Goal: Task Accomplishment & Management: Complete application form

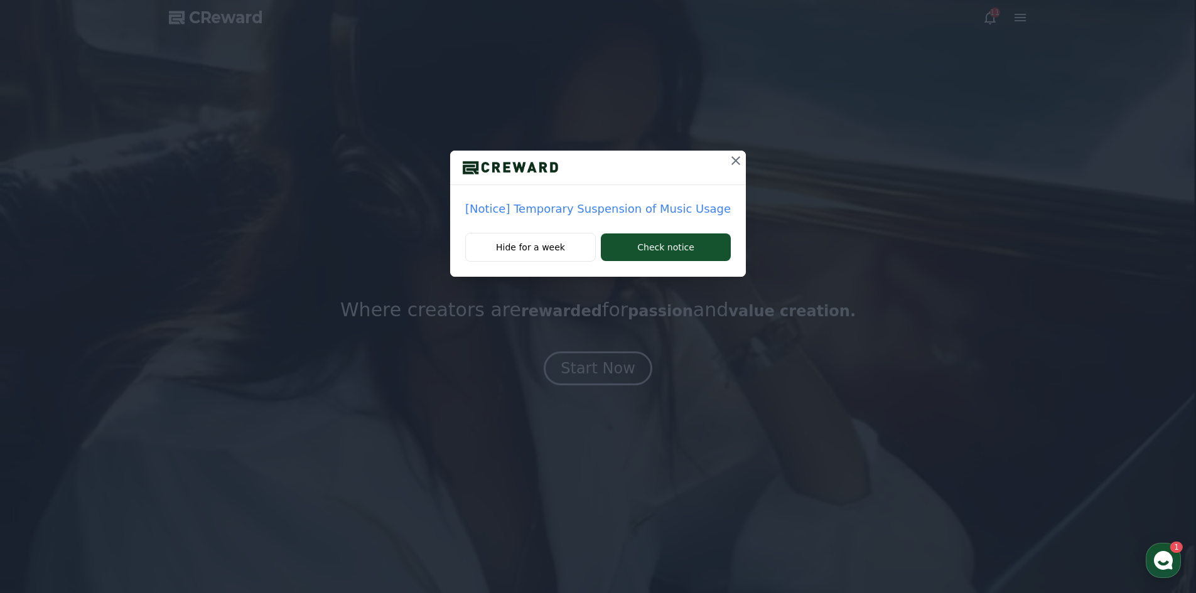
drag, startPoint x: 717, startPoint y: 158, endPoint x: 799, endPoint y: 113, distance: 93.8
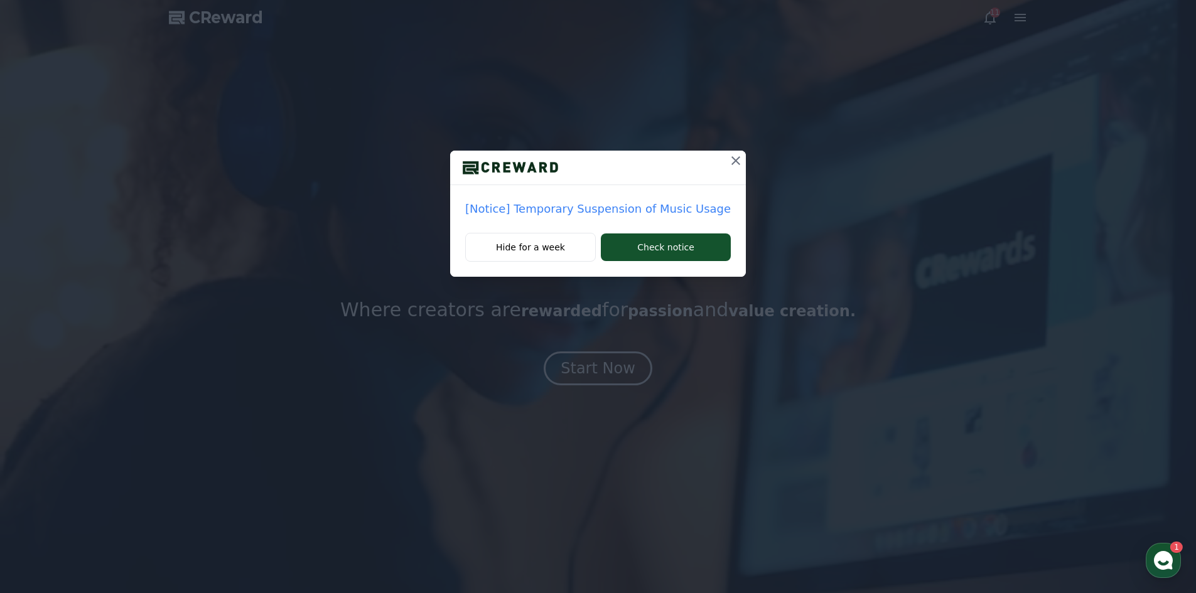
click at [728, 158] on icon at bounding box center [735, 160] width 15 height 15
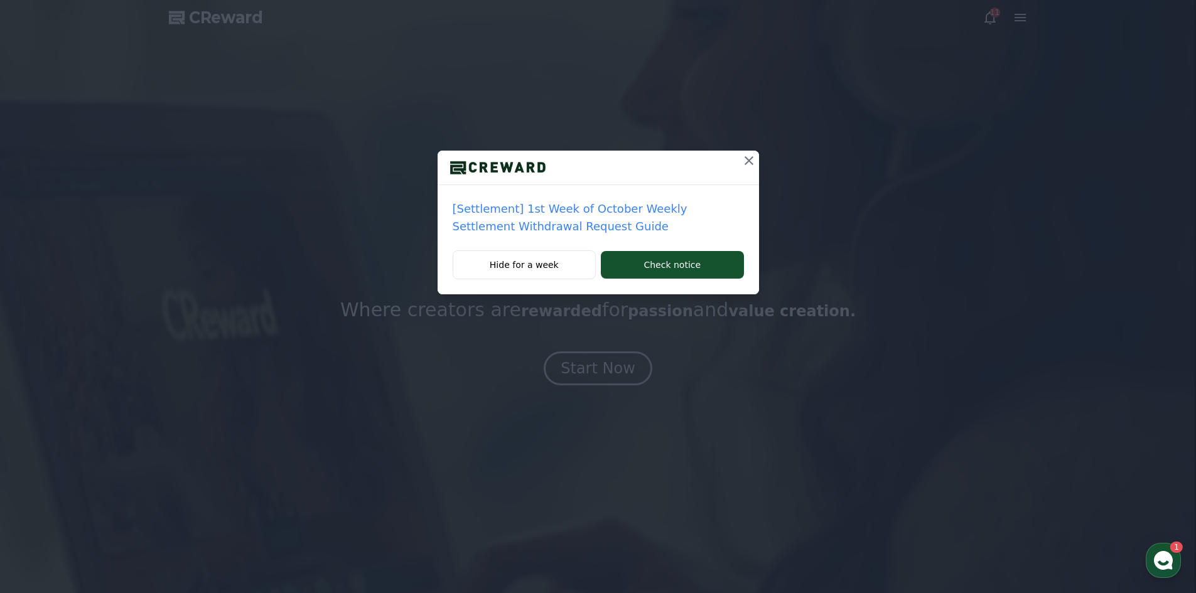
click at [739, 170] on button at bounding box center [749, 161] width 20 height 20
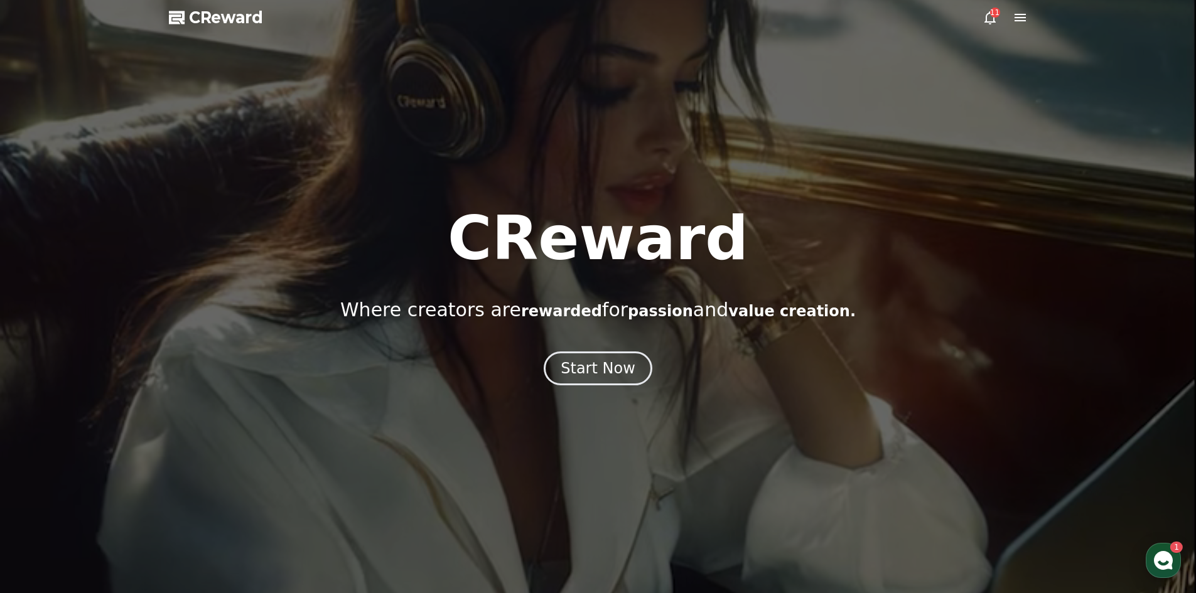
click at [992, 19] on icon at bounding box center [989, 17] width 15 height 15
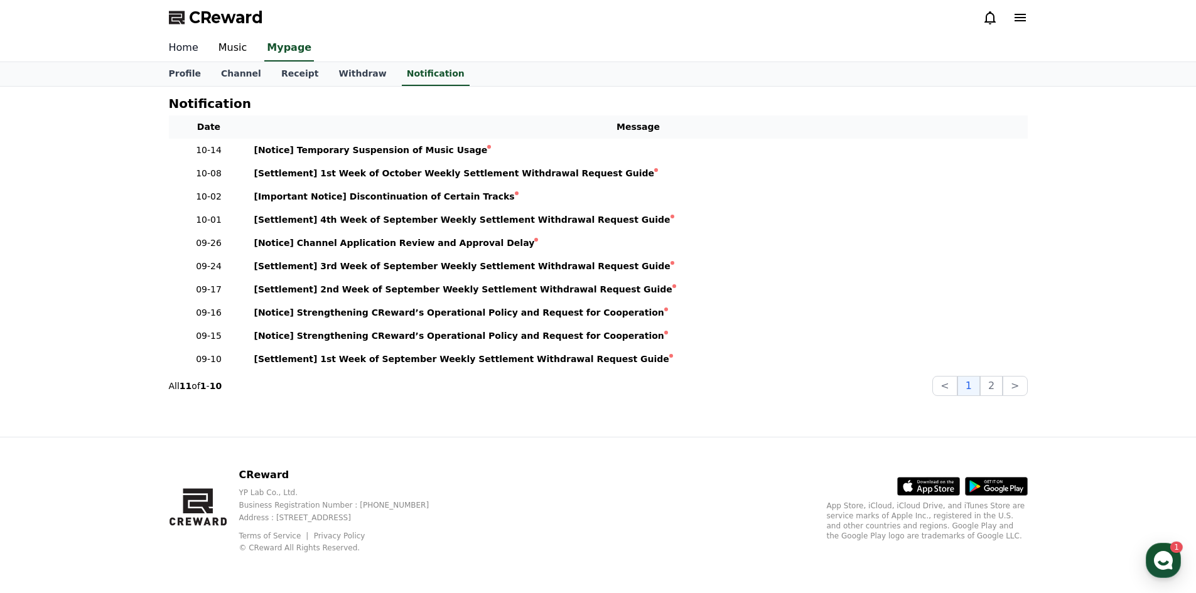
click at [178, 51] on link "Home" at bounding box center [184, 48] width 50 height 26
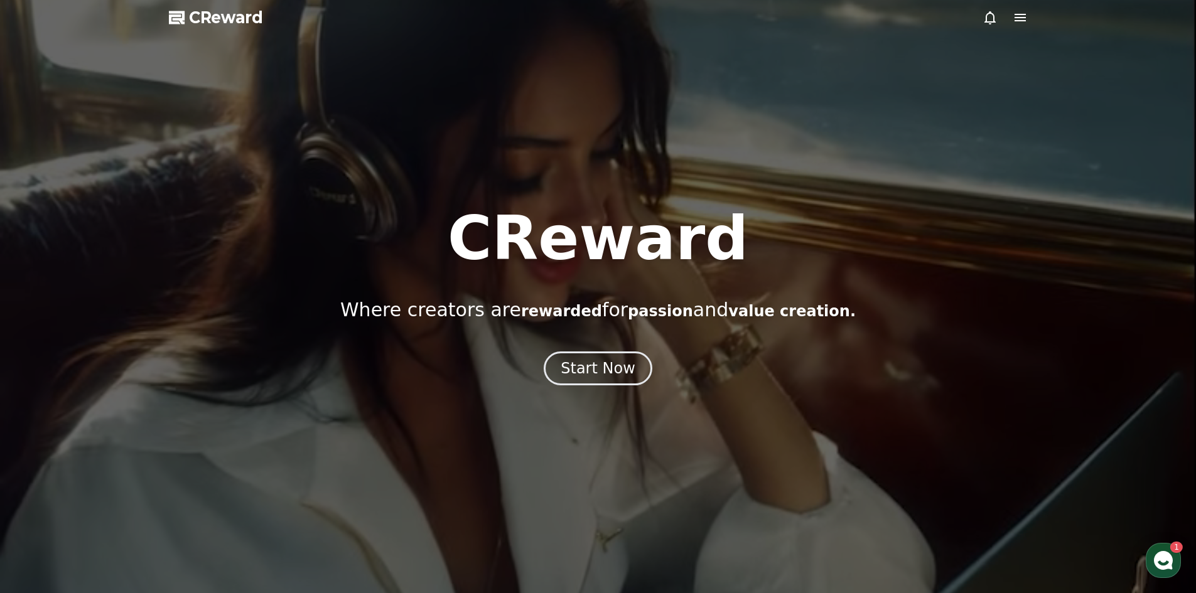
click at [996, 8] on div at bounding box center [598, 296] width 1196 height 593
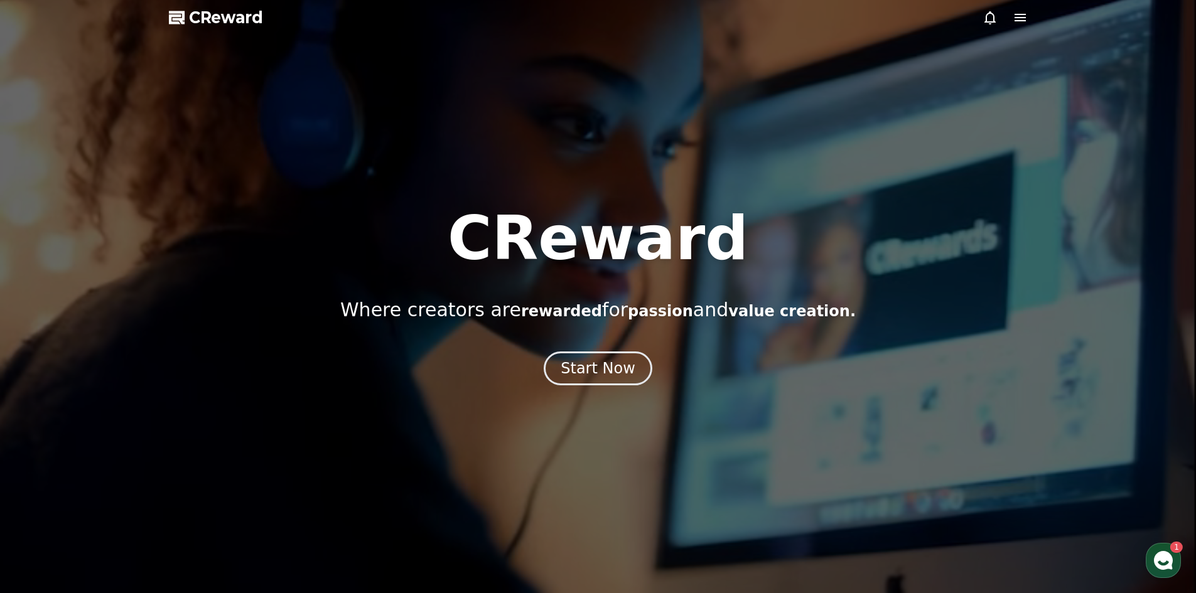
click at [991, 14] on icon at bounding box center [989, 17] width 15 height 15
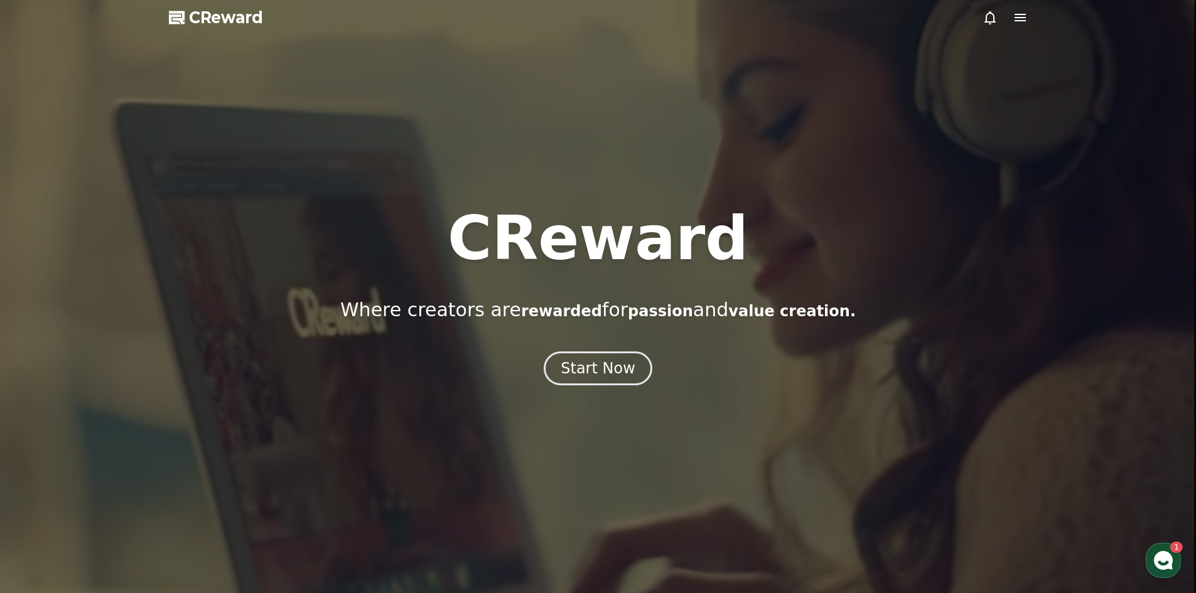
click at [1007, 16] on div at bounding box center [1004, 17] width 45 height 15
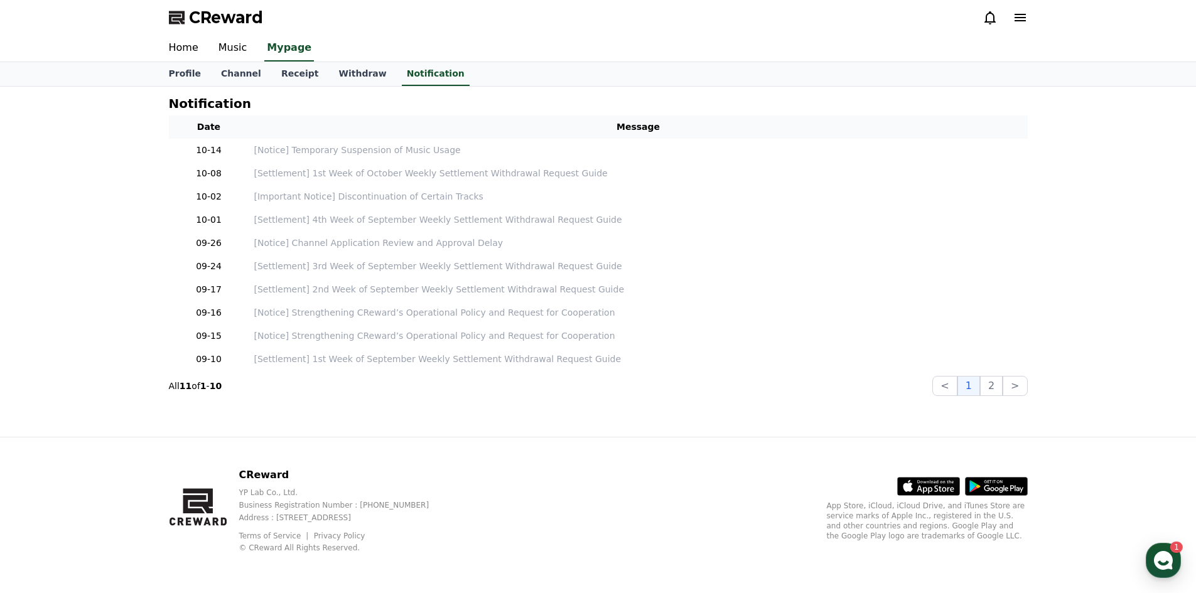
click at [1017, 19] on icon at bounding box center [1019, 17] width 15 height 15
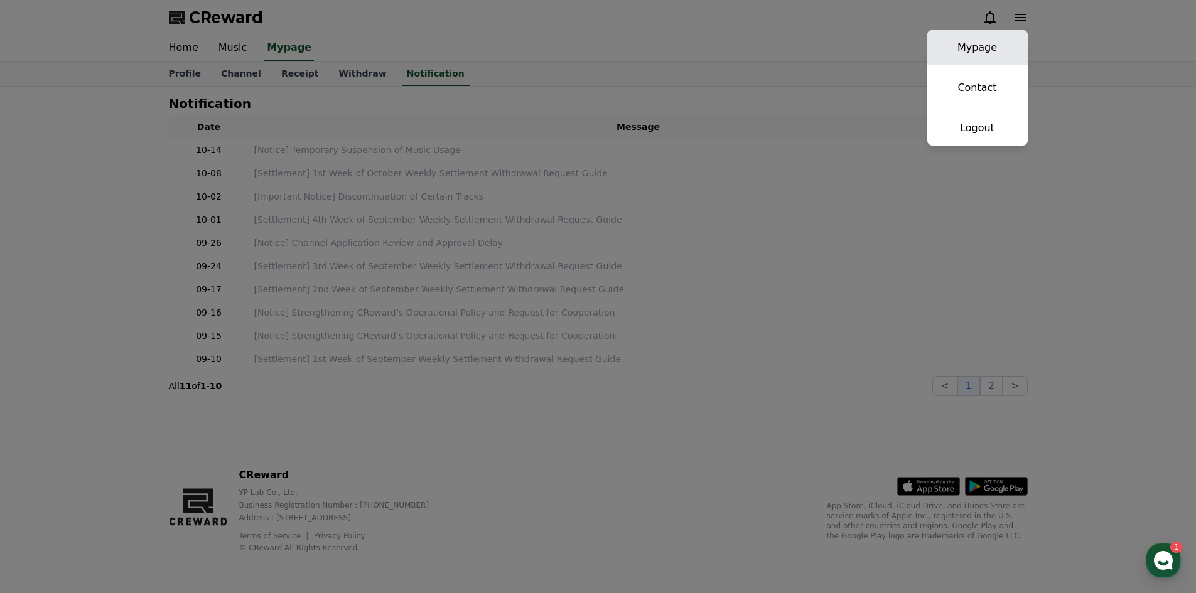
click at [990, 50] on link "Mypage" at bounding box center [977, 47] width 100 height 35
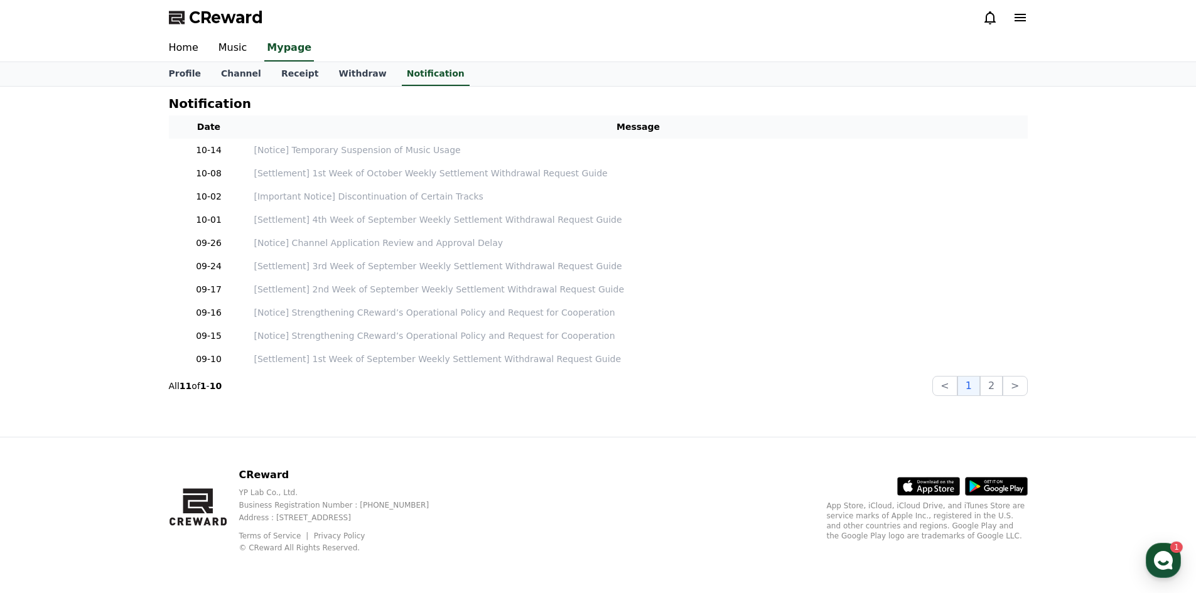
select select "**********"
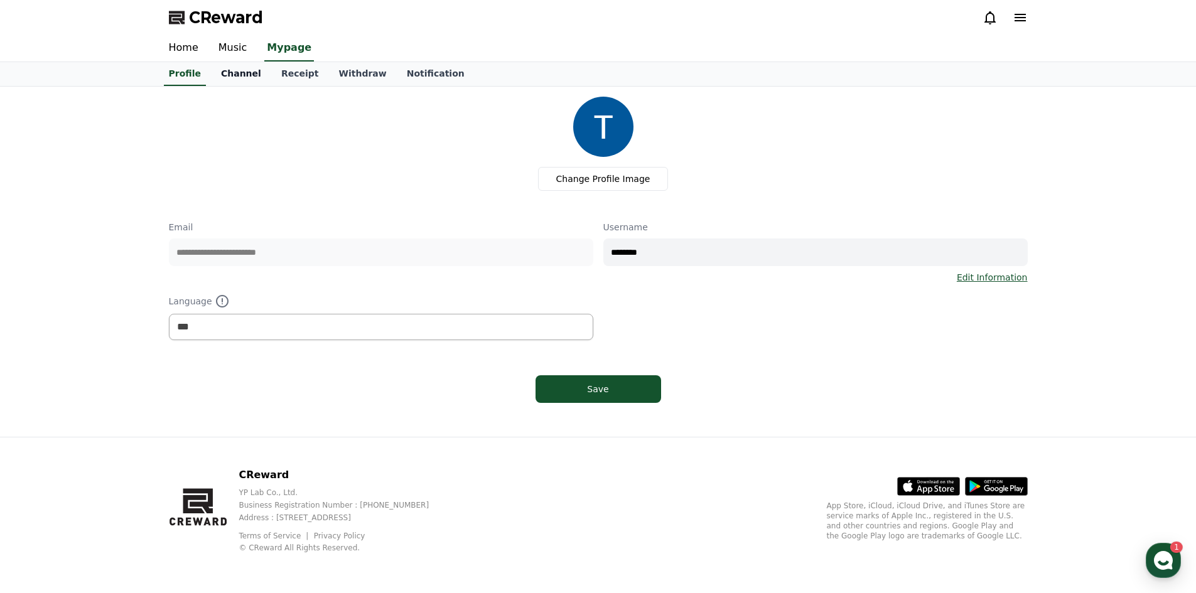
click at [227, 73] on link "Channel" at bounding box center [241, 74] width 60 height 24
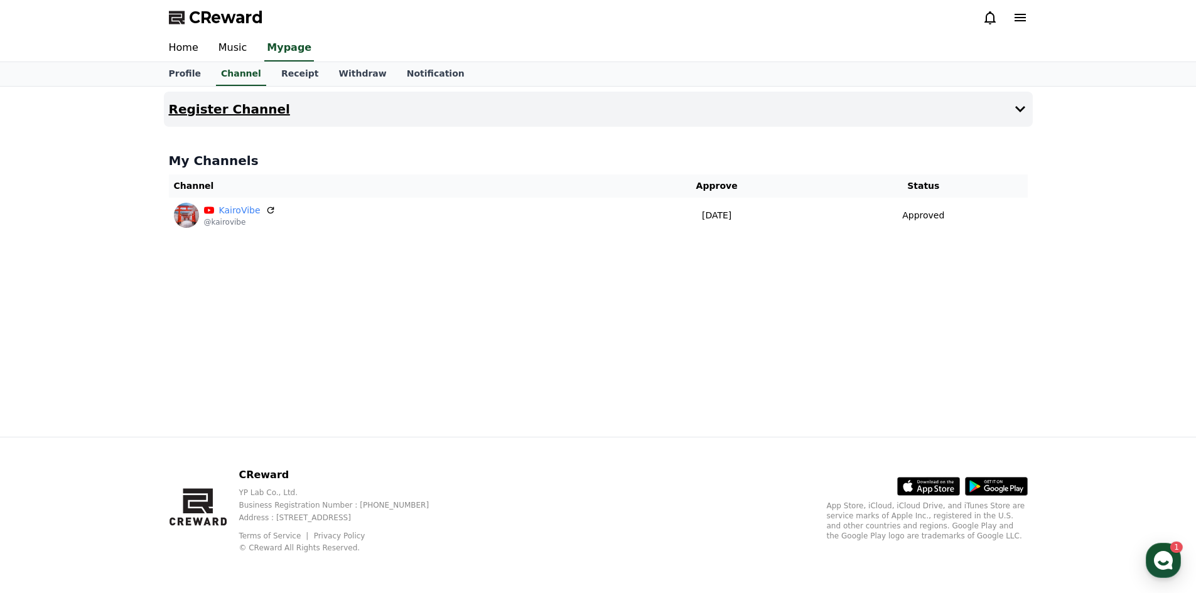
click at [256, 107] on h4 "Register Channel" at bounding box center [229, 109] width 121 height 14
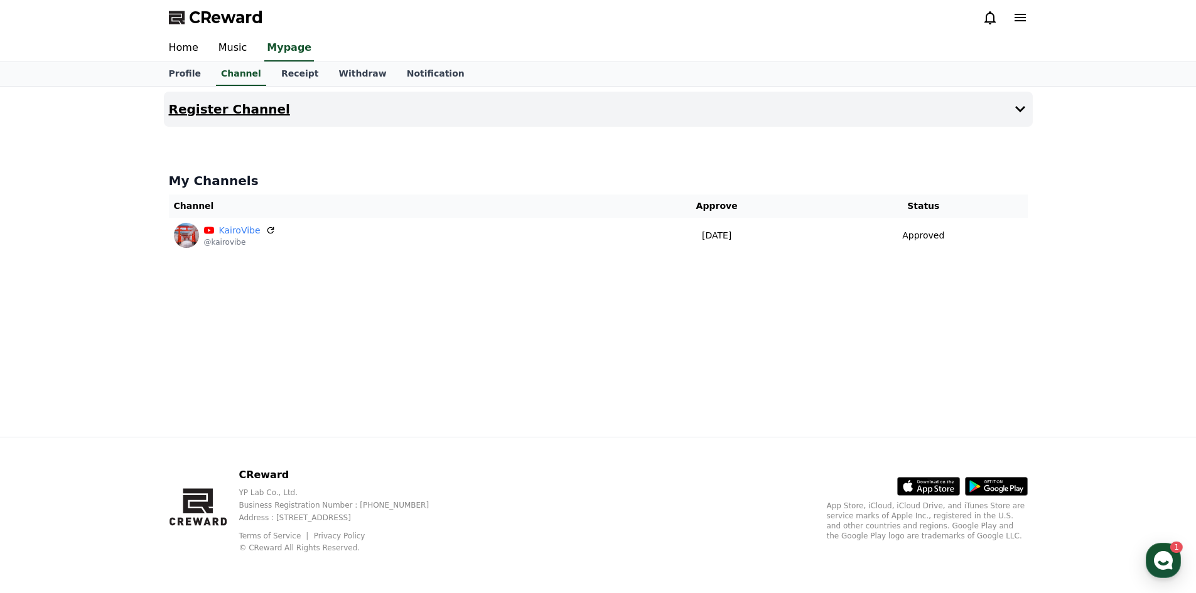
click at [279, 126] on button "Register Channel" at bounding box center [598, 109] width 869 height 35
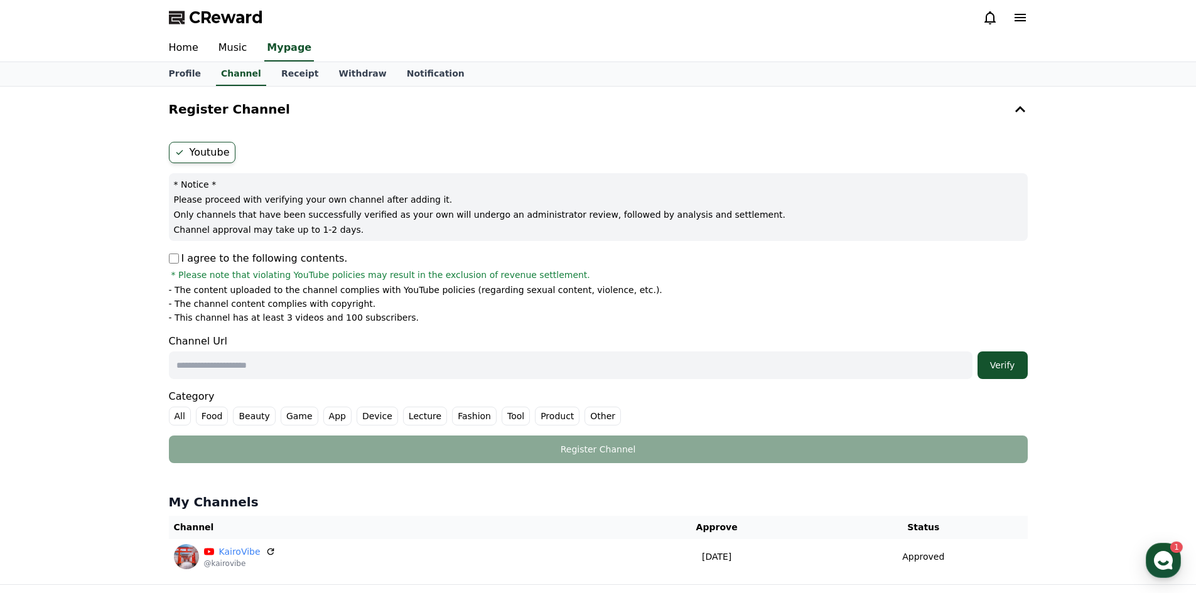
click at [275, 358] on input "text" at bounding box center [570, 365] width 803 height 28
paste input "**********"
type input "**********"
click at [995, 362] on div "Verify" at bounding box center [1002, 365] width 40 height 13
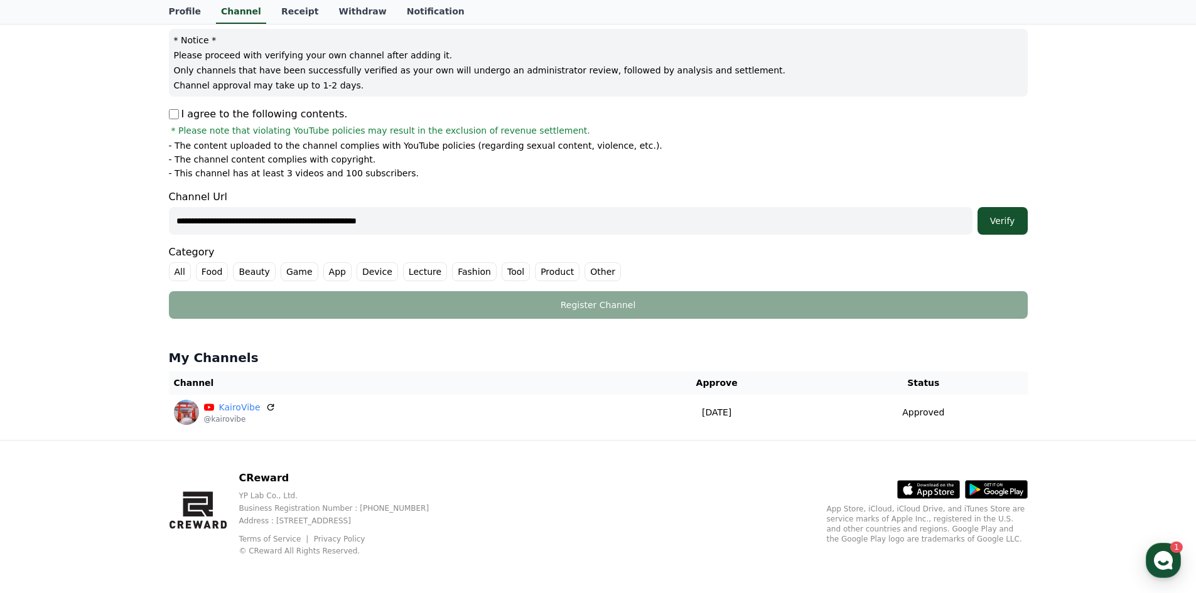
scroll to position [147, 0]
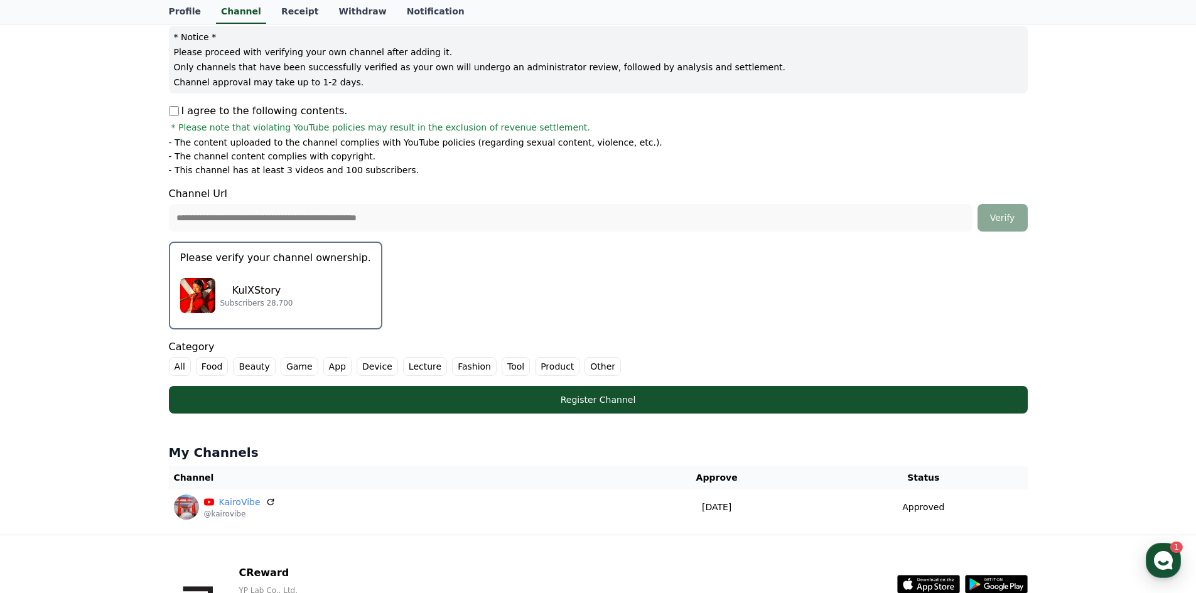
click at [272, 282] on div "KulXStory Subscribers 28,700" at bounding box center [275, 295] width 191 height 50
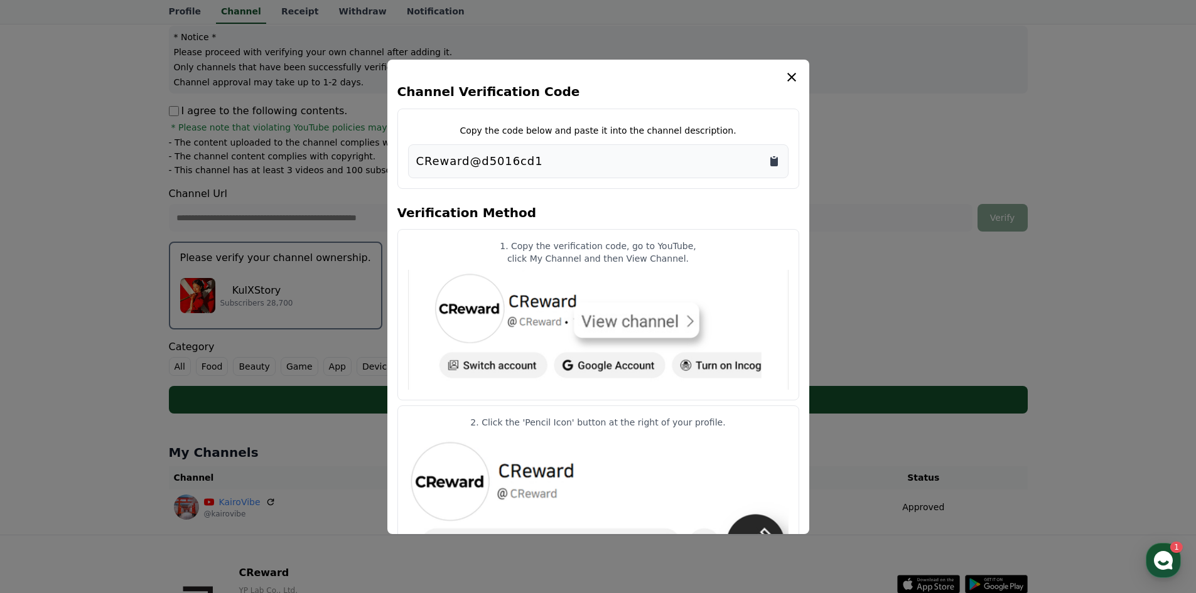
click at [776, 161] on icon "Copy to clipboard" at bounding box center [774, 161] width 8 height 9
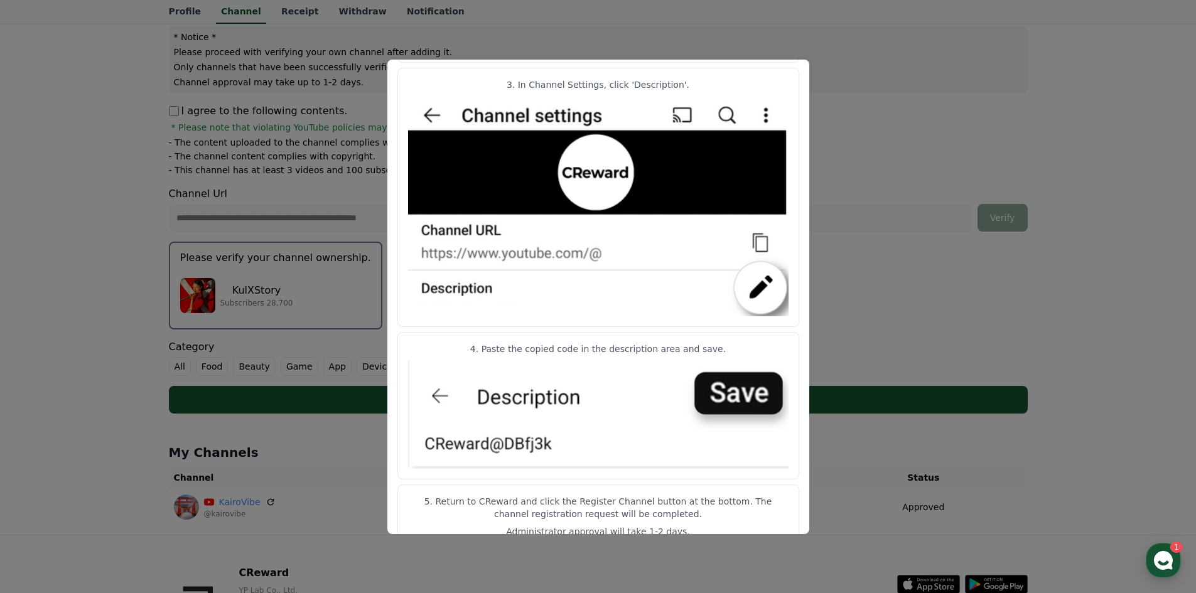
scroll to position [552, 0]
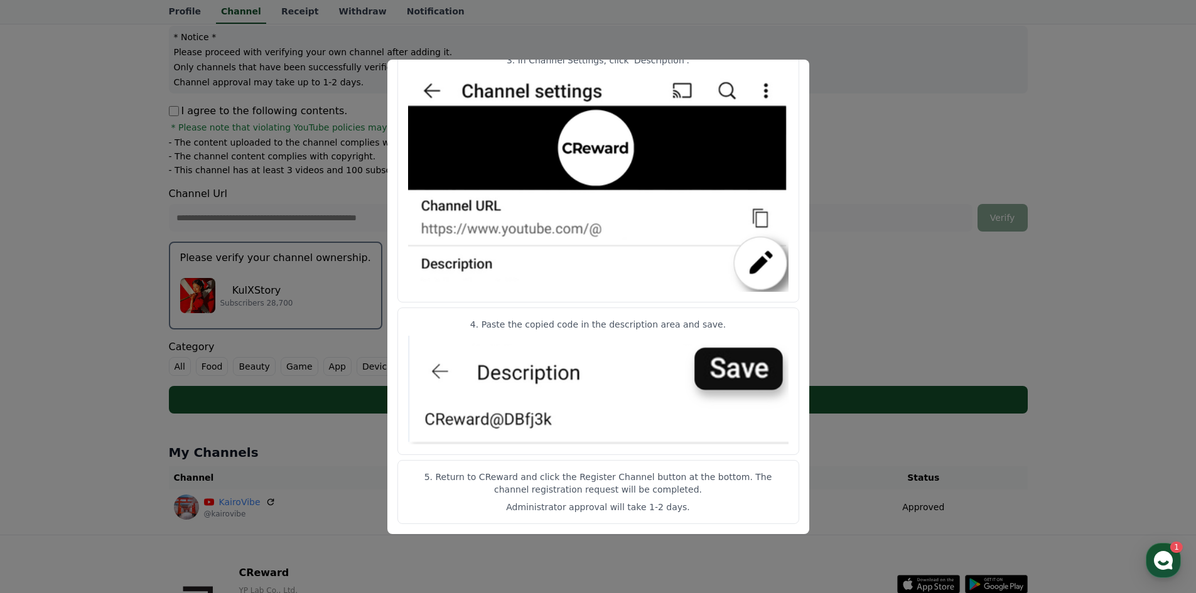
click at [823, 186] on button "close modal" at bounding box center [598, 296] width 1196 height 593
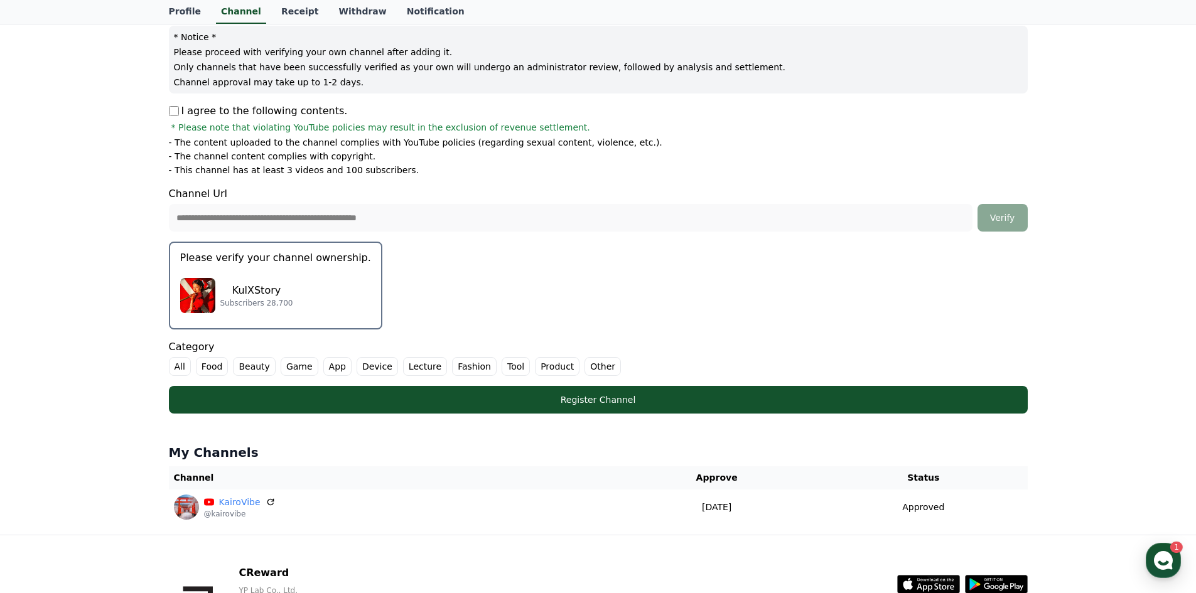
click at [316, 287] on div "KulXStory Subscribers 28,700" at bounding box center [275, 295] width 191 height 50
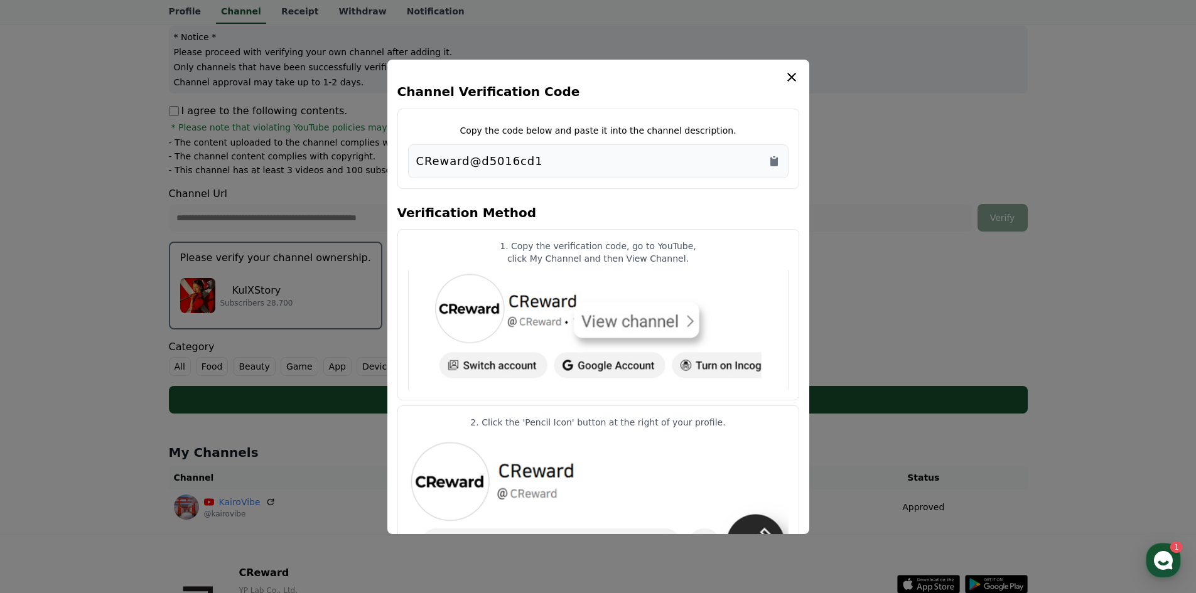
click at [925, 158] on button "close modal" at bounding box center [598, 296] width 1196 height 593
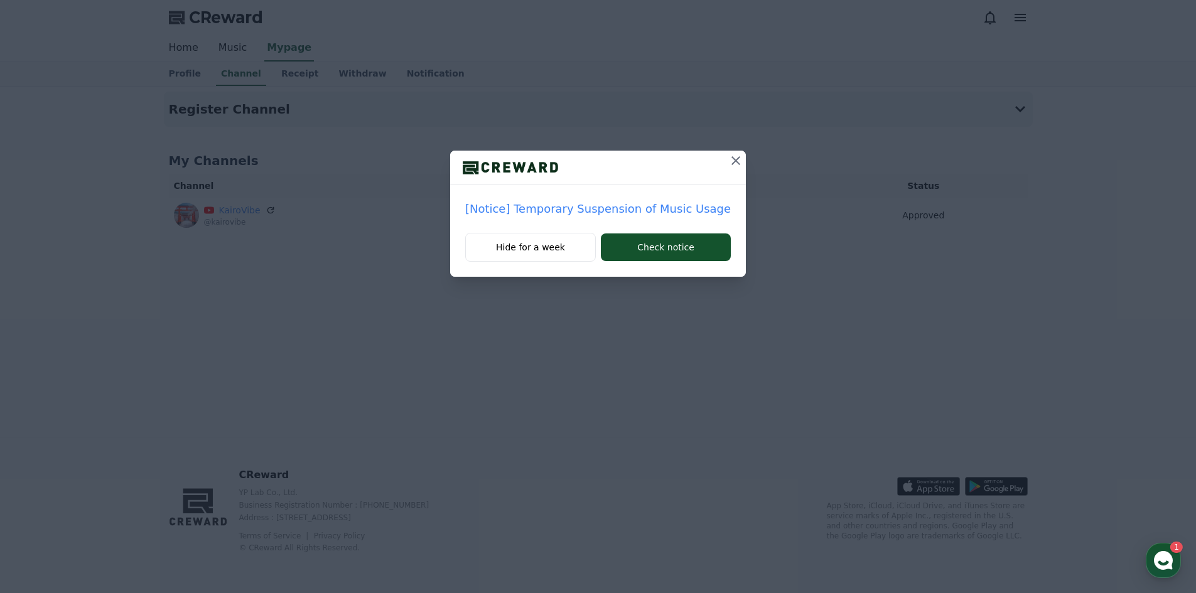
click at [728, 157] on icon at bounding box center [735, 160] width 15 height 15
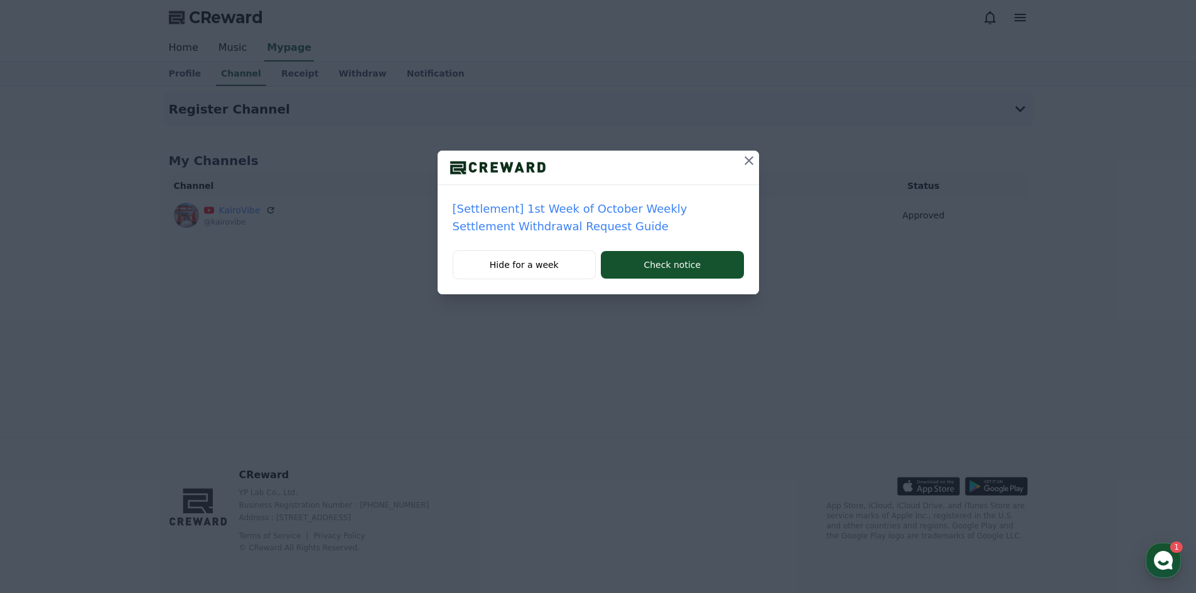
click at [746, 158] on icon at bounding box center [748, 160] width 9 height 9
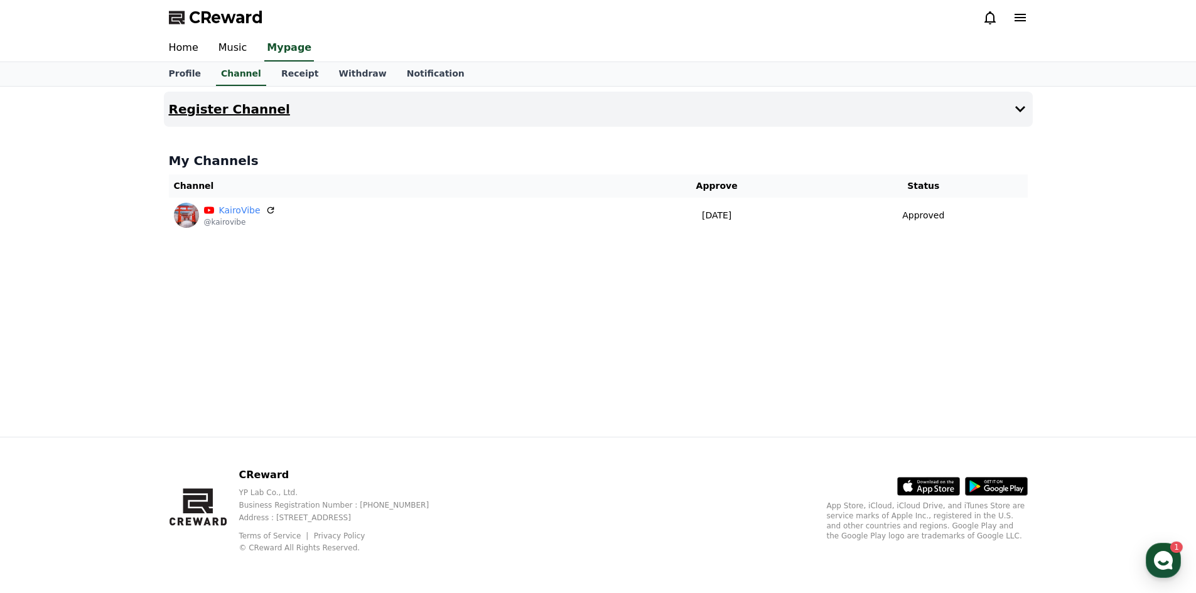
click at [728, 101] on button "Register Channel" at bounding box center [598, 109] width 869 height 35
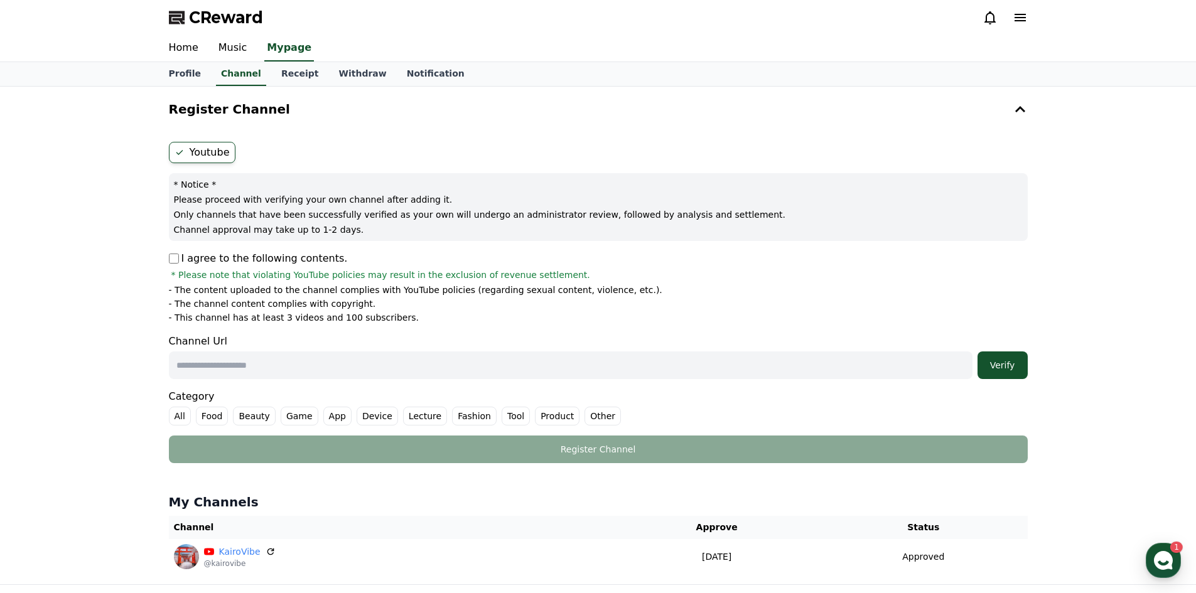
click at [328, 368] on input "text" at bounding box center [570, 365] width 803 height 28
paste input "**********"
type input "**********"
click at [1000, 367] on div "Verify" at bounding box center [1002, 365] width 40 height 13
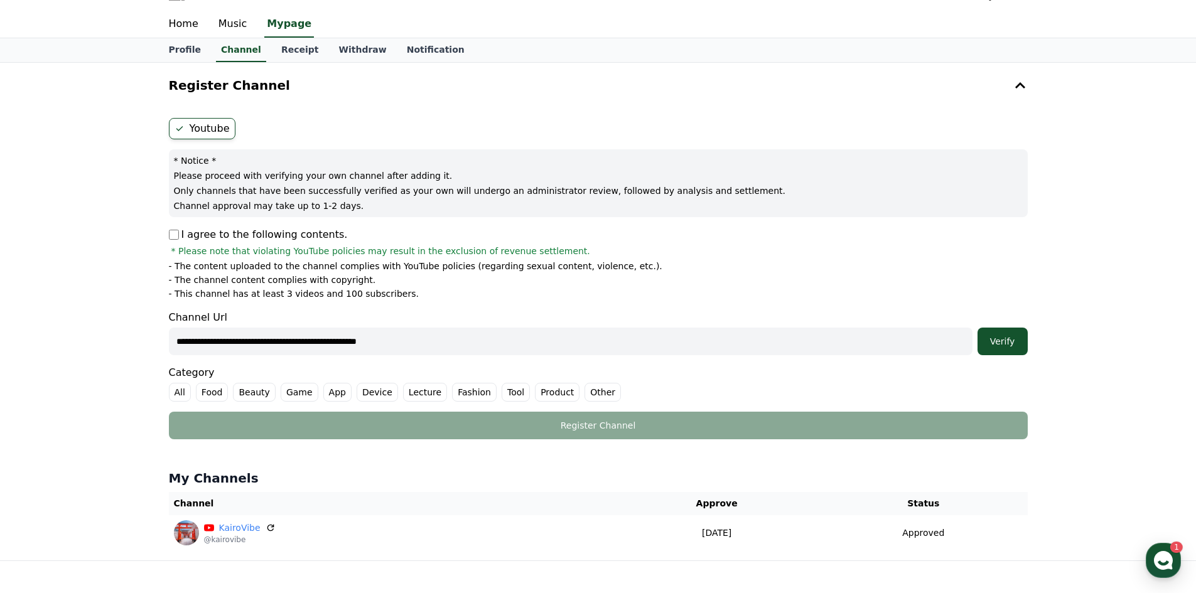
scroll to position [147, 0]
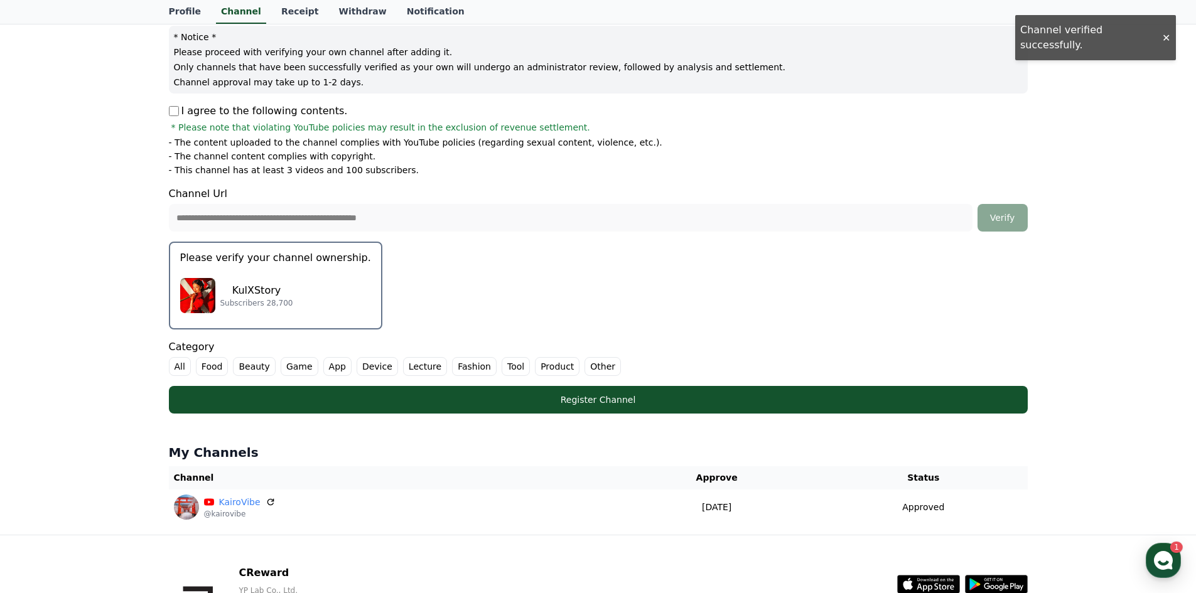
click at [302, 290] on div "KulXStory Subscribers 28,700" at bounding box center [275, 295] width 191 height 50
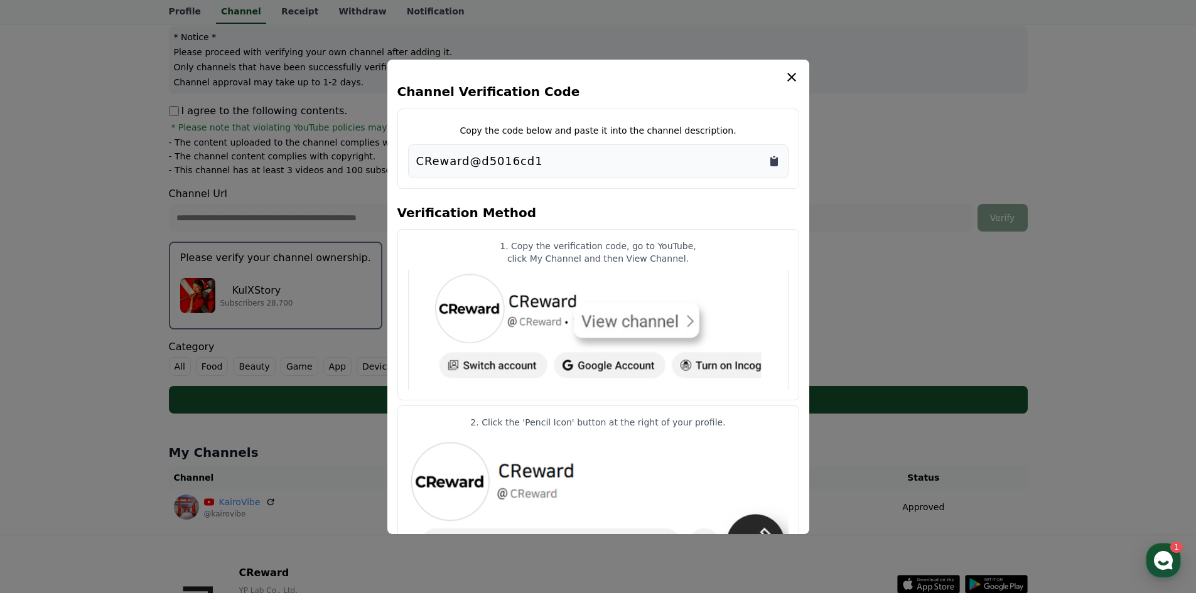
click at [771, 161] on icon "Copy to clipboard" at bounding box center [774, 161] width 8 height 9
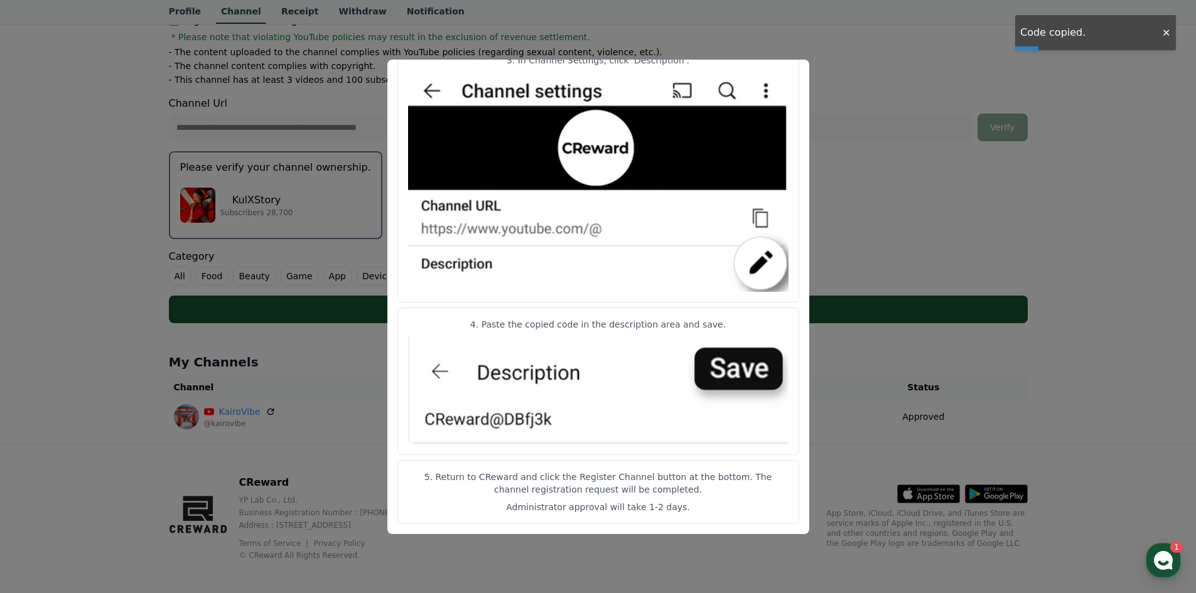
scroll to position [245, 0]
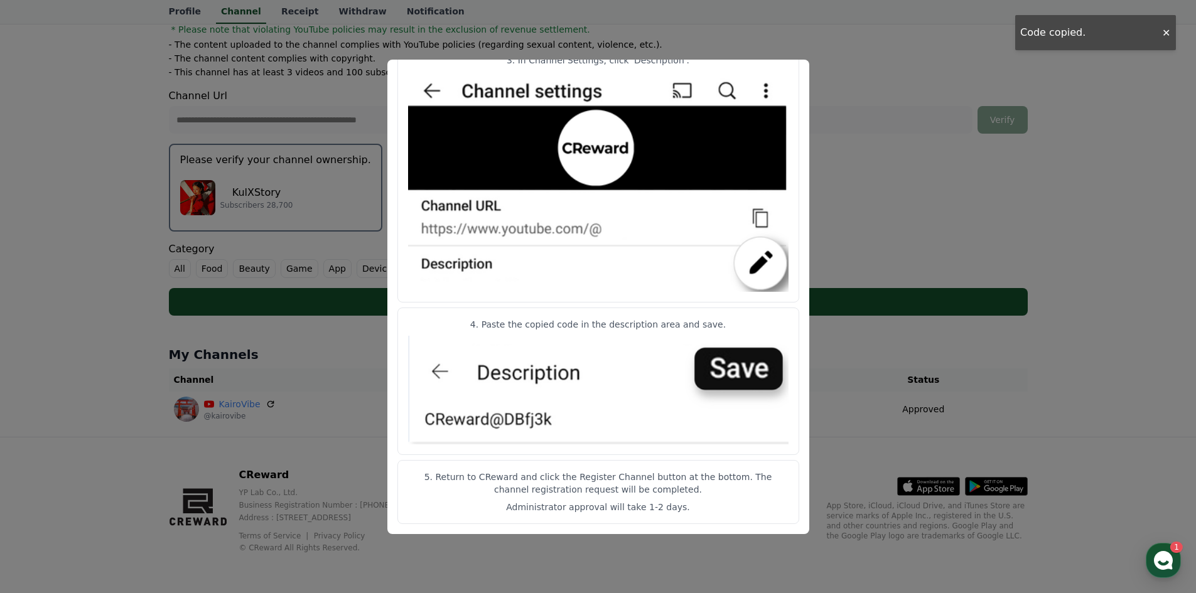
click at [750, 399] on img "modal" at bounding box center [598, 390] width 380 height 109
drag, startPoint x: 727, startPoint y: 476, endPoint x: 734, endPoint y: 488, distance: 13.5
click at [734, 488] on p "5. Return to CReward and click the Register Channel button at the bottom. The c…" at bounding box center [598, 483] width 380 height 25
click at [911, 83] on button "close modal" at bounding box center [598, 296] width 1196 height 593
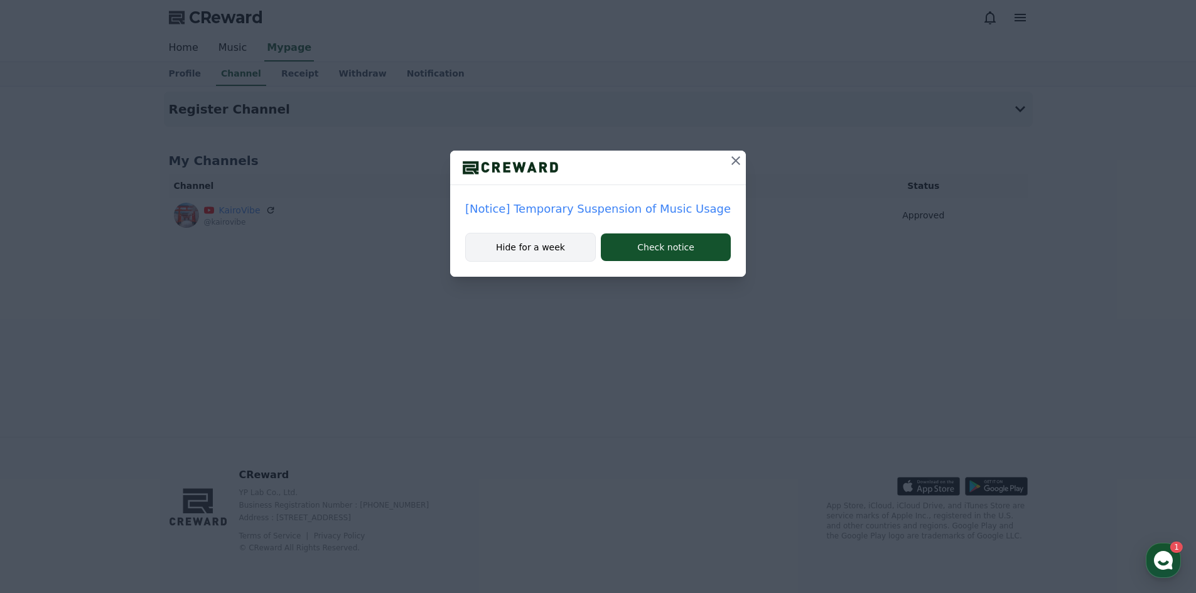
click at [572, 245] on button "Hide for a week" at bounding box center [530, 247] width 131 height 29
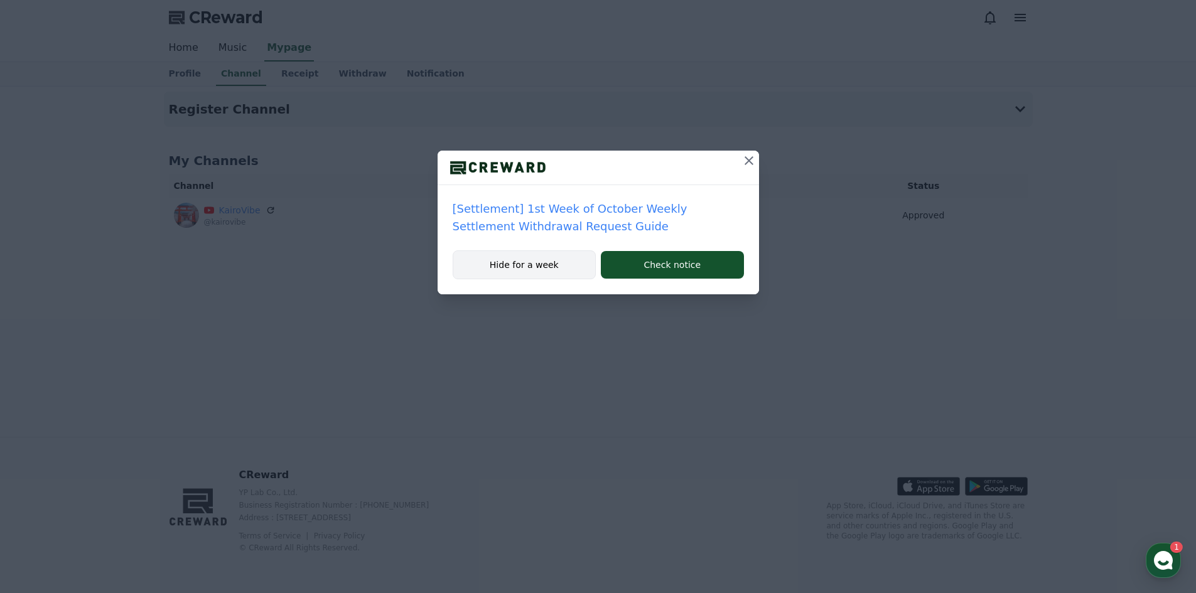
click at [536, 264] on button "Hide for a week" at bounding box center [524, 264] width 144 height 29
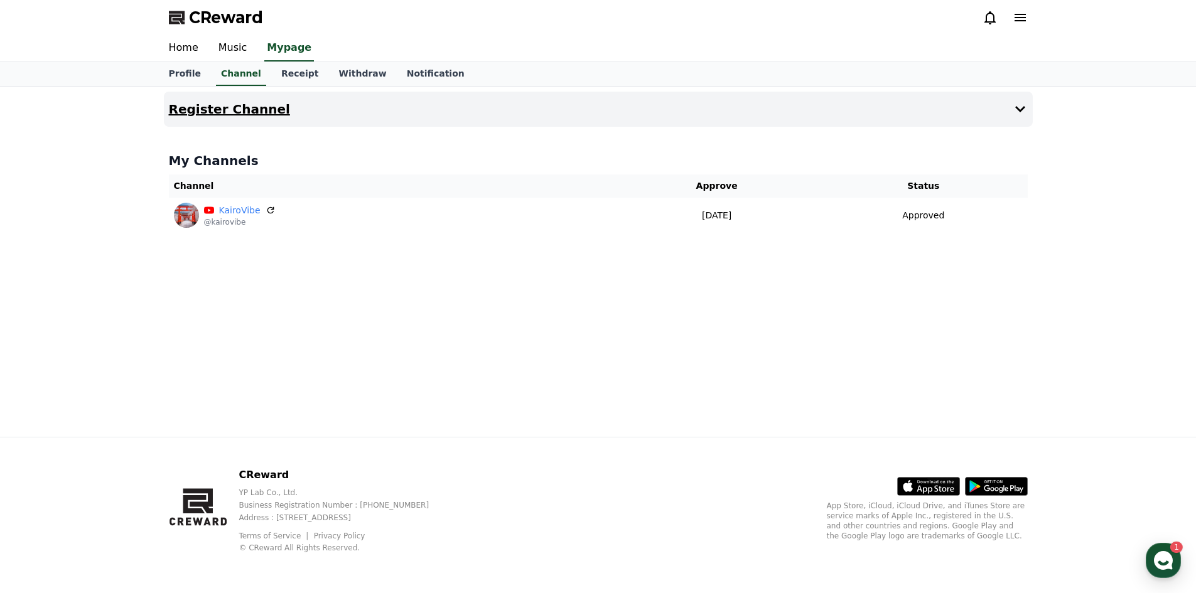
click at [237, 114] on h4 "Register Channel" at bounding box center [229, 109] width 121 height 14
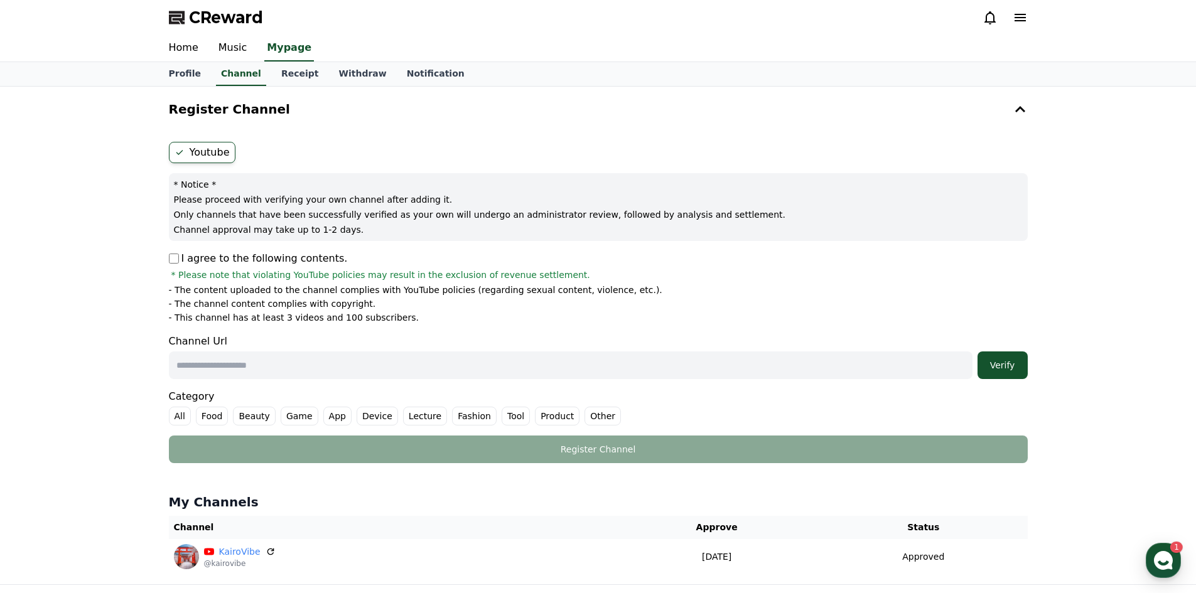
click at [270, 358] on input "text" at bounding box center [570, 365] width 803 height 28
paste input "**********"
click at [618, 339] on div "**********" at bounding box center [598, 356] width 859 height 45
click at [264, 368] on input "**********" at bounding box center [570, 365] width 803 height 28
paste input "**********"
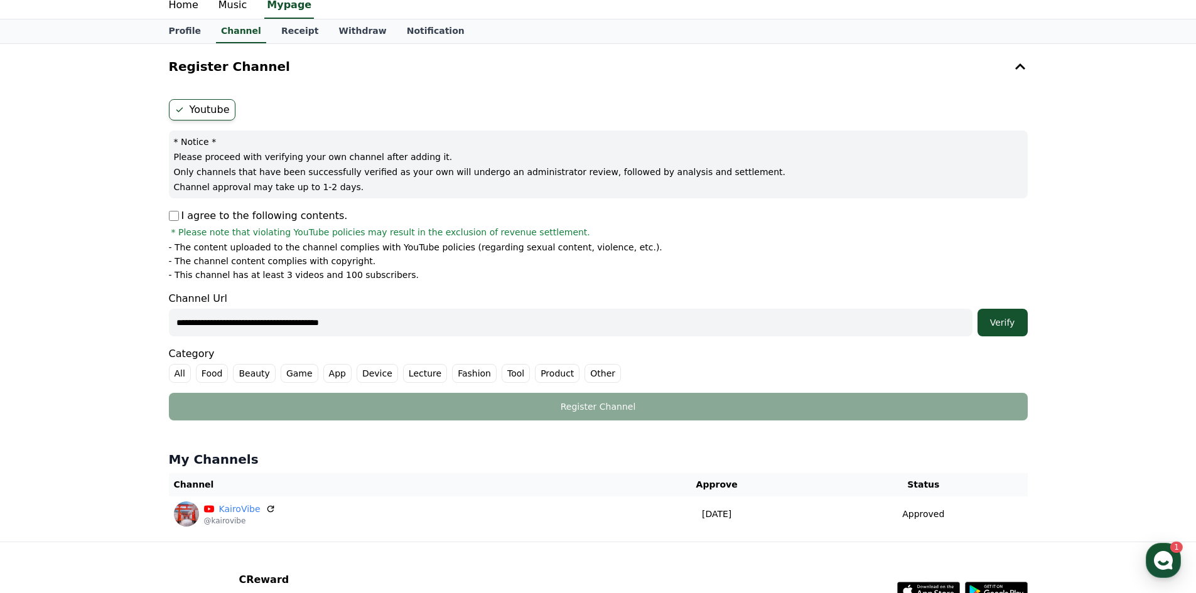
scroll to position [126, 0]
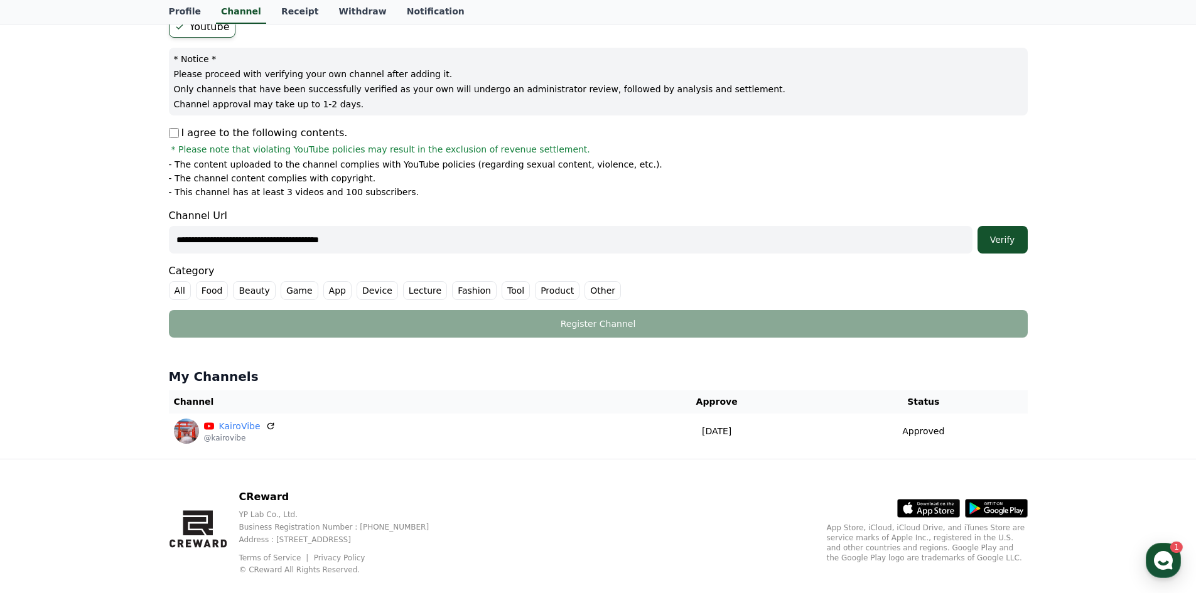
click at [584, 291] on label "Other" at bounding box center [602, 290] width 36 height 19
click at [351, 243] on input "**********" at bounding box center [570, 240] width 803 height 28
click at [1003, 235] on div "Verify" at bounding box center [1002, 239] width 40 height 13
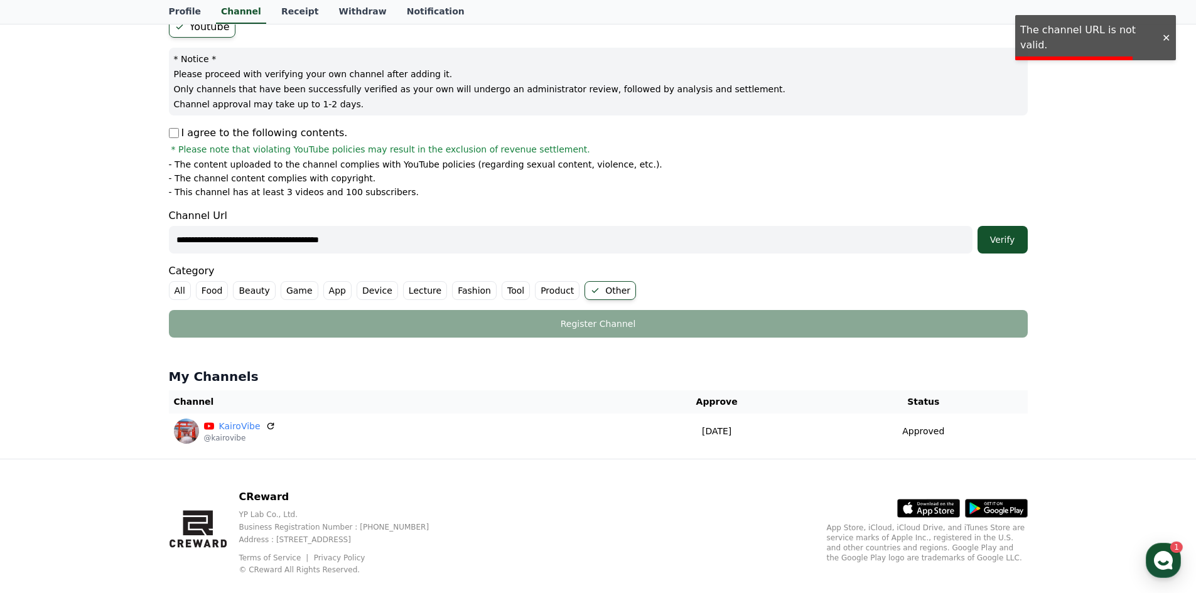
click at [646, 243] on input "**********" at bounding box center [570, 240] width 803 height 28
paste input "**********"
type input "**********"
click at [1010, 244] on div "Verify" at bounding box center [1002, 239] width 40 height 13
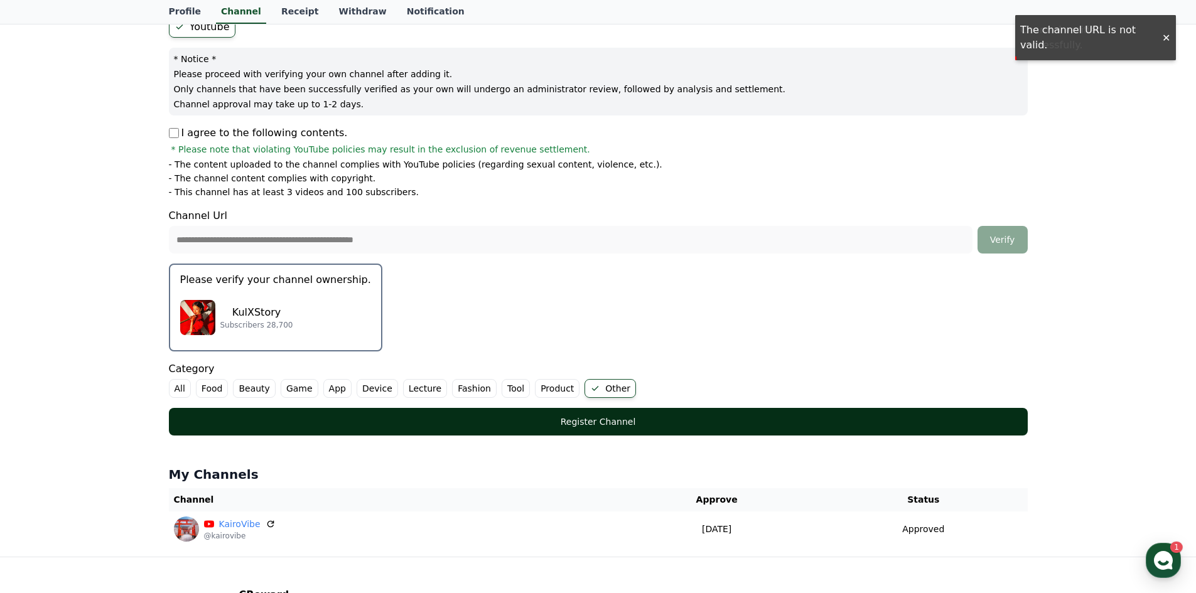
click at [581, 422] on div "Register Channel" at bounding box center [598, 421] width 808 height 13
click at [626, 415] on div "Register Channel" at bounding box center [598, 421] width 808 height 13
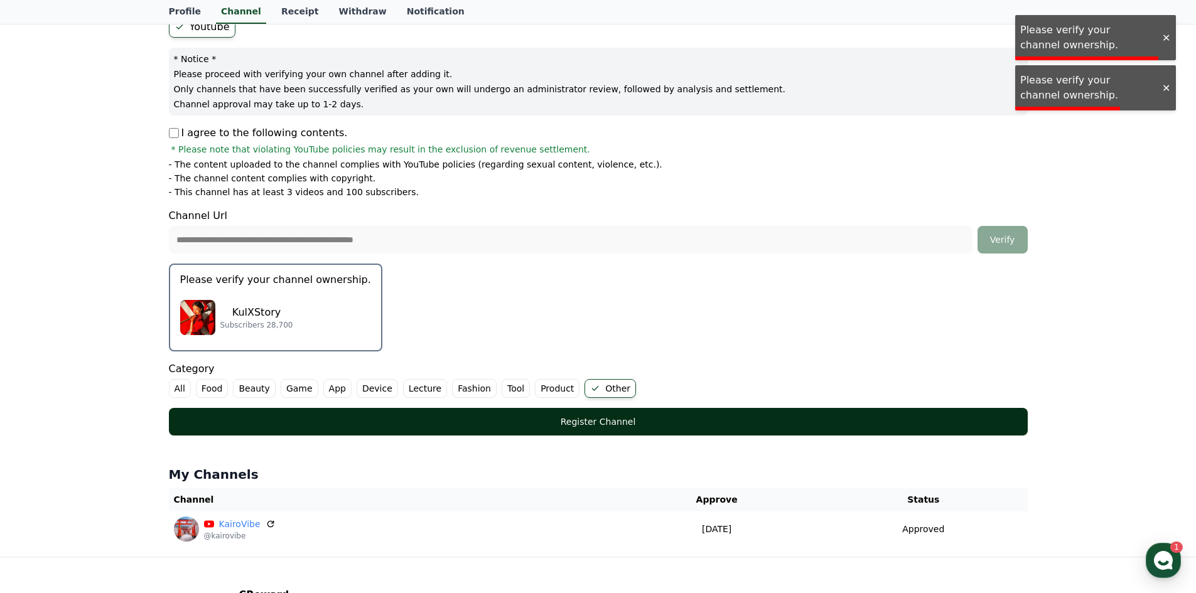
click at [626, 415] on div "Register Channel" at bounding box center [598, 421] width 808 height 13
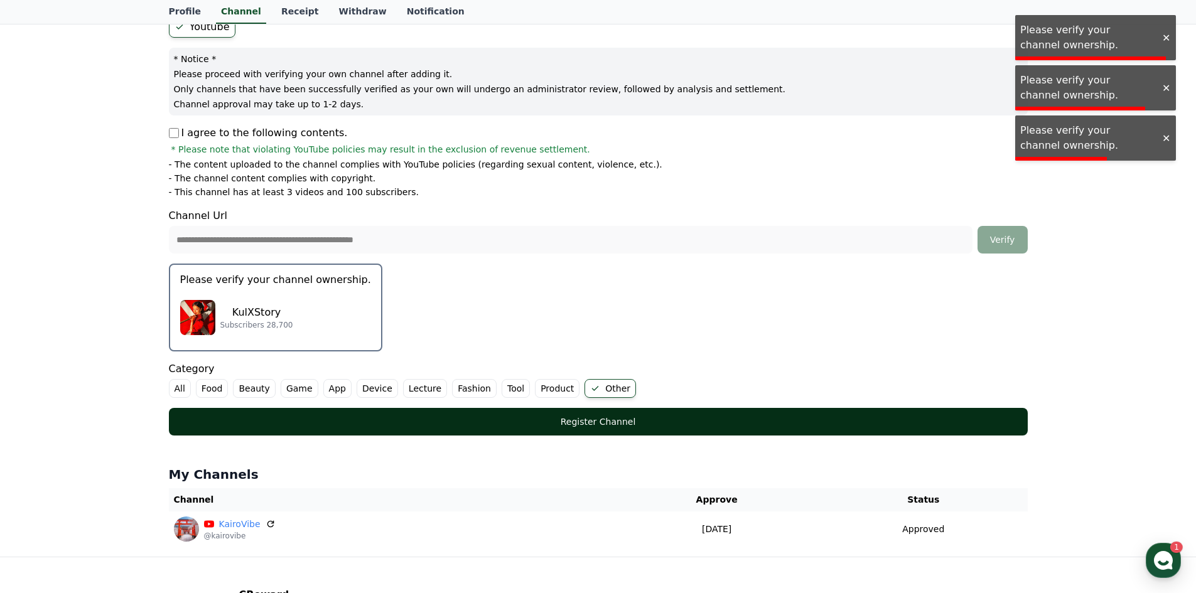
click at [626, 415] on div "Register Channel" at bounding box center [598, 421] width 808 height 13
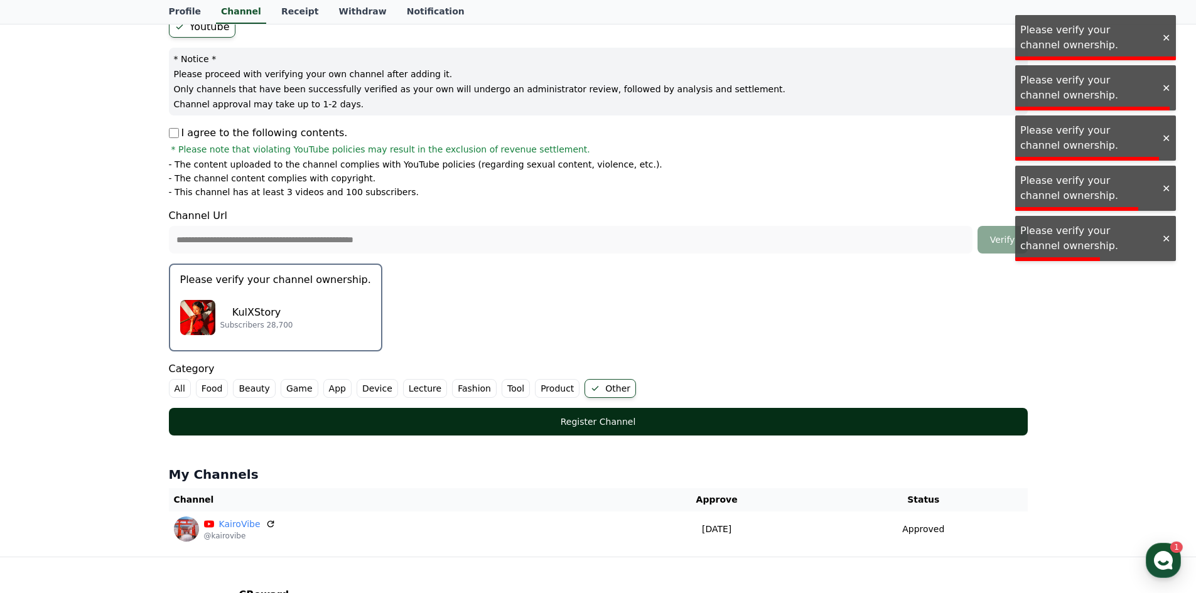
click at [626, 415] on div "Register Channel" at bounding box center [598, 421] width 808 height 13
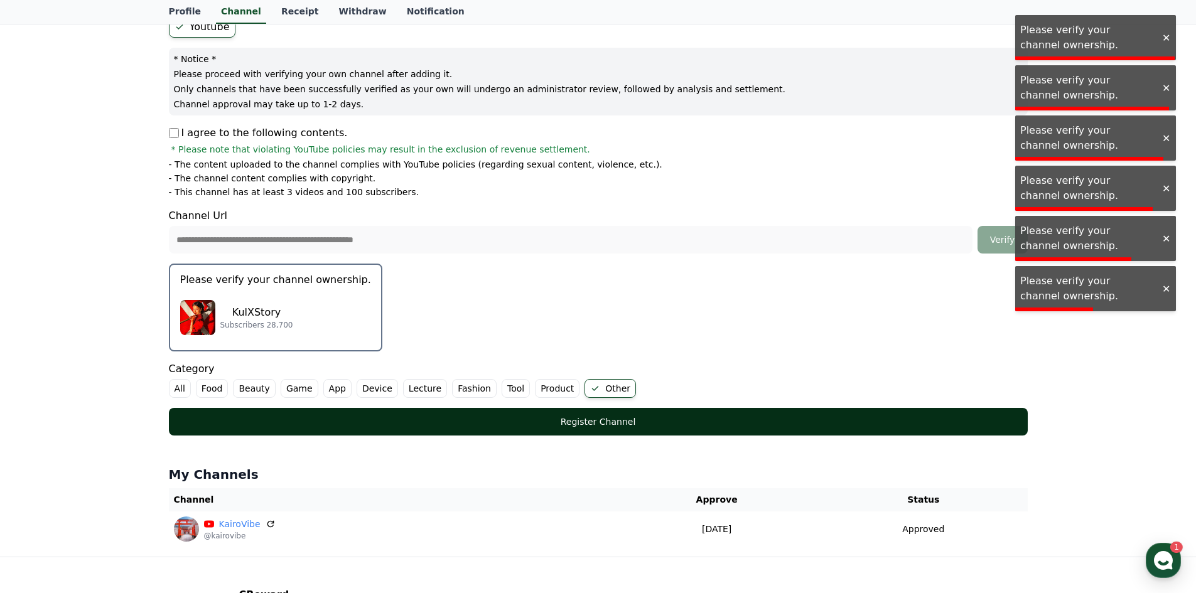
click at [626, 415] on div "Register Channel" at bounding box center [598, 421] width 808 height 13
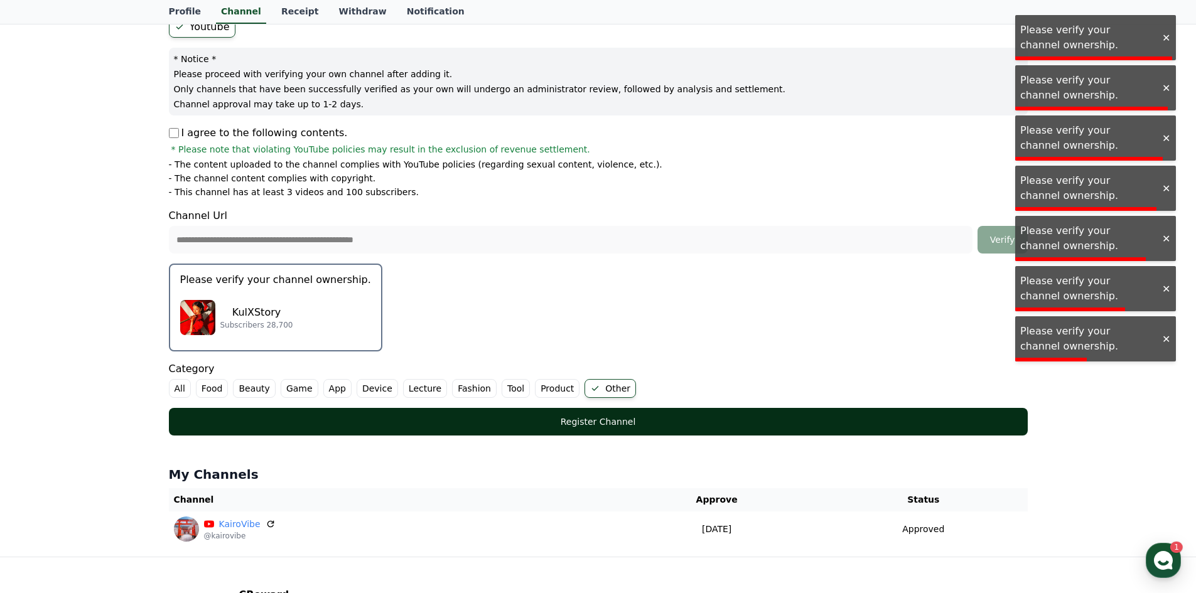
click at [626, 415] on div "Register Channel" at bounding box center [598, 421] width 808 height 13
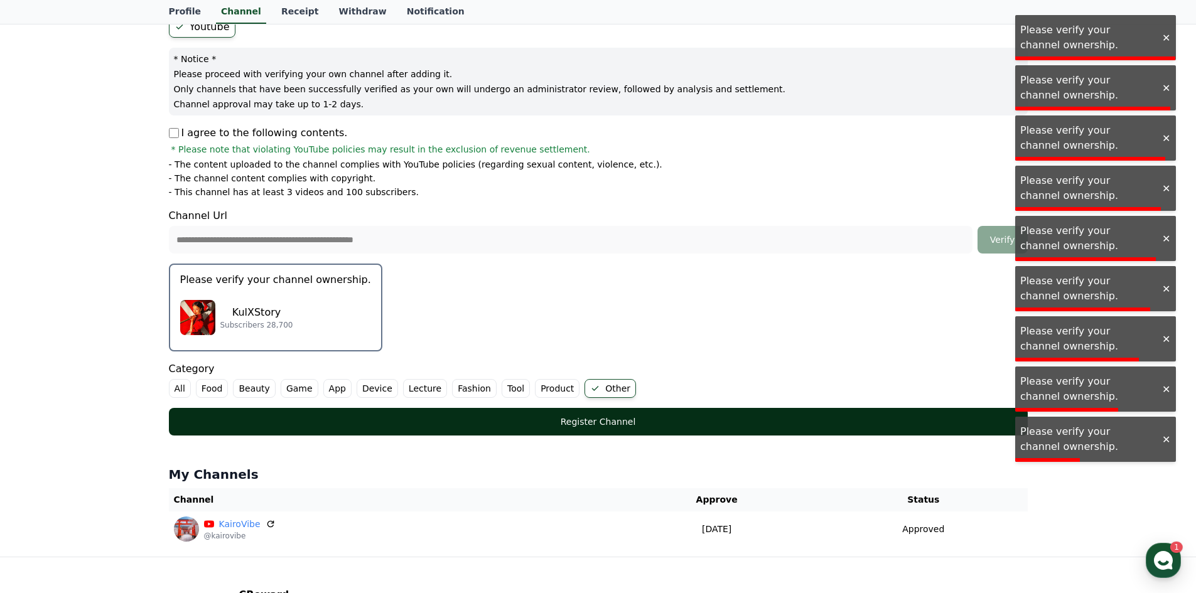
click at [626, 415] on div "Register Channel" at bounding box center [598, 421] width 808 height 13
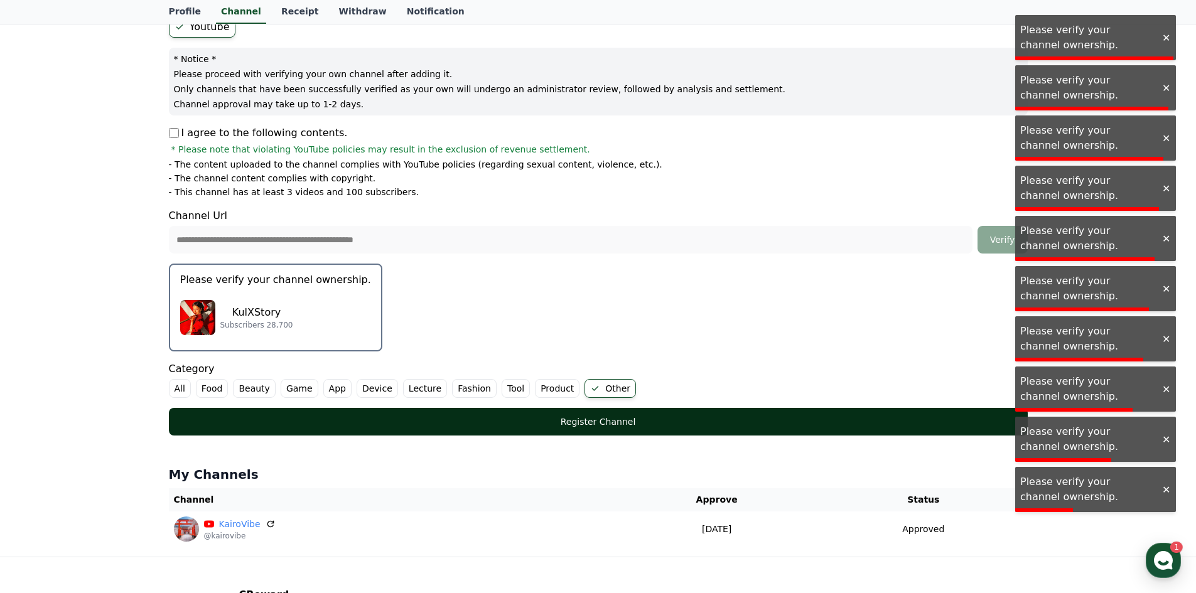
click at [626, 415] on div "Register Channel" at bounding box center [598, 421] width 808 height 13
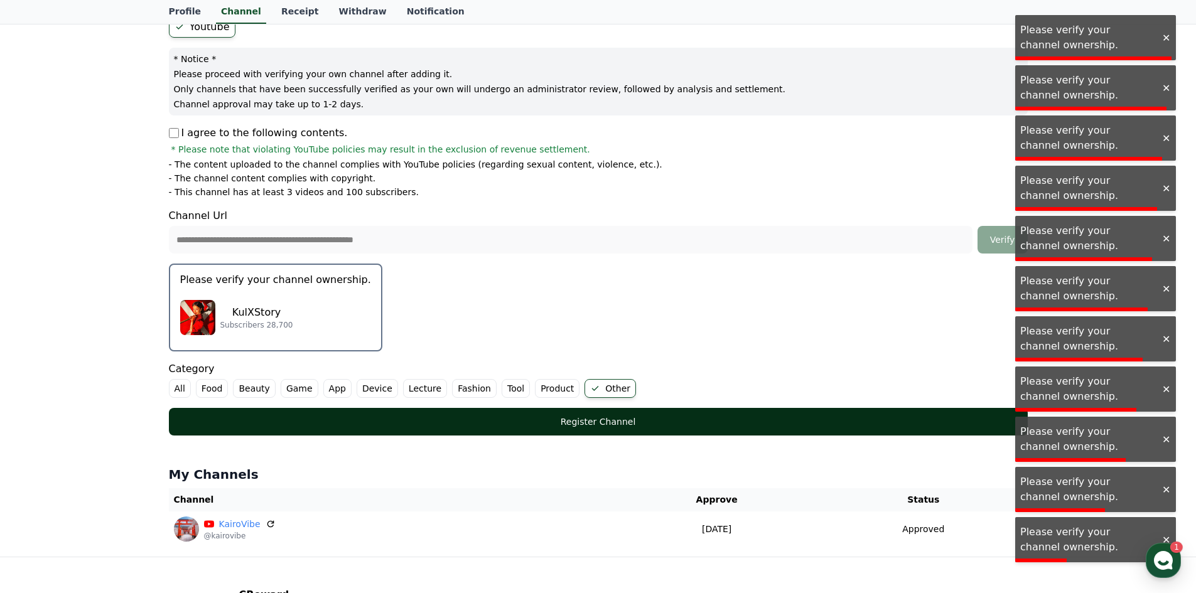
click at [626, 415] on div "Register Channel" at bounding box center [598, 421] width 808 height 13
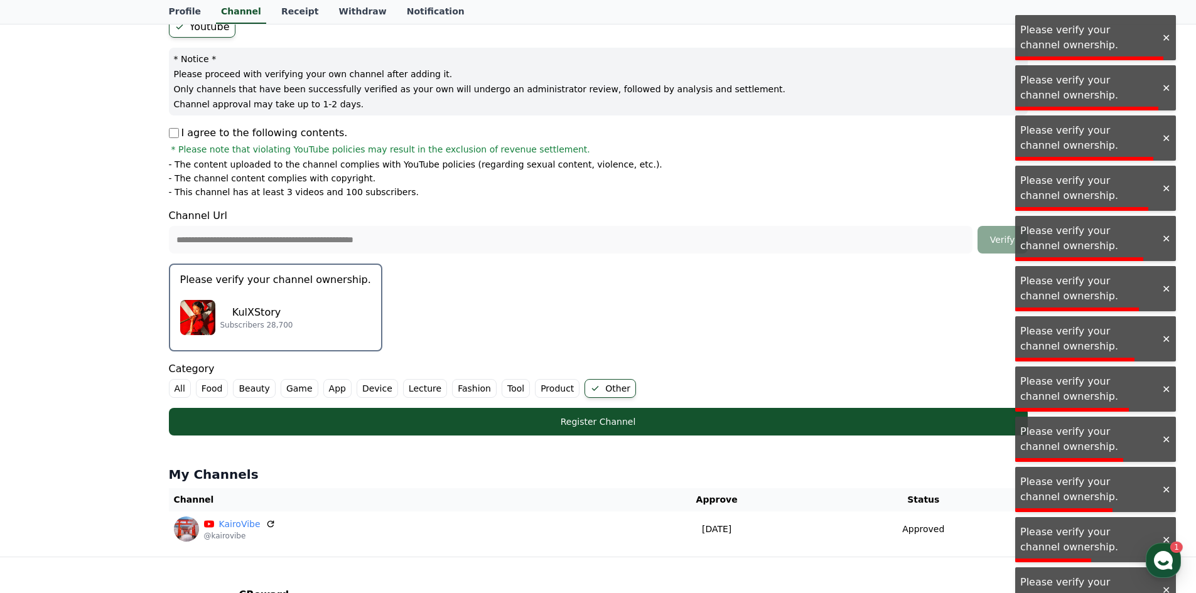
click at [356, 323] on button "Please verify your channel ownership. KulXStory Subscribers 28,700" at bounding box center [275, 308] width 213 height 88
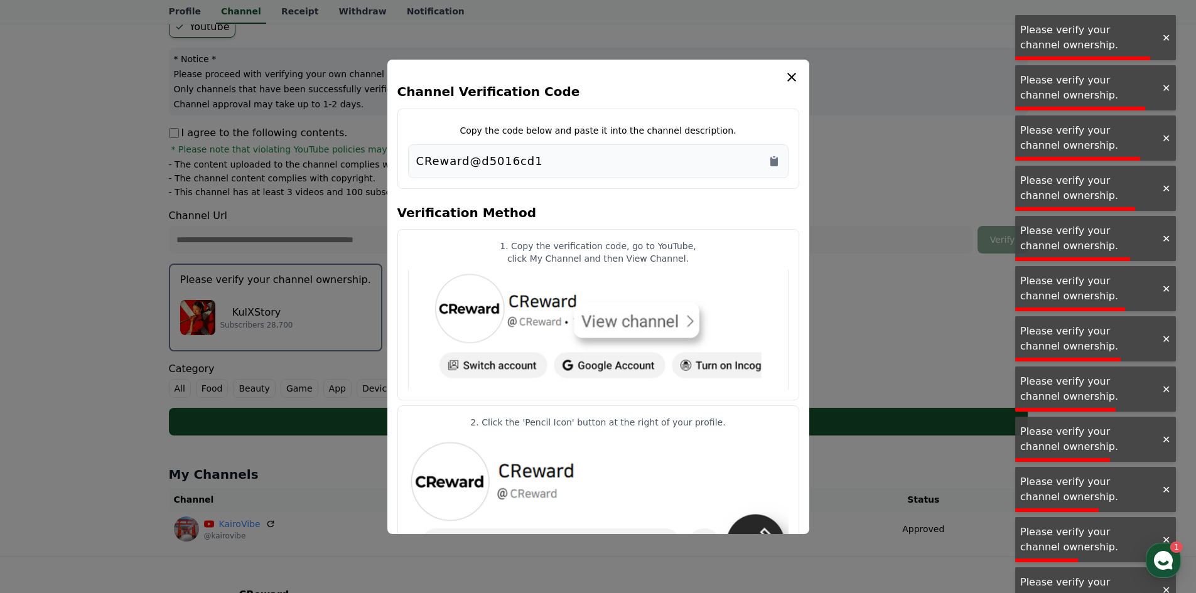
click at [340, 321] on button "close modal" at bounding box center [598, 296] width 1196 height 593
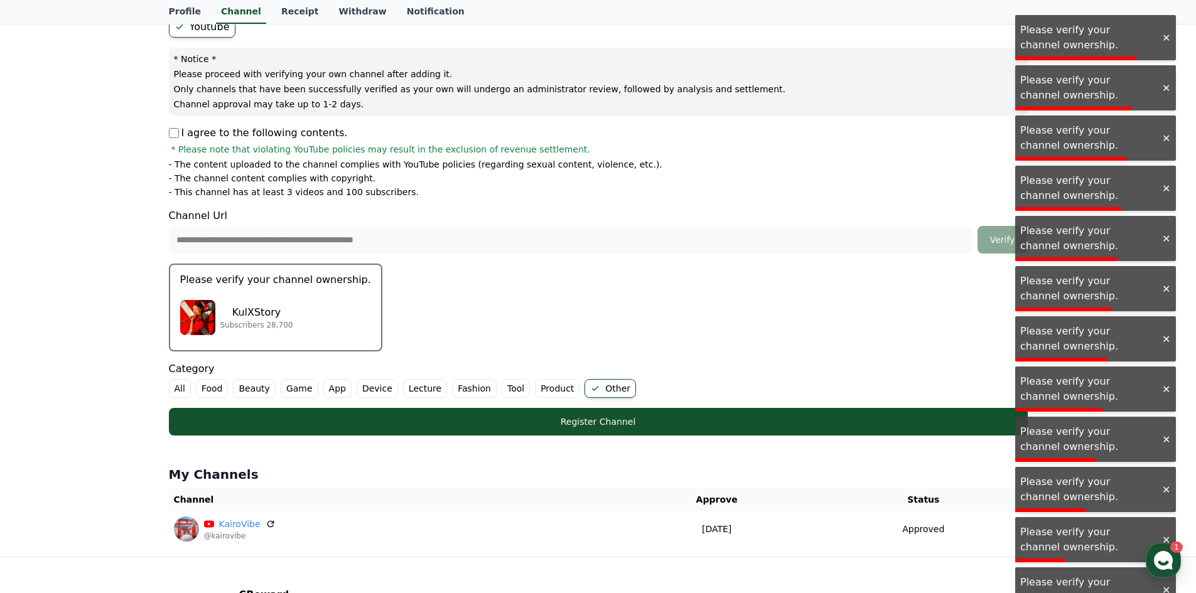
click at [340, 321] on div "KulXStory Subscribers 28,700" at bounding box center [275, 317] width 191 height 50
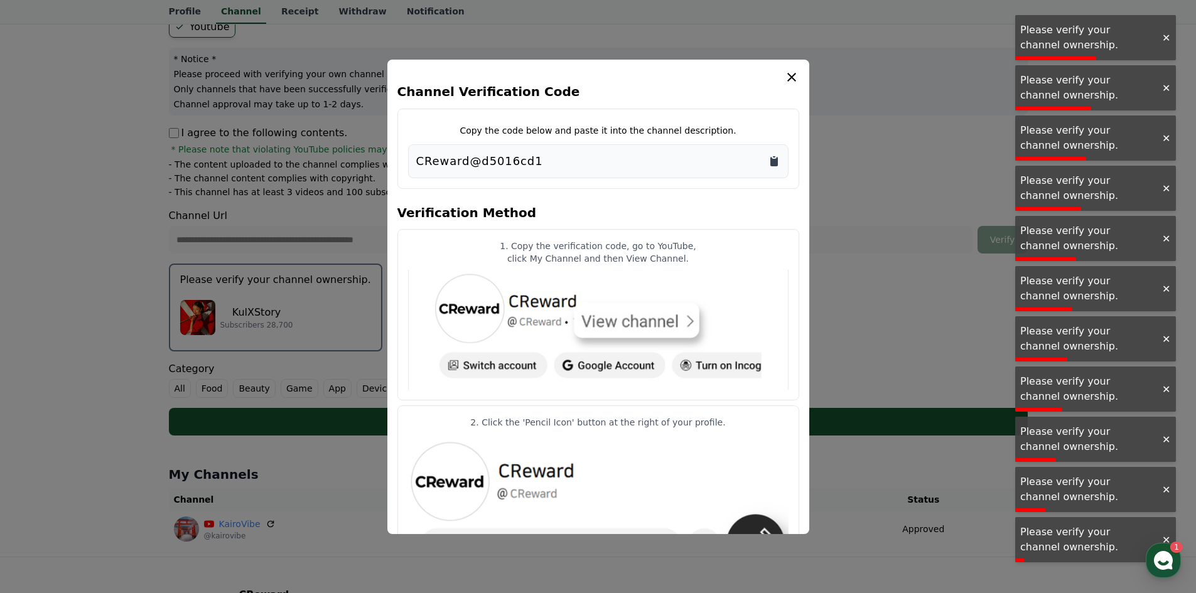
click at [778, 161] on icon "Copy to clipboard" at bounding box center [774, 161] width 13 height 13
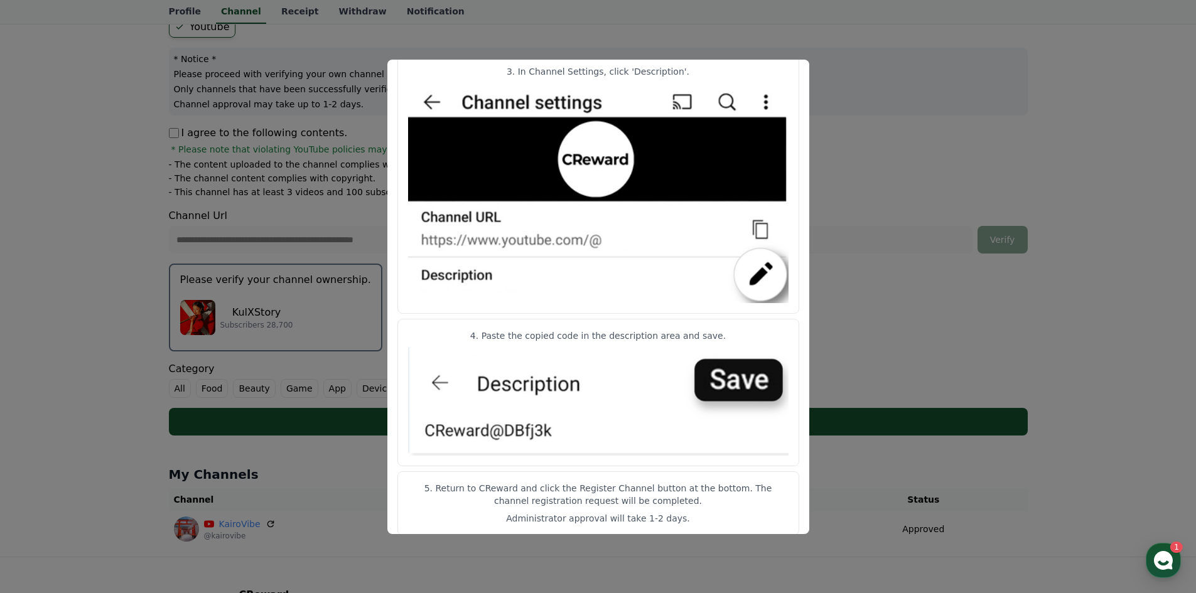
scroll to position [552, 0]
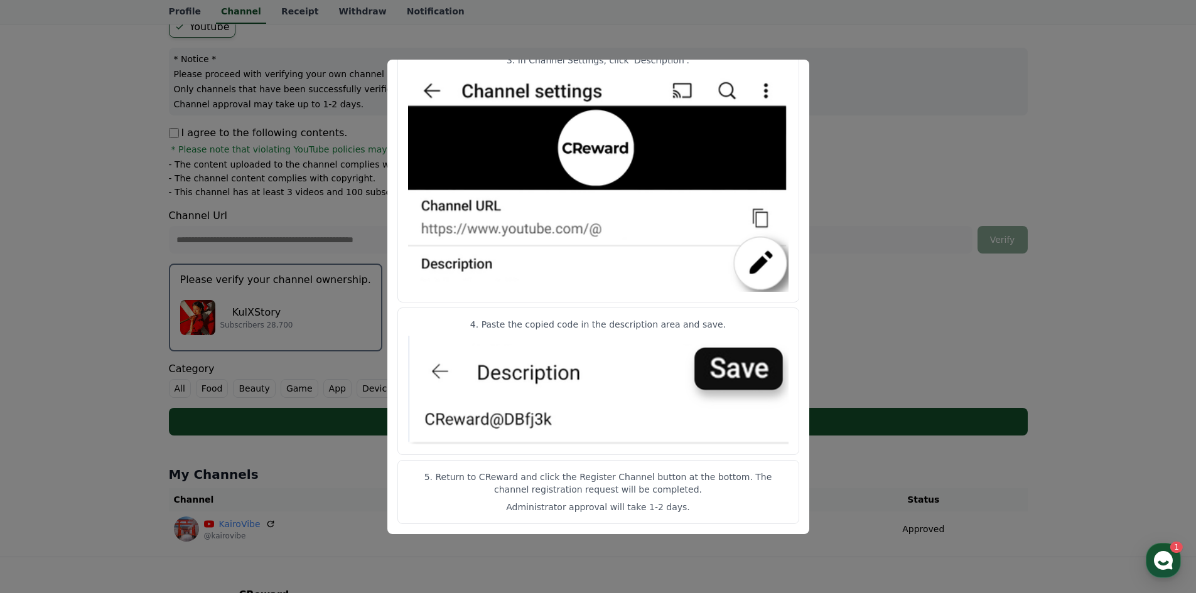
drag, startPoint x: 622, startPoint y: 324, endPoint x: 685, endPoint y: 327, distance: 62.8
click at [657, 326] on p "4. Paste the copied code in the description area and save." at bounding box center [598, 324] width 380 height 13
click at [712, 325] on p "4. Paste the copied code in the description area and save." at bounding box center [598, 324] width 380 height 13
click at [913, 83] on button "close modal" at bounding box center [598, 296] width 1196 height 593
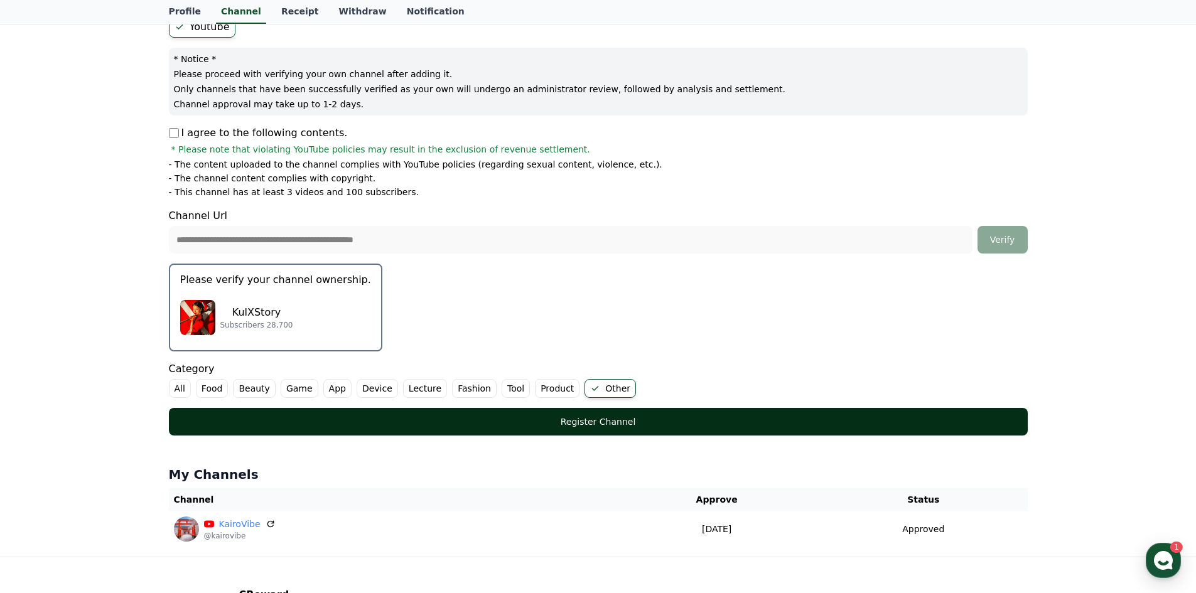
click at [655, 418] on div "Register Channel" at bounding box center [598, 421] width 808 height 13
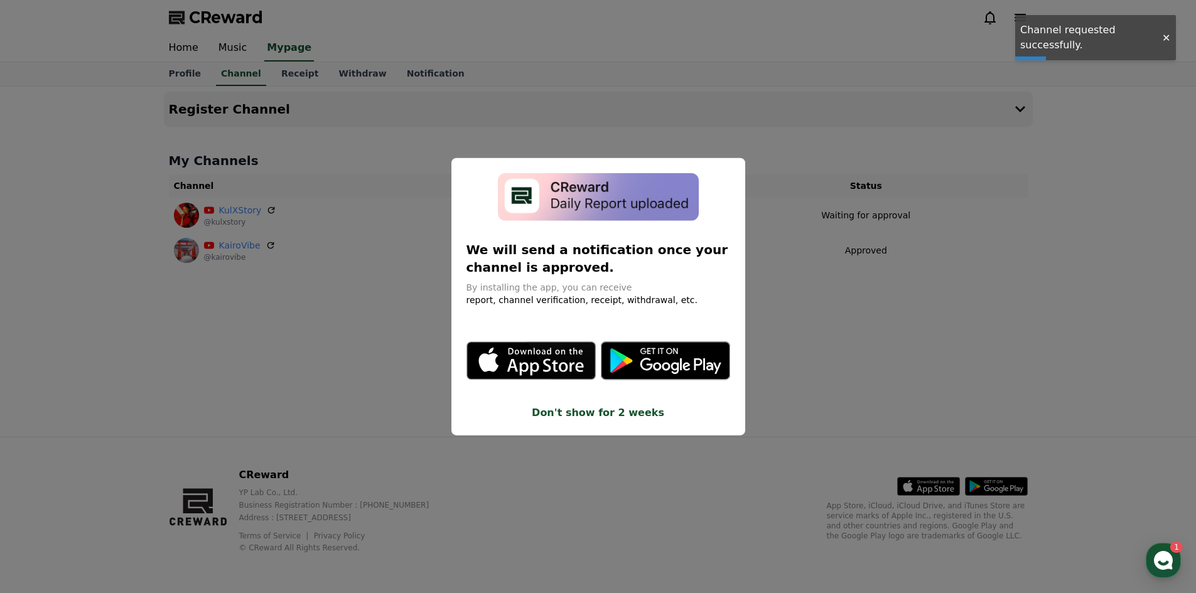
click at [634, 417] on button "Don't show for 2 weeks" at bounding box center [598, 412] width 264 height 15
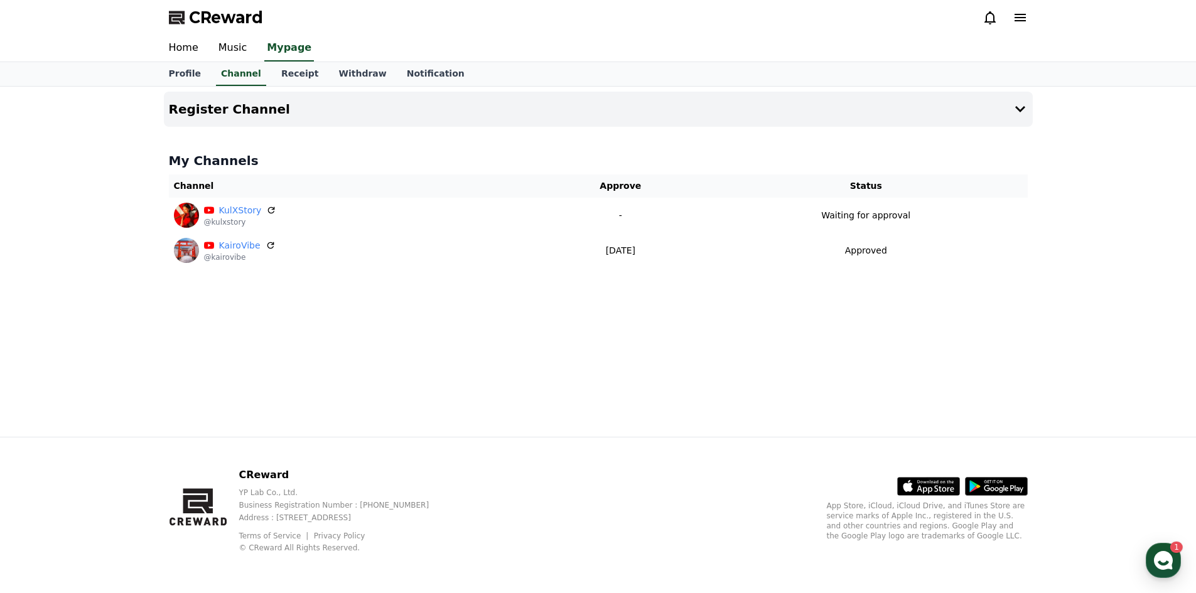
click at [470, 301] on div "Register Channel My Channels Channel Approve Status KulXStory @kulxstory - Wait…" at bounding box center [598, 262] width 879 height 350
click at [231, 43] on link "Music" at bounding box center [232, 48] width 49 height 26
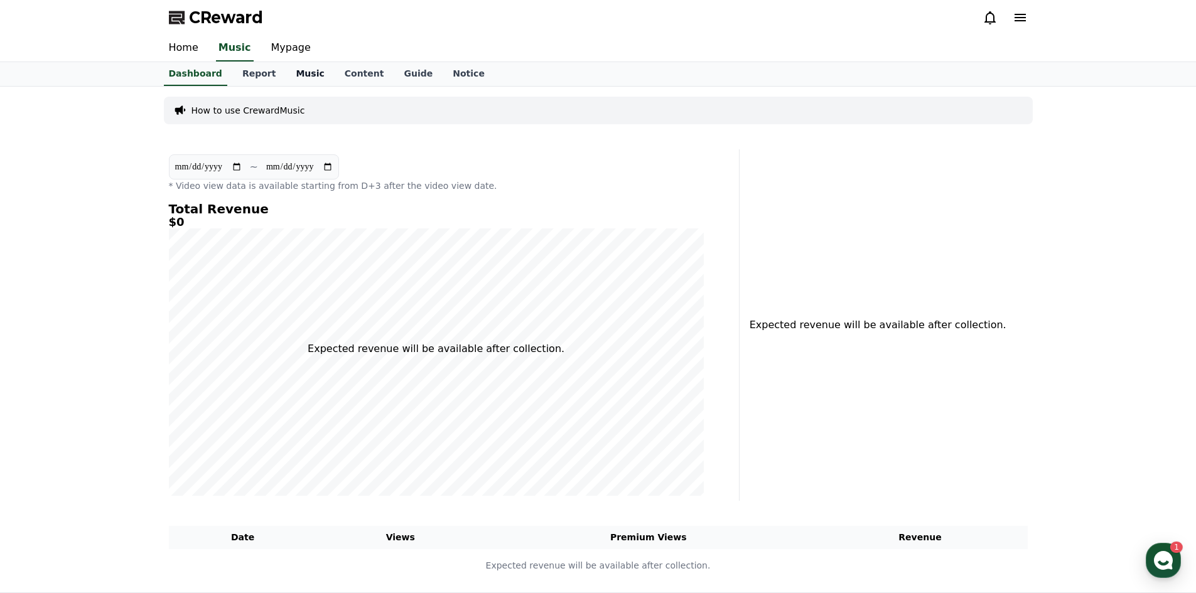
click at [289, 72] on link "Music" at bounding box center [310, 74] width 48 height 24
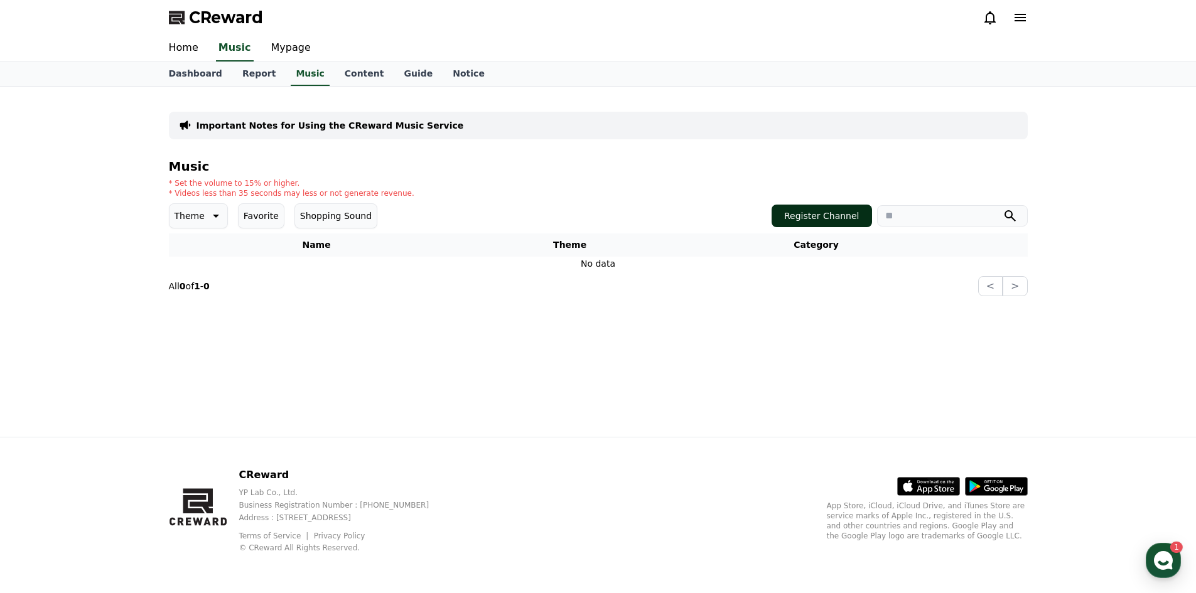
click at [854, 222] on button "Register Channel" at bounding box center [821, 216] width 100 height 23
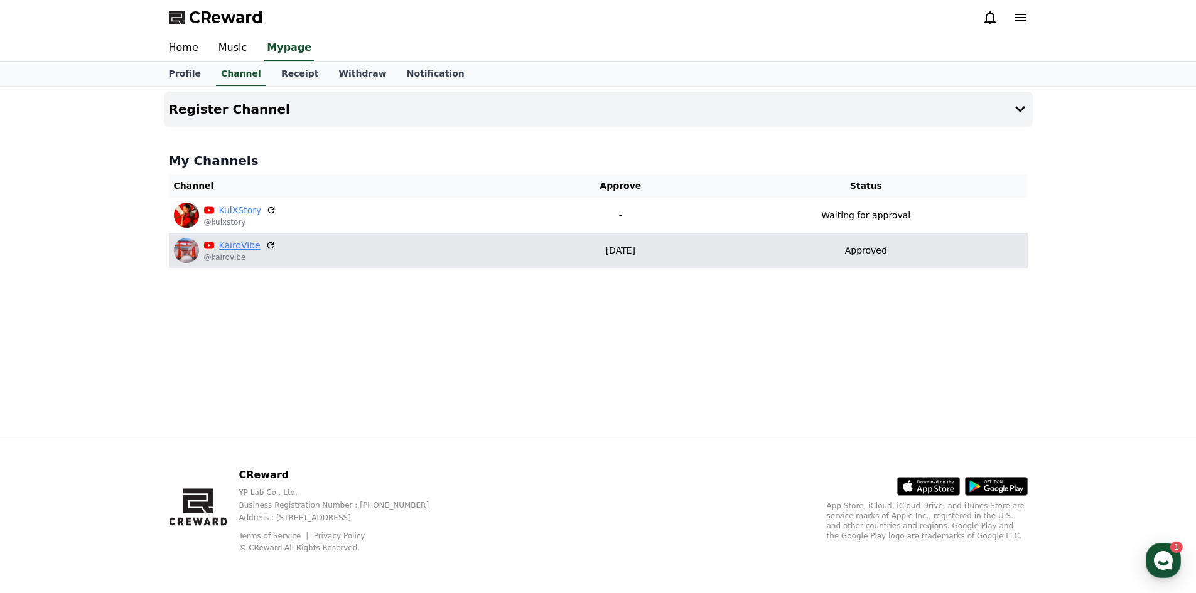
click at [234, 246] on link "KairoVibe" at bounding box center [239, 245] width 41 height 13
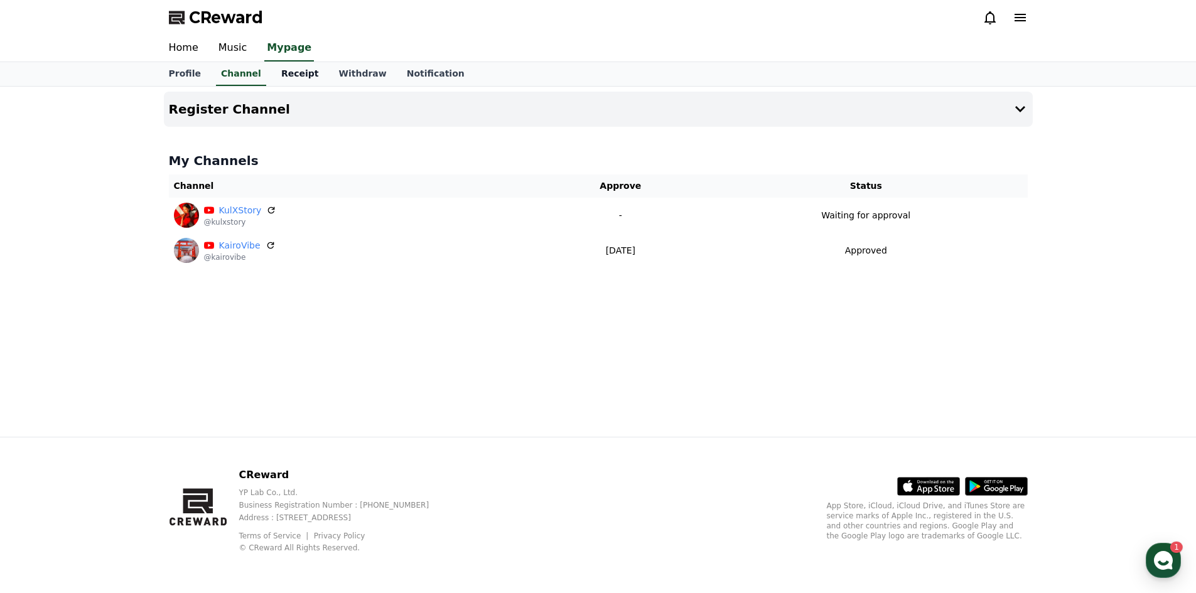
click at [286, 75] on link "Receipt" at bounding box center [300, 74] width 58 height 24
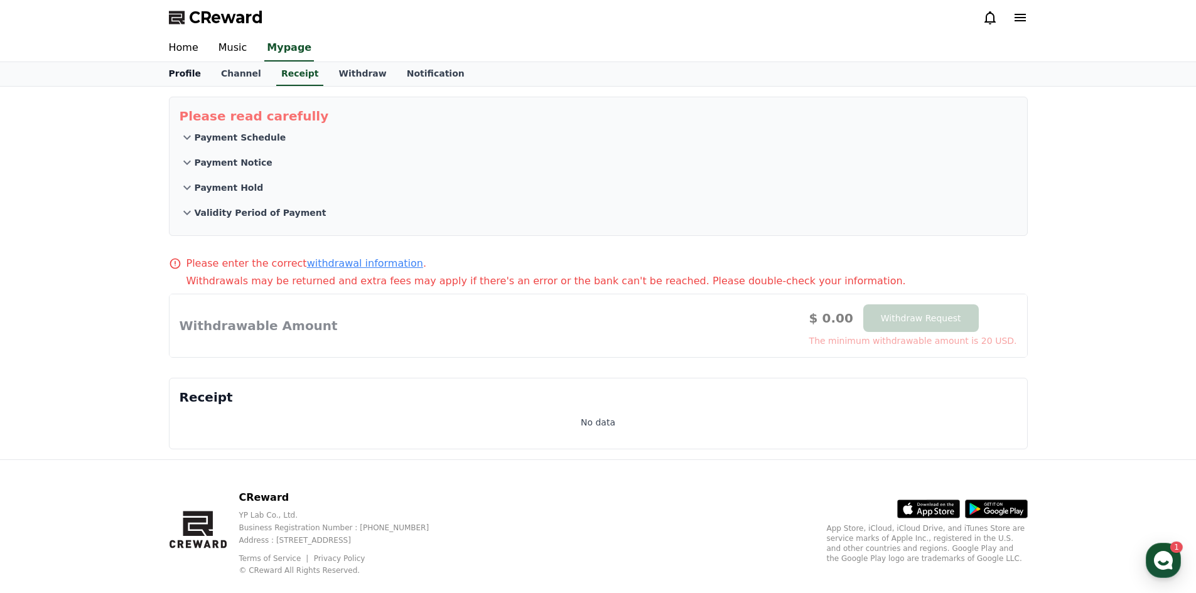
click at [187, 73] on link "Profile" at bounding box center [185, 74] width 52 height 24
select select "**********"
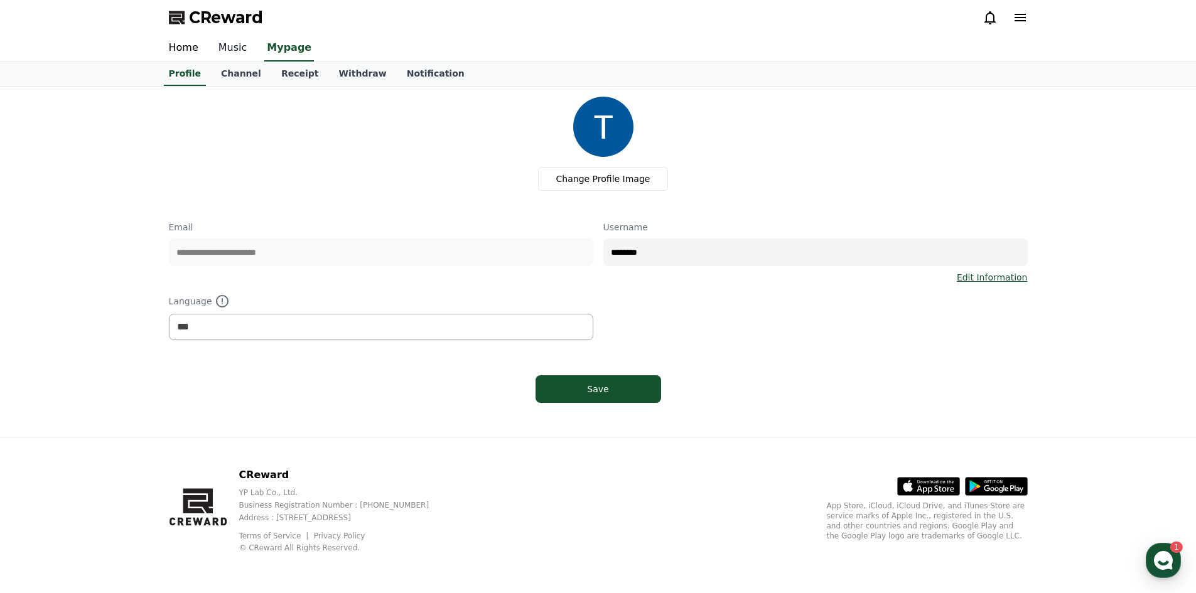
click at [224, 47] on link "Music" at bounding box center [232, 48] width 49 height 26
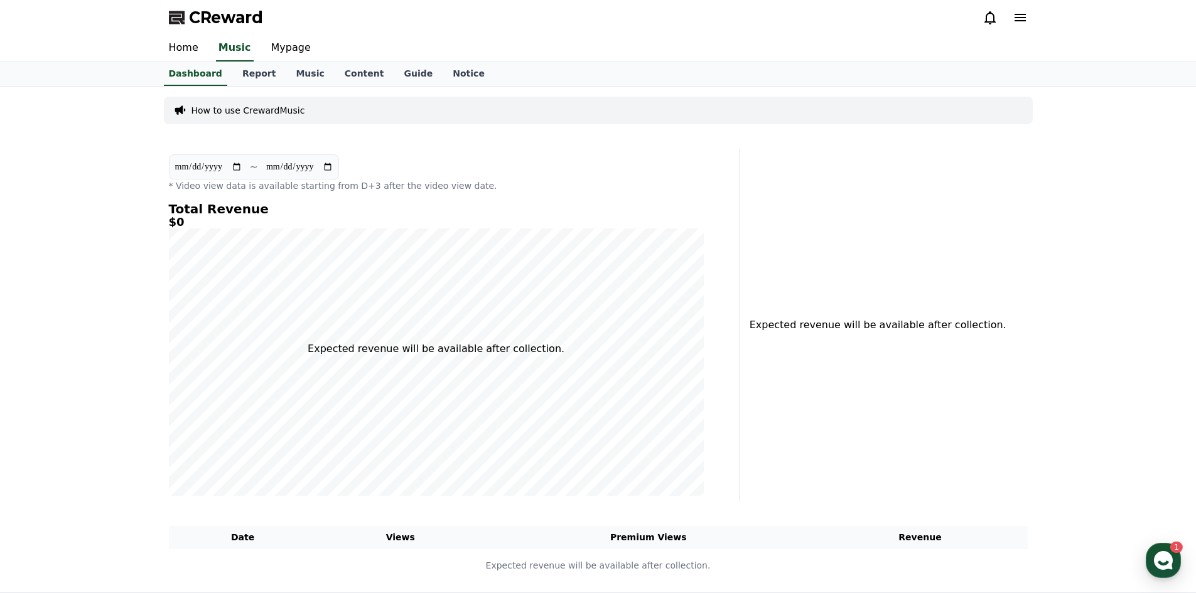
click at [191, 164] on input "**********" at bounding box center [208, 167] width 68 height 14
click at [329, 217] on h5 "$0" at bounding box center [436, 222] width 535 height 13
click at [303, 77] on link "Music" at bounding box center [310, 74] width 48 height 24
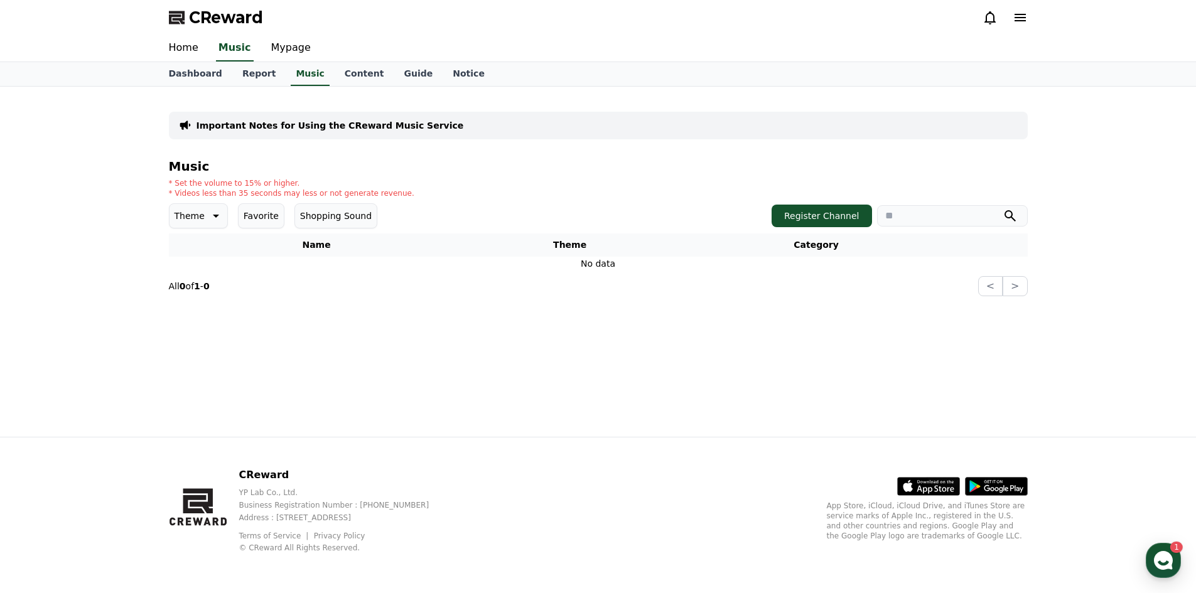
click at [315, 219] on button "Shopping Sound" at bounding box center [335, 215] width 83 height 25
click at [331, 223] on button "Shopping Sound" at bounding box center [340, 215] width 92 height 25
click at [333, 224] on button "Shopping Sound" at bounding box center [335, 215] width 83 height 25
click at [333, 224] on button "Shopping Sound" at bounding box center [340, 215] width 92 height 25
click at [200, 222] on p "Theme" at bounding box center [189, 216] width 30 height 18
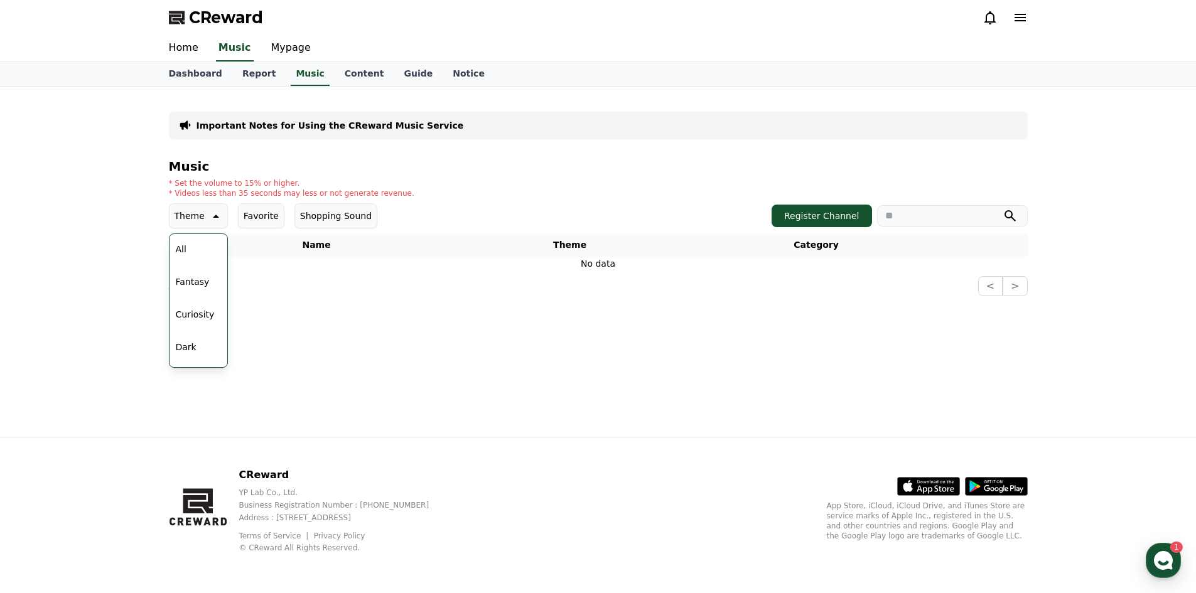
click at [199, 247] on div "All Fantasy Curiosity Dark Bright Popping Exciting Twist Majestic Dramatic Joyf…" at bounding box center [198, 559] width 55 height 648
click at [192, 244] on div "All Fantasy Curiosity Dark Bright Popping Exciting Twist Majestic Dramatic Joyf…" at bounding box center [198, 559] width 55 height 648
drag, startPoint x: 183, startPoint y: 249, endPoint x: 297, endPoint y: 250, distance: 114.2
click at [183, 249] on button "All" at bounding box center [181, 249] width 21 height 28
click at [341, 219] on button "Shopping Sound" at bounding box center [335, 215] width 83 height 25
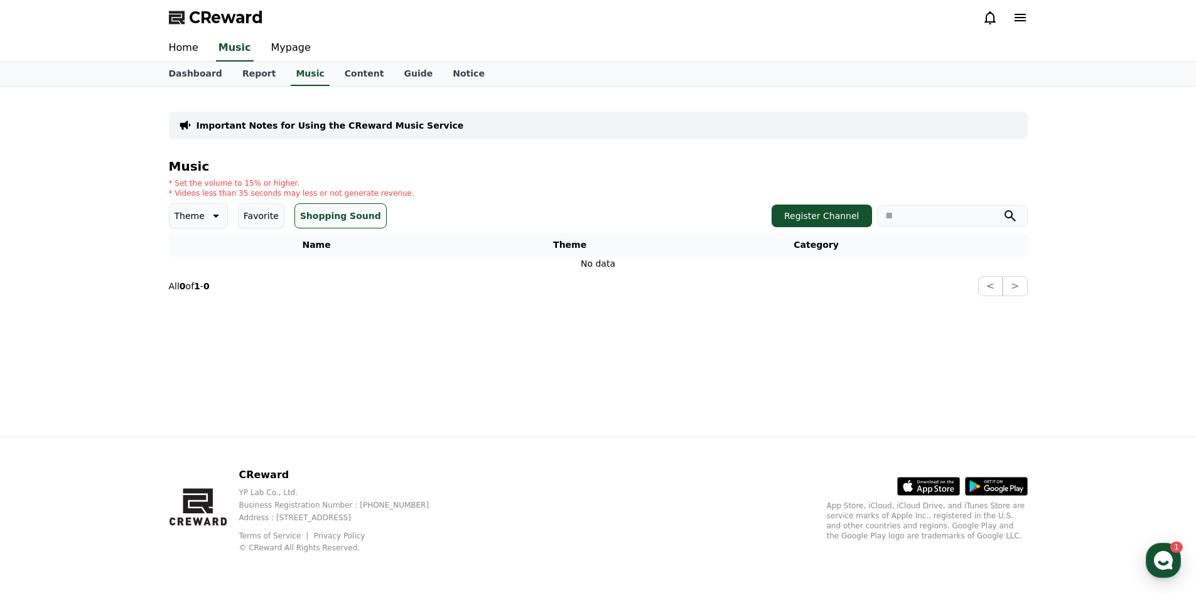
click at [302, 222] on button "Shopping Sound" at bounding box center [340, 215] width 92 height 25
click at [265, 217] on button "Favorite" at bounding box center [261, 215] width 46 height 25
click at [247, 202] on div "Music * Set the volume to 15% or higher. * Videos less than 35 seconds may less…" at bounding box center [598, 227] width 859 height 137
click at [311, 217] on button "Shopping Sound" at bounding box center [341, 215] width 83 height 25
click at [268, 213] on button "Favorite" at bounding box center [261, 215] width 46 height 25
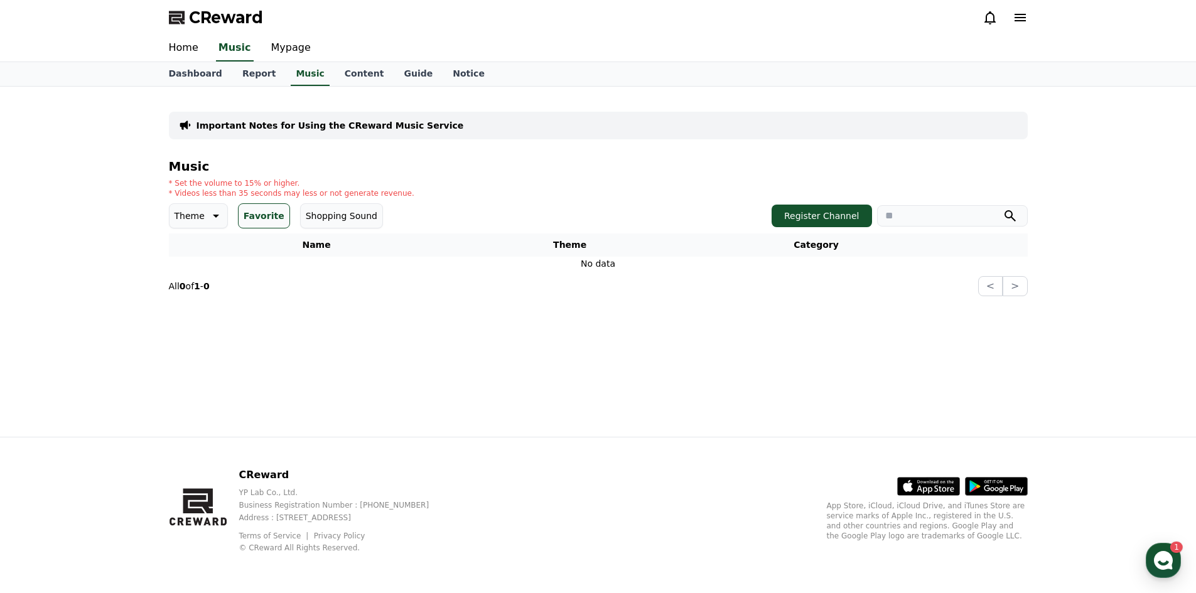
click at [311, 217] on button "Shopping Sound" at bounding box center [341, 215] width 83 height 25
click at [262, 213] on button "Favorite" at bounding box center [261, 215] width 46 height 25
click at [316, 215] on button "Shopping Sound" at bounding box center [341, 215] width 83 height 25
click at [840, 212] on button "Register Channel" at bounding box center [821, 216] width 100 height 23
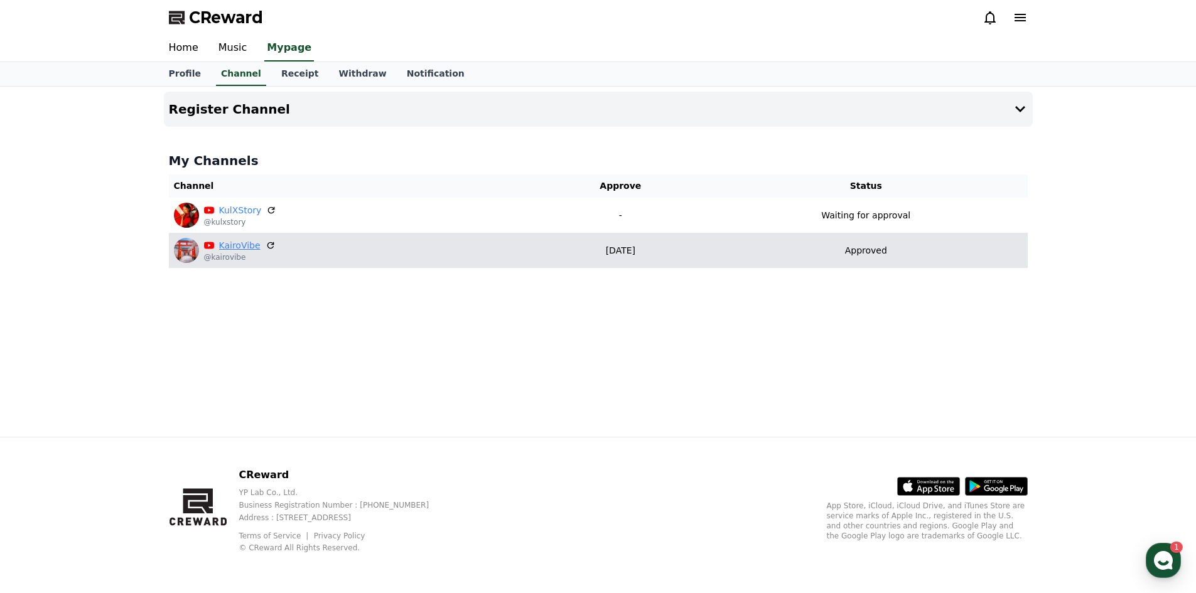
click at [243, 247] on link "KairoVibe" at bounding box center [239, 245] width 41 height 13
click at [887, 252] on p "Approved" at bounding box center [866, 250] width 42 height 13
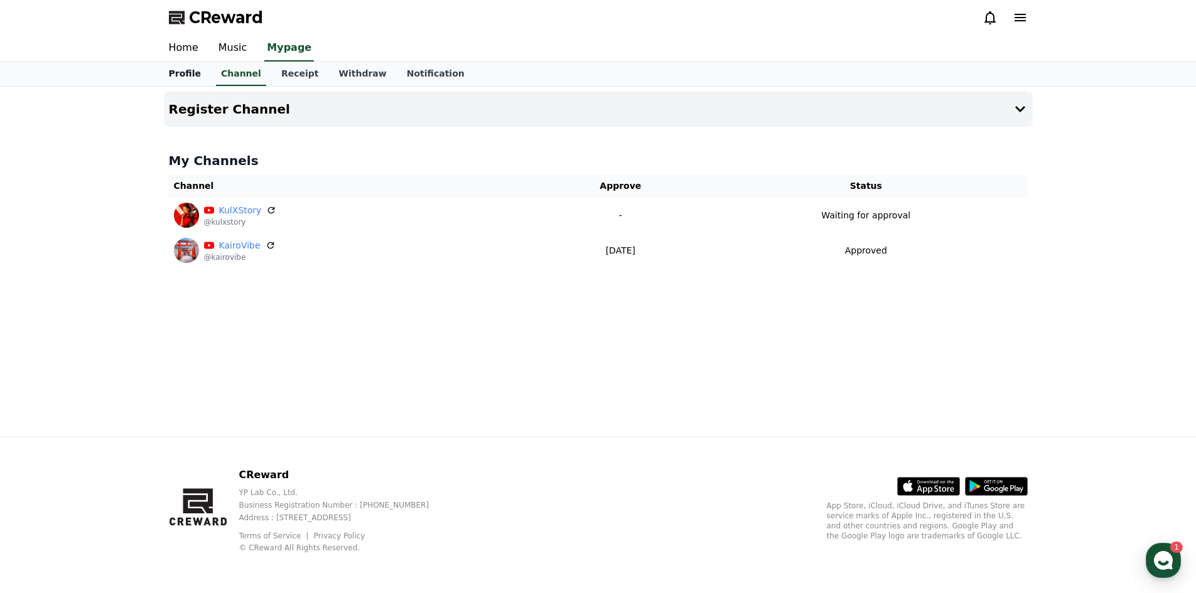
click at [179, 82] on link "Profile" at bounding box center [185, 74] width 52 height 24
select select "**********"
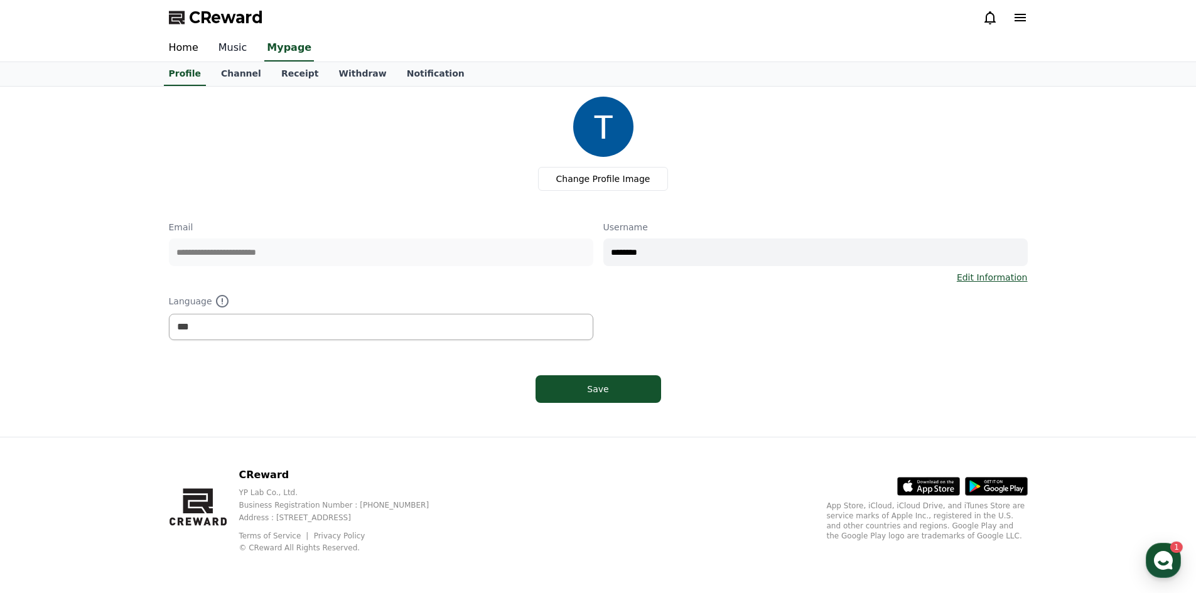
click at [244, 56] on link "Music" at bounding box center [232, 48] width 49 height 26
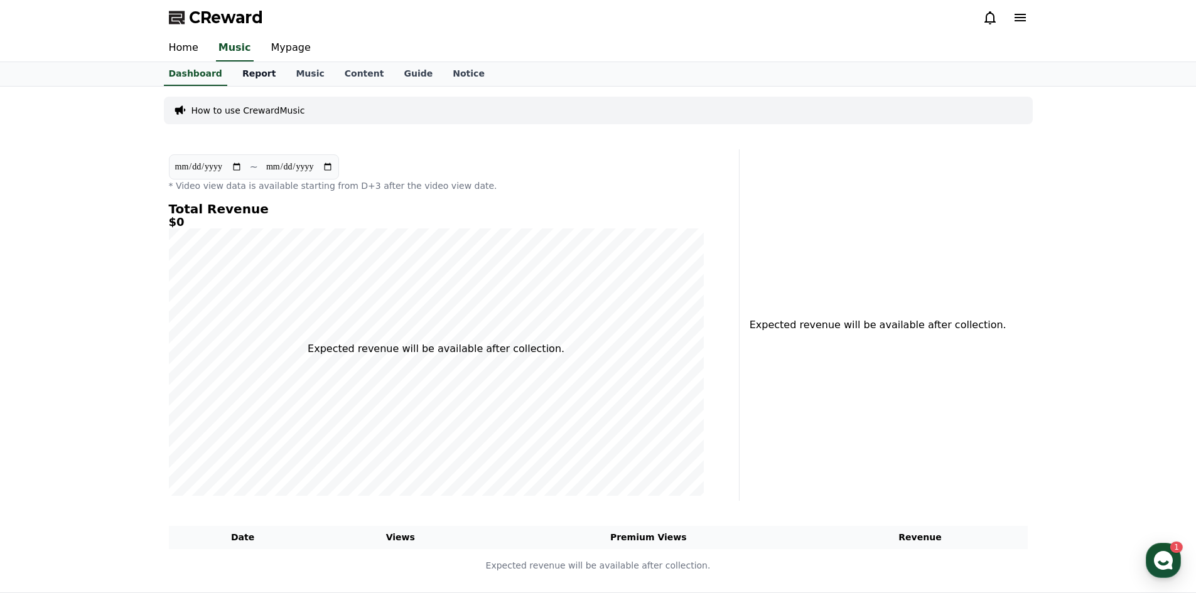
click at [255, 76] on link "Report" at bounding box center [259, 74] width 54 height 24
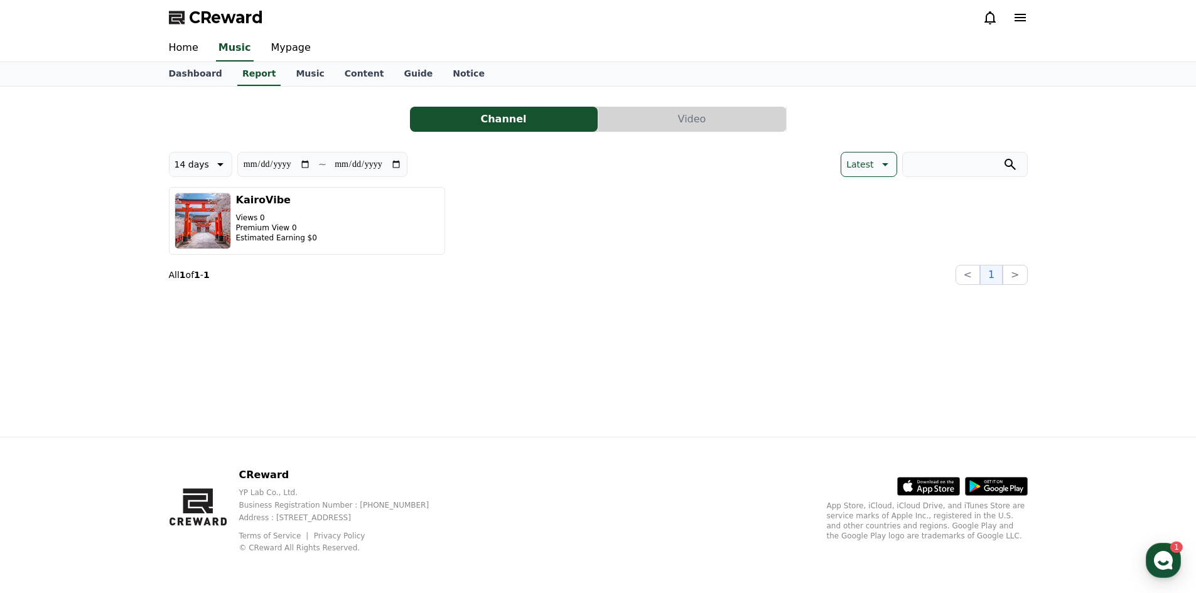
click at [878, 163] on icon at bounding box center [883, 164] width 15 height 15
click at [645, 126] on button "Video" at bounding box center [692, 119] width 188 height 25
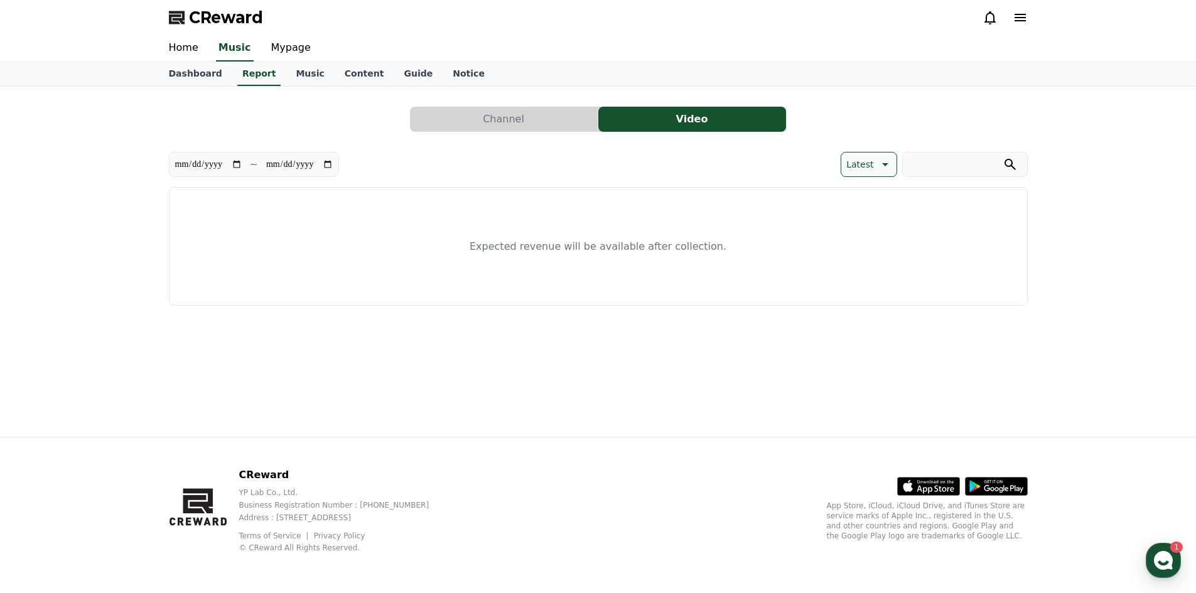
click at [538, 124] on button "Channel" at bounding box center [504, 119] width 188 height 25
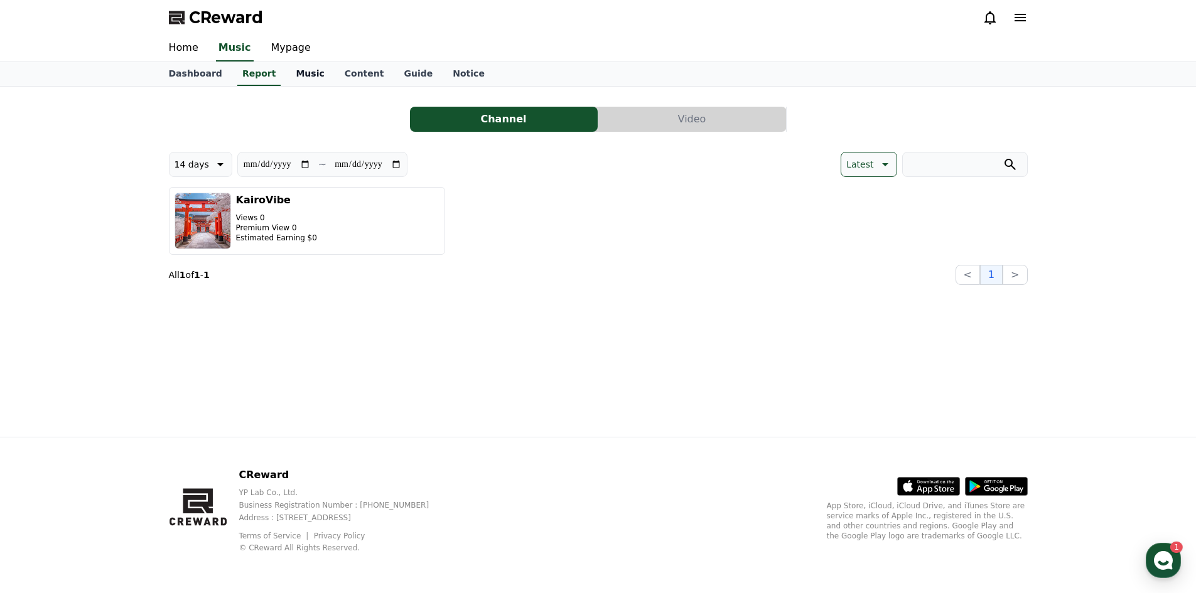
click at [287, 68] on link "Music" at bounding box center [310, 74] width 48 height 24
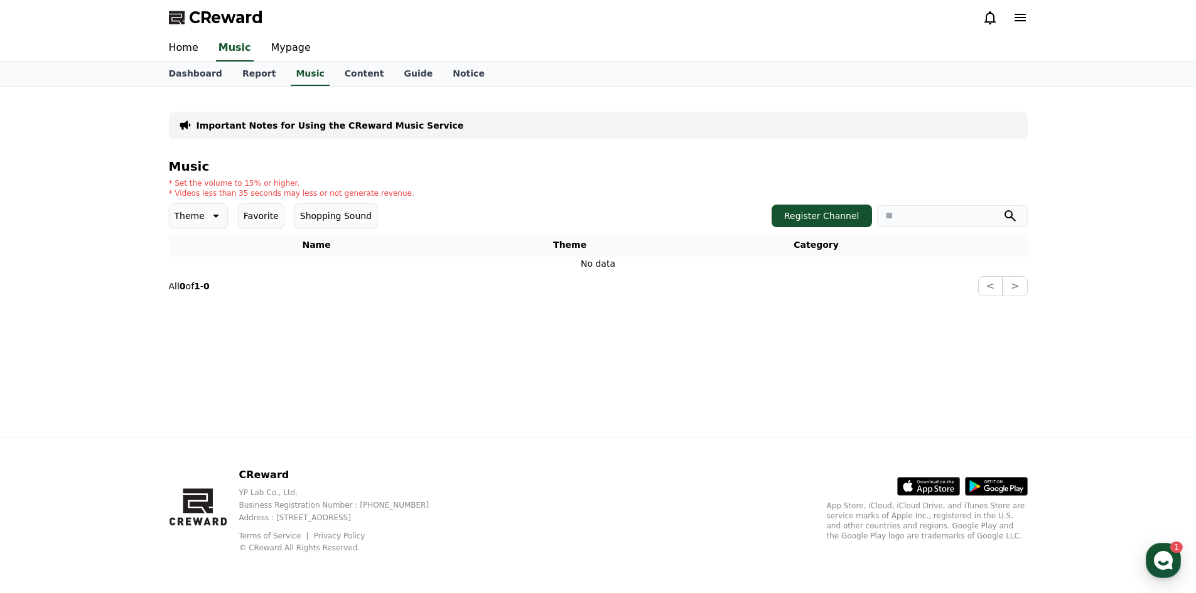
click at [294, 218] on button "Shopping Sound" at bounding box center [335, 215] width 83 height 25
click at [314, 219] on button "Shopping Sound" at bounding box center [340, 215] width 92 height 25
click at [314, 219] on button "Shopping Sound" at bounding box center [335, 215] width 83 height 25
click at [314, 219] on button "Shopping Sound" at bounding box center [340, 215] width 92 height 25
click at [314, 219] on button "Shopping Sound" at bounding box center [335, 215] width 83 height 25
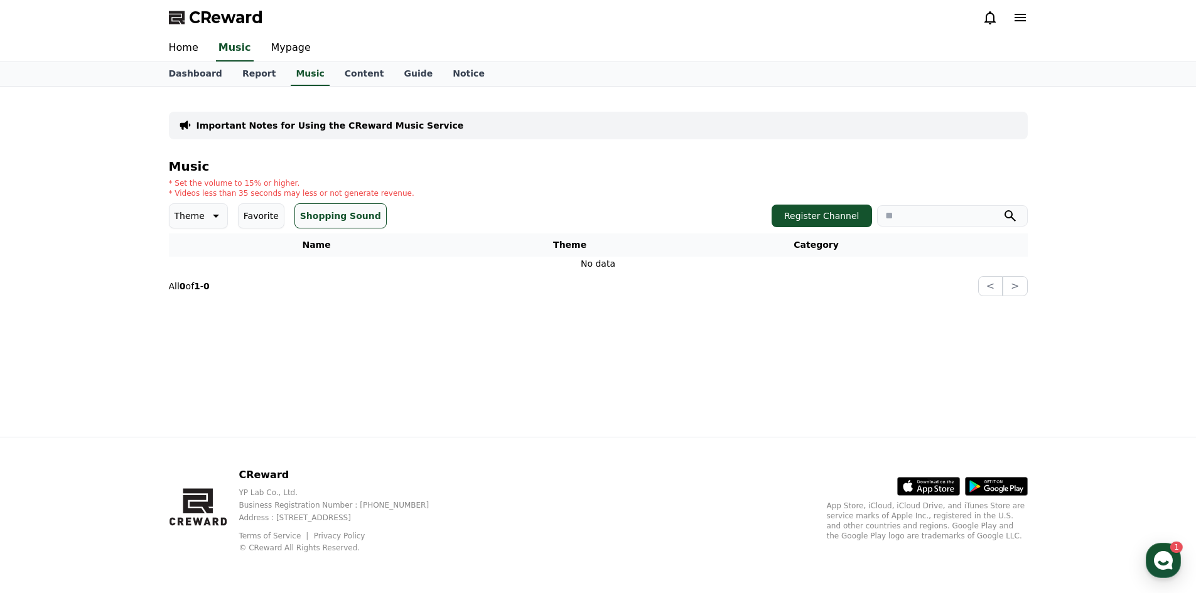
click at [1010, 17] on div at bounding box center [1004, 17] width 45 height 15
drag, startPoint x: 1029, startPoint y: 21, endPoint x: 1012, endPoint y: 21, distance: 16.9
click at [1027, 21] on div "CReward" at bounding box center [598, 17] width 879 height 35
click at [1012, 21] on icon at bounding box center [1019, 17] width 15 height 15
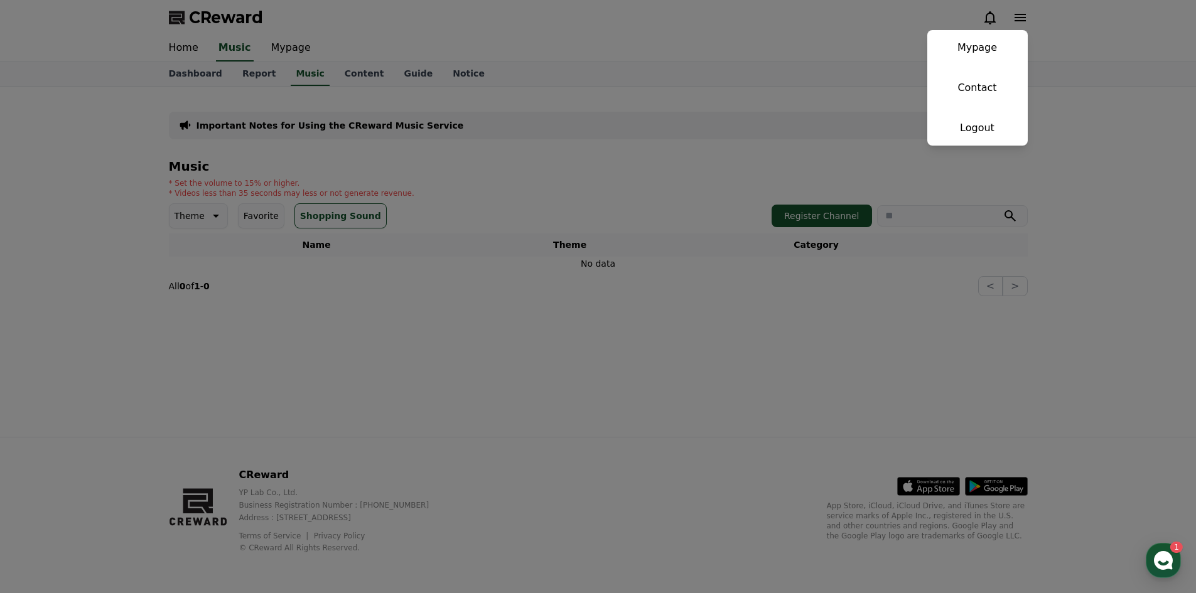
click at [832, 48] on button "close" at bounding box center [598, 296] width 1196 height 593
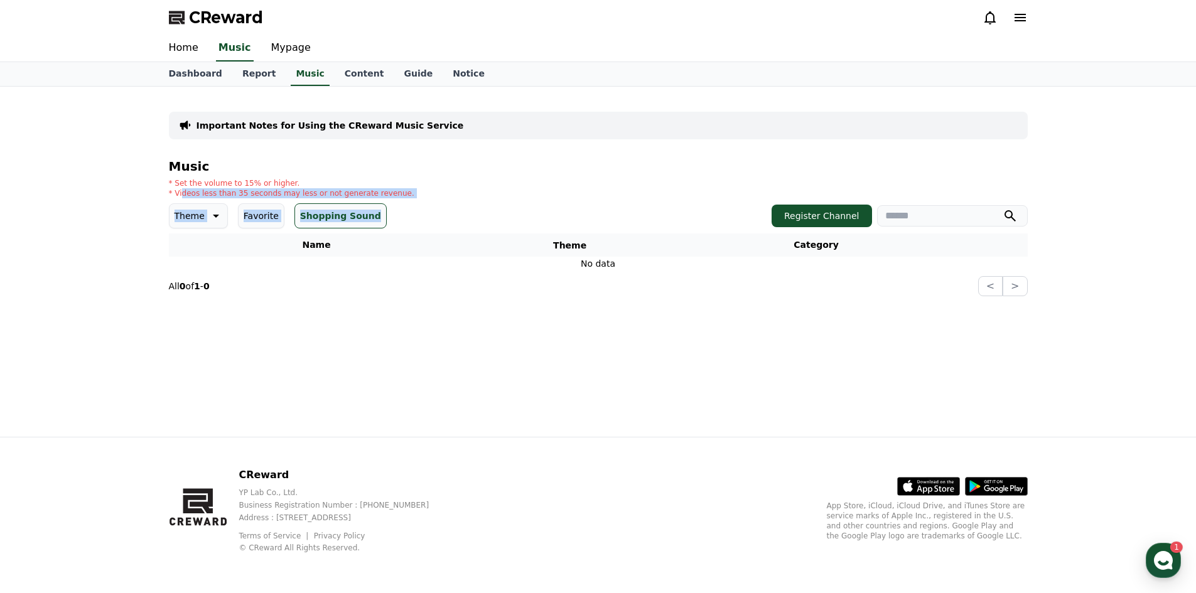
drag, startPoint x: 193, startPoint y: 197, endPoint x: 403, endPoint y: 208, distance: 209.9
click at [403, 208] on div "Music * Set the volume to 15% or higher. * Videos less than 35 seconds may less…" at bounding box center [598, 227] width 859 height 137
click at [1172, 565] on icon "button" at bounding box center [1163, 560] width 23 height 23
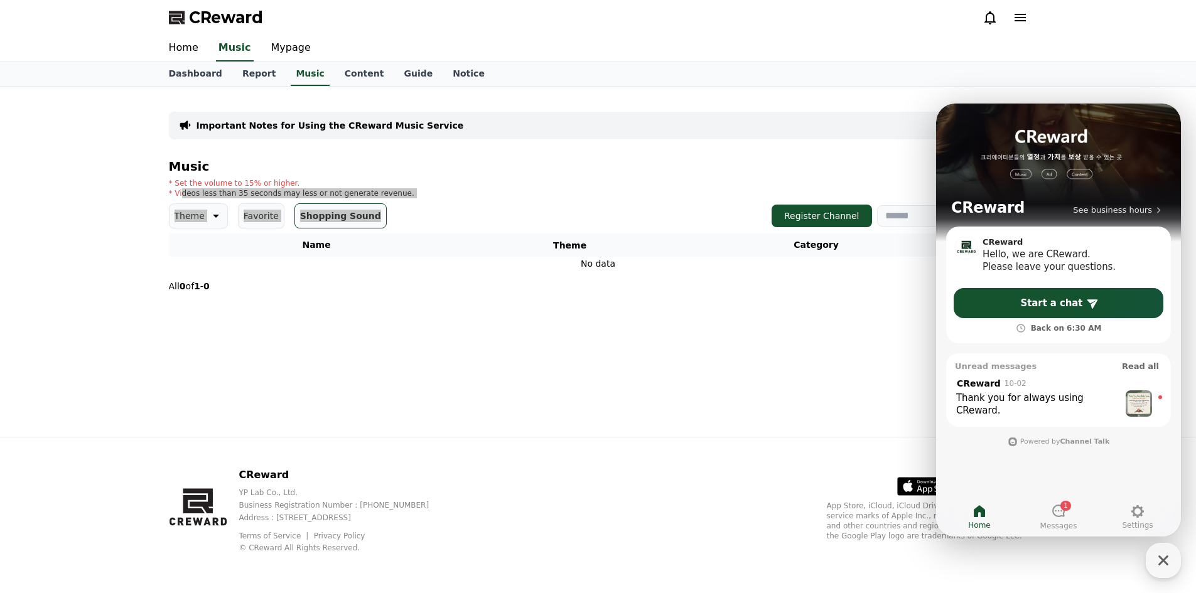
click at [1047, 417] on div "Due to the holidays, our customer support will be closed during the following p…" at bounding box center [1037, 423] width 163 height 13
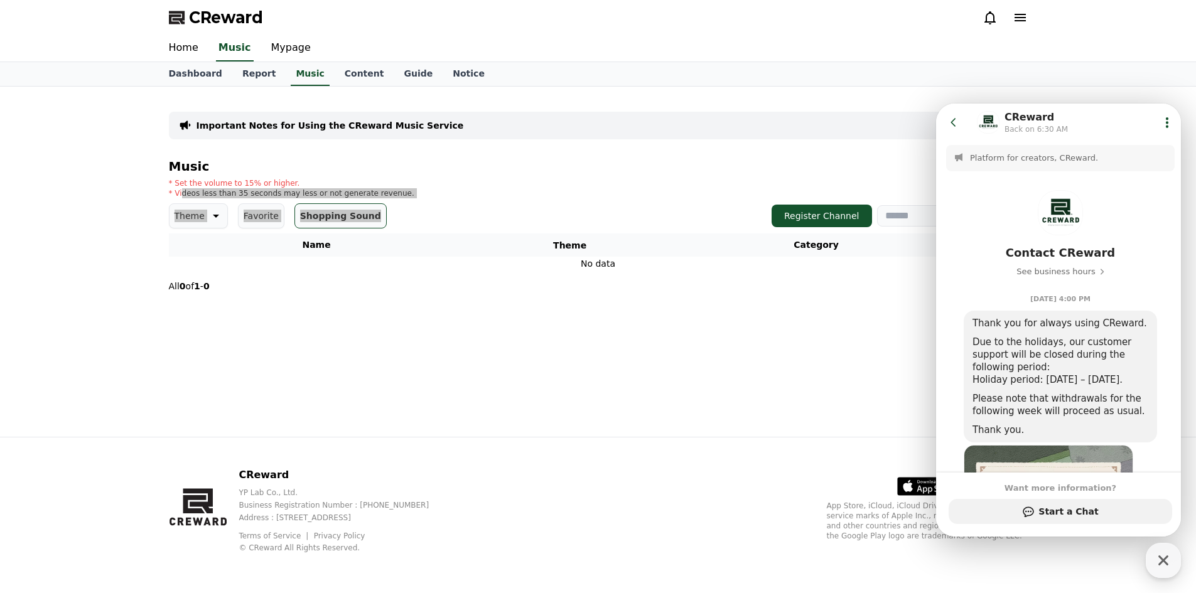
scroll to position [193, 0]
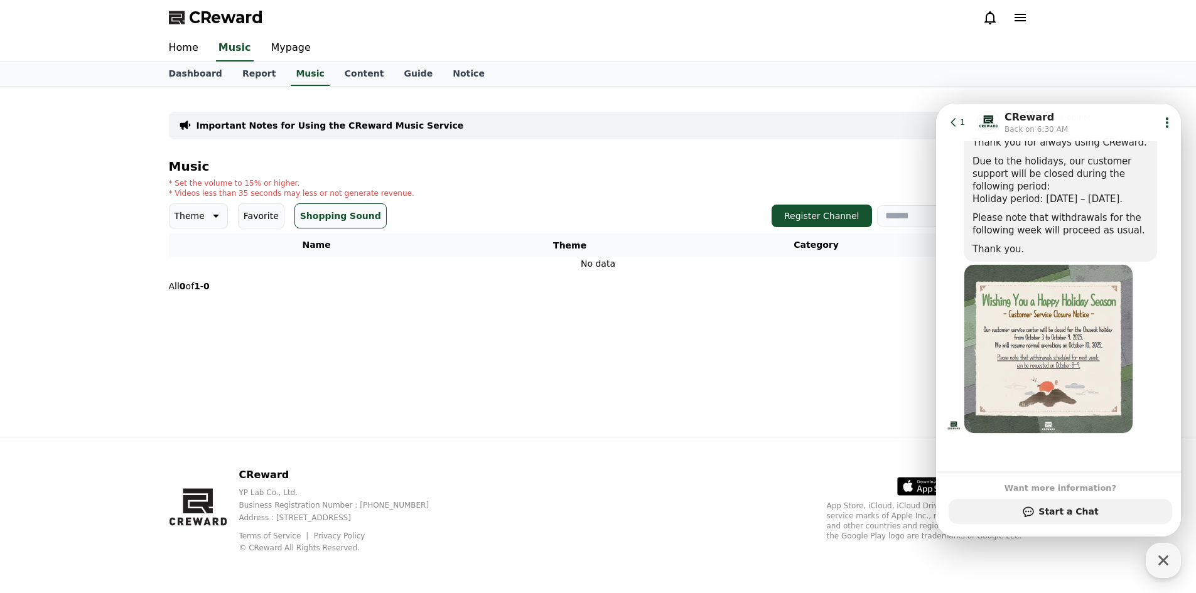
click at [734, 287] on section "All 0 of 1 - 0 < >" at bounding box center [598, 286] width 859 height 20
click at [952, 122] on icon at bounding box center [952, 122] width 5 height 8
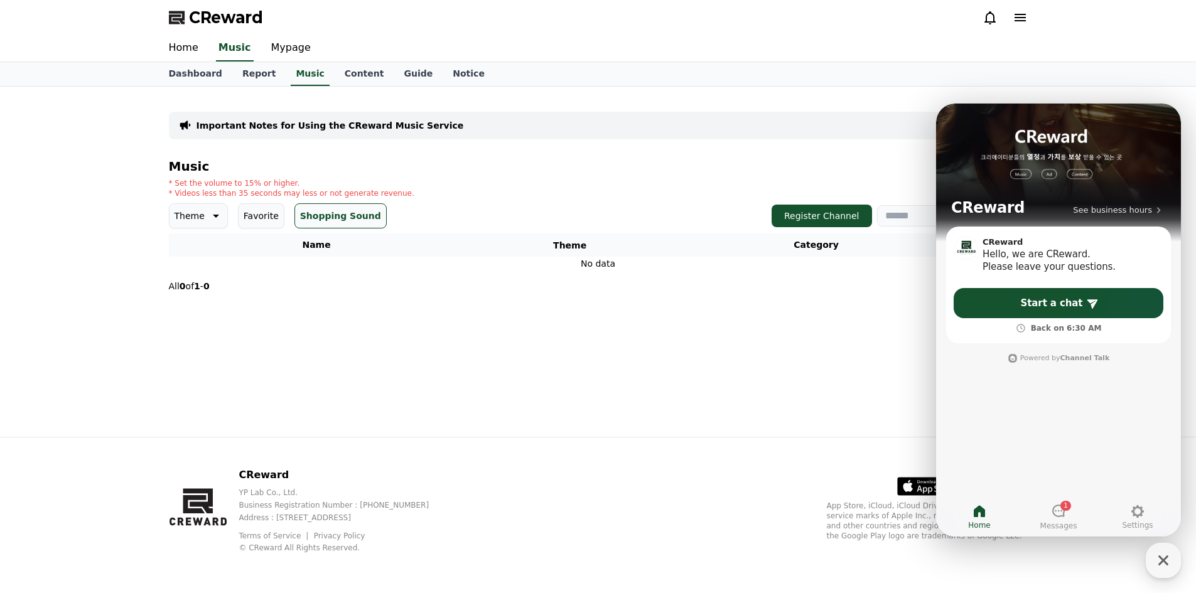
click at [1125, 76] on div "Dashboard Report Music Content Guide Notice" at bounding box center [598, 74] width 1196 height 24
click at [296, 73] on font "Music" at bounding box center [310, 73] width 28 height 10
click at [296, 75] on font "Music" at bounding box center [310, 73] width 28 height 10
click at [1156, 566] on icon "button" at bounding box center [1163, 560] width 23 height 23
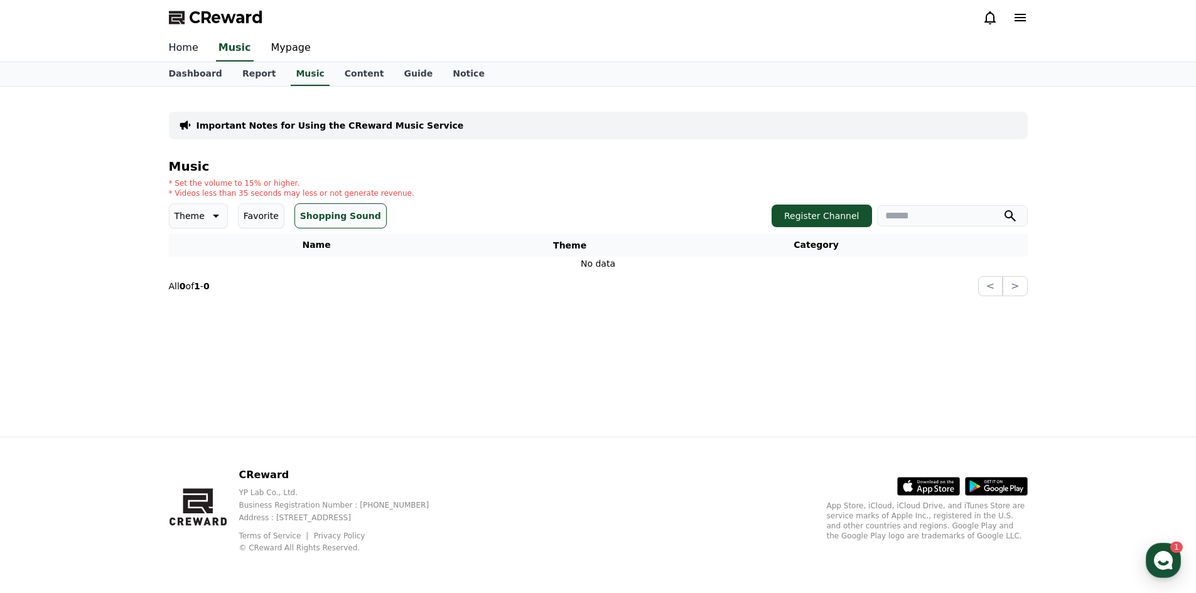
click at [187, 45] on link "Home" at bounding box center [184, 48] width 50 height 26
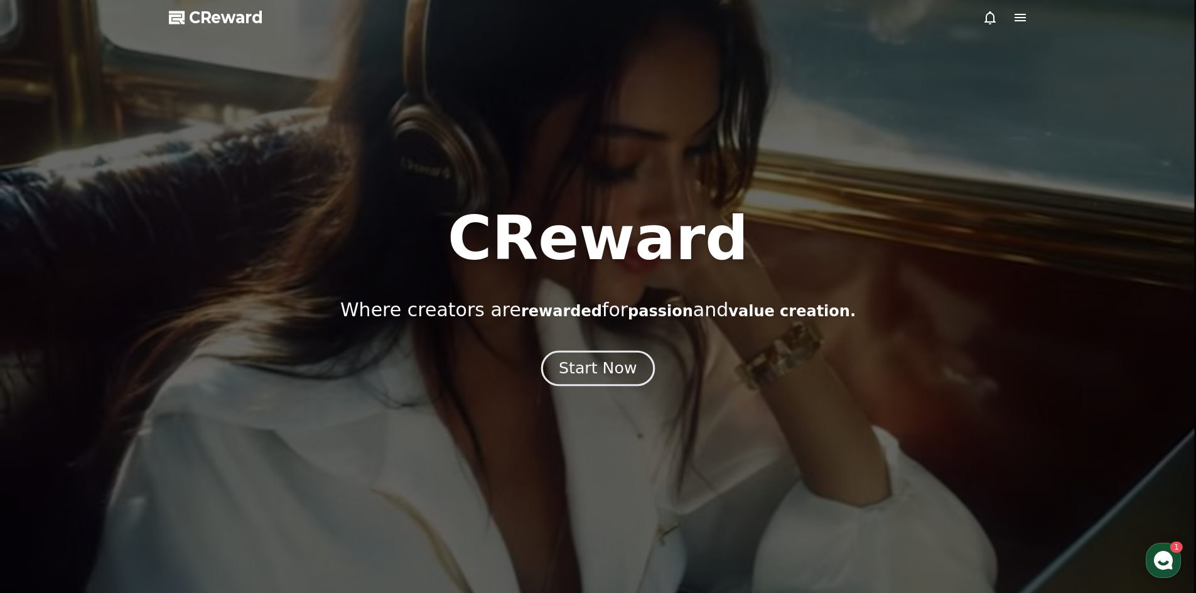
click at [623, 371] on div "Start Now" at bounding box center [598, 368] width 78 height 21
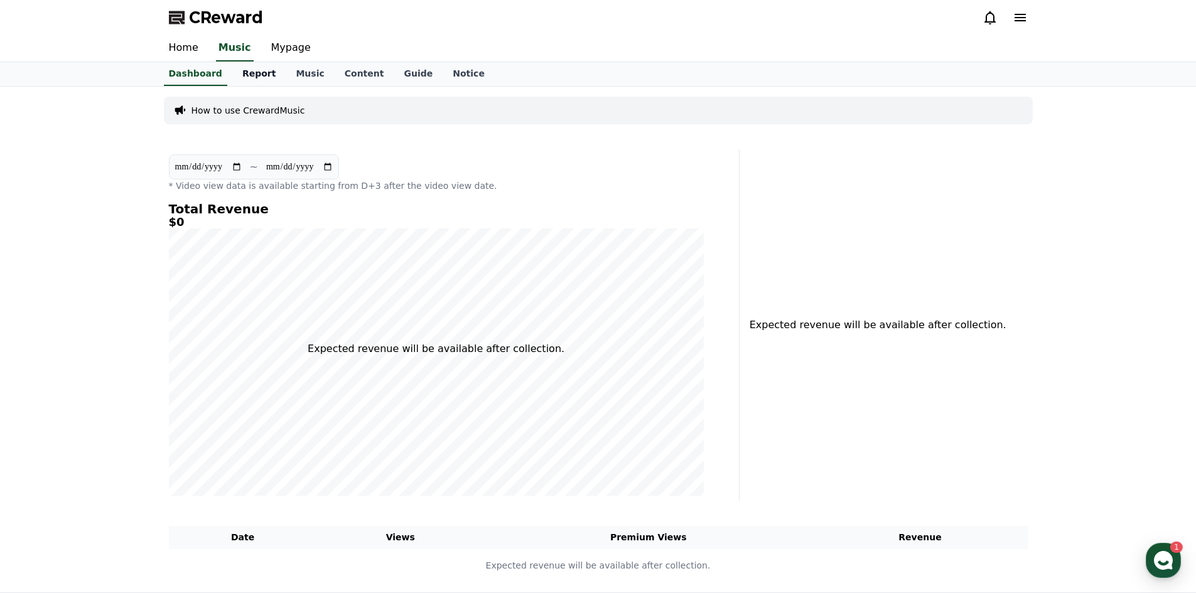
click at [252, 70] on link "Report" at bounding box center [259, 74] width 54 height 24
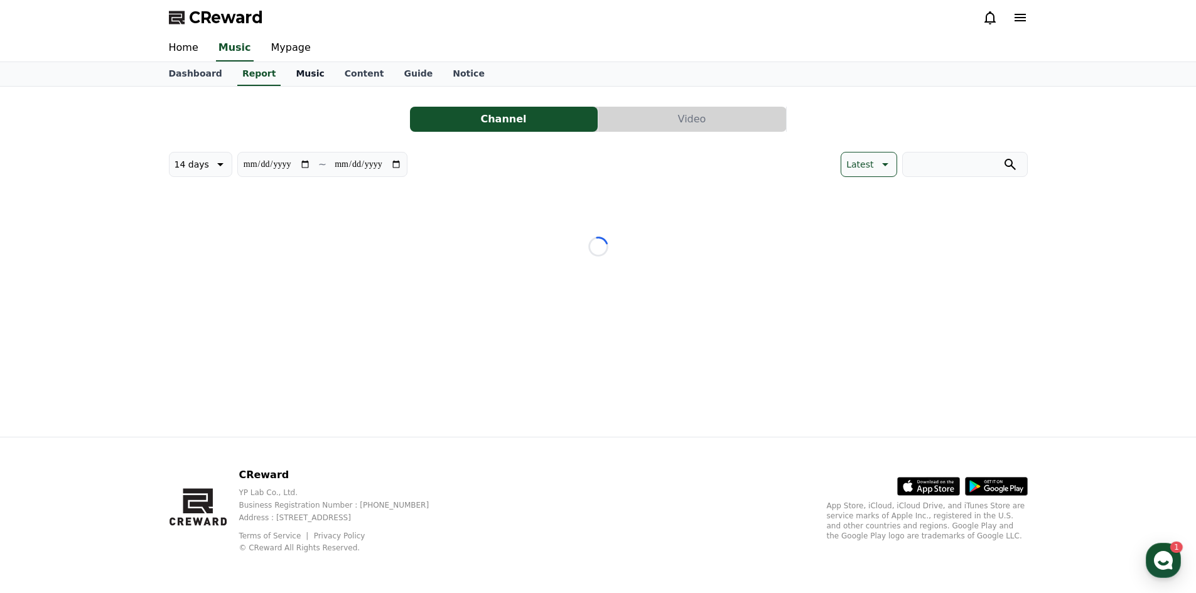
click at [291, 74] on link "Music" at bounding box center [310, 74] width 48 height 24
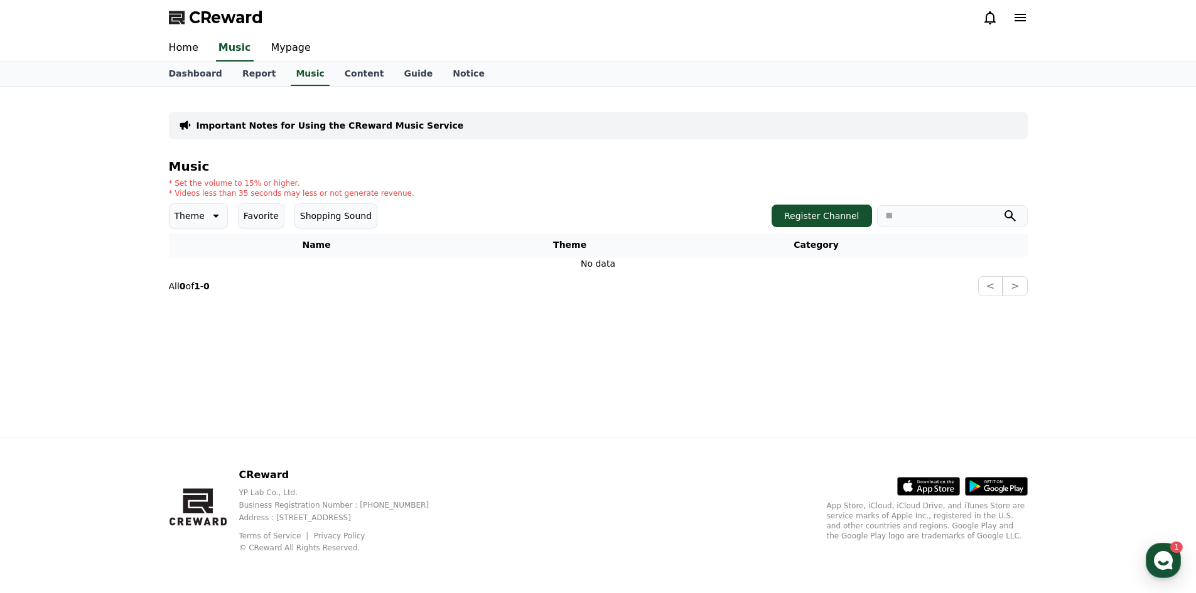
click at [307, 220] on button "Shopping Sound" at bounding box center [335, 215] width 83 height 25
drag, startPoint x: 254, startPoint y: 213, endPoint x: 201, endPoint y: 215, distance: 52.8
click at [253, 213] on button "Favorite" at bounding box center [261, 215] width 46 height 25
click at [201, 215] on button "Theme" at bounding box center [198, 215] width 59 height 25
click at [199, 282] on button "Fantasy" at bounding box center [193, 282] width 44 height 28
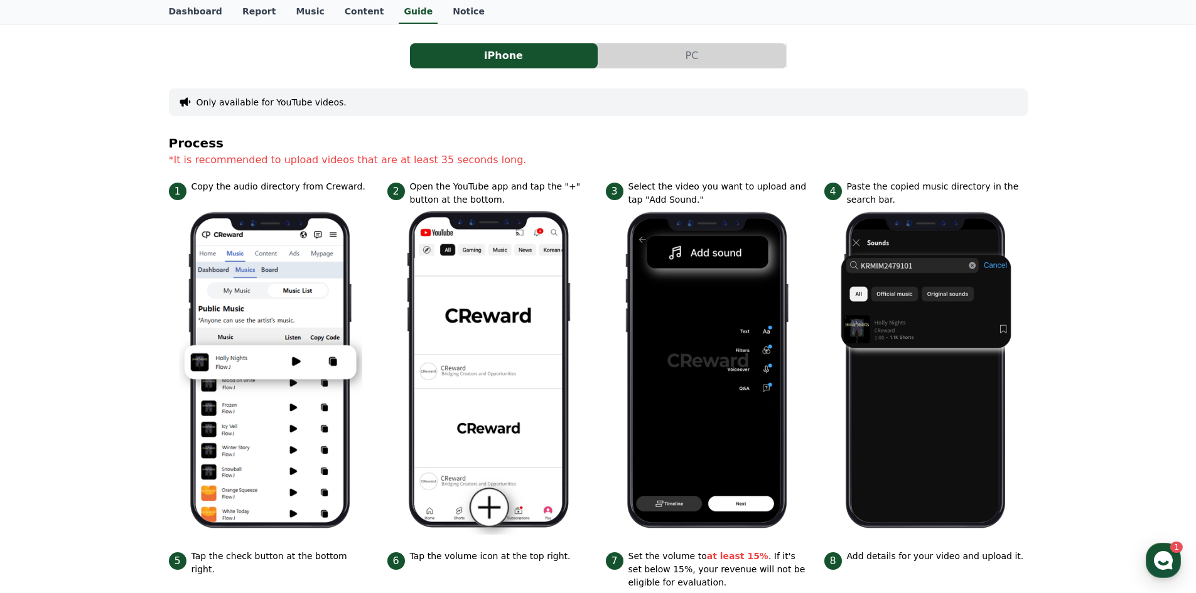
scroll to position [63, 0]
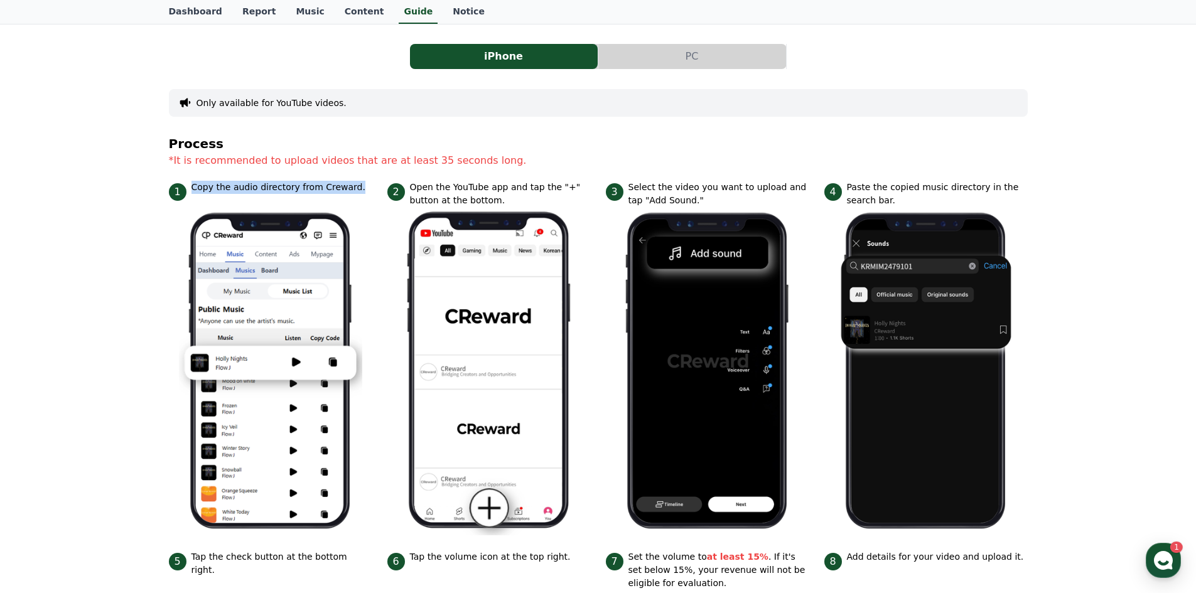
drag, startPoint x: 193, startPoint y: 188, endPoint x: 347, endPoint y: 190, distance: 154.4
click at [347, 190] on div "1 Copy the audio directory from [GEOGRAPHIC_DATA]." at bounding box center [270, 191] width 203 height 20
drag, startPoint x: 434, startPoint y: 185, endPoint x: 500, endPoint y: 191, distance: 66.1
click at [488, 188] on p "Open the YouTube app and tap the "+" button at the bottom." at bounding box center [500, 194] width 181 height 26
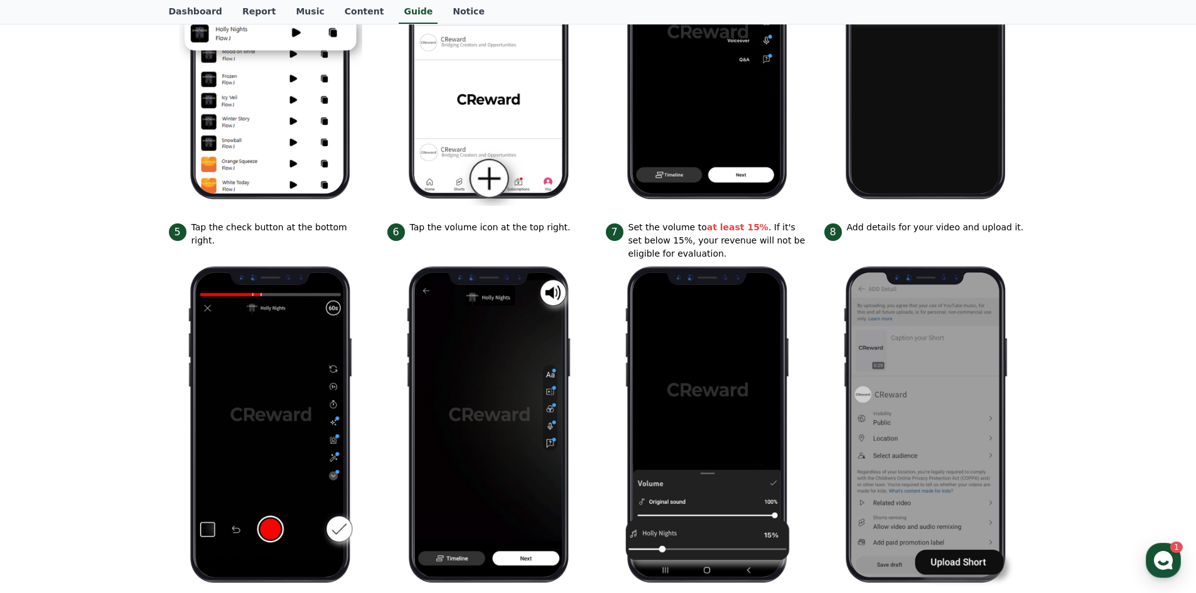
scroll to position [115, 0]
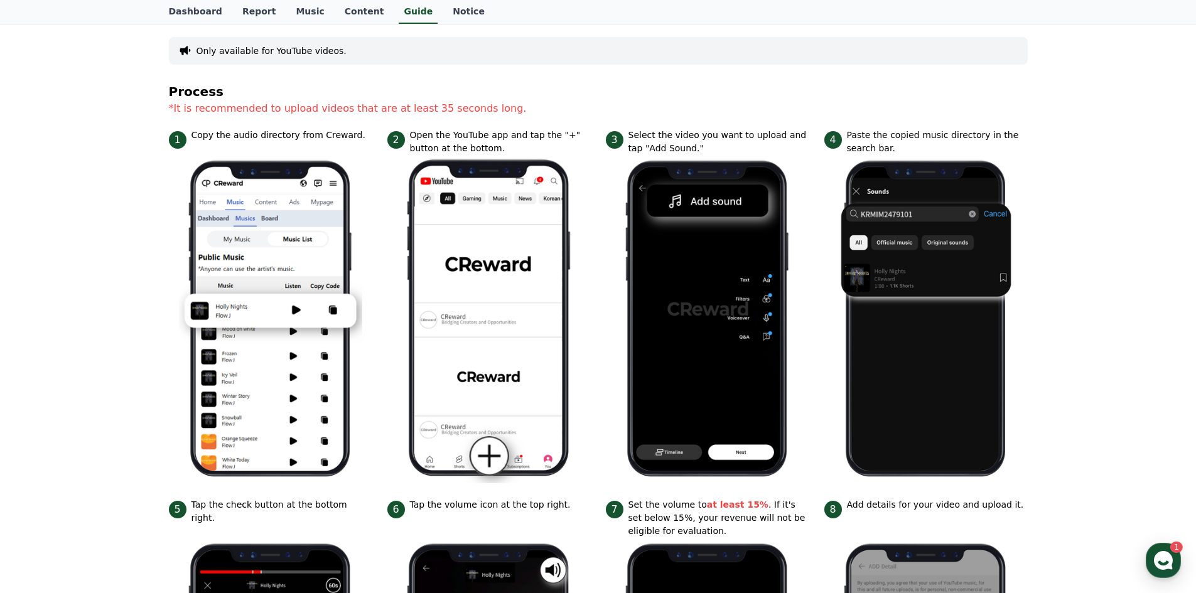
click at [244, 134] on p "Copy the audio directory from Creward." at bounding box center [278, 135] width 174 height 13
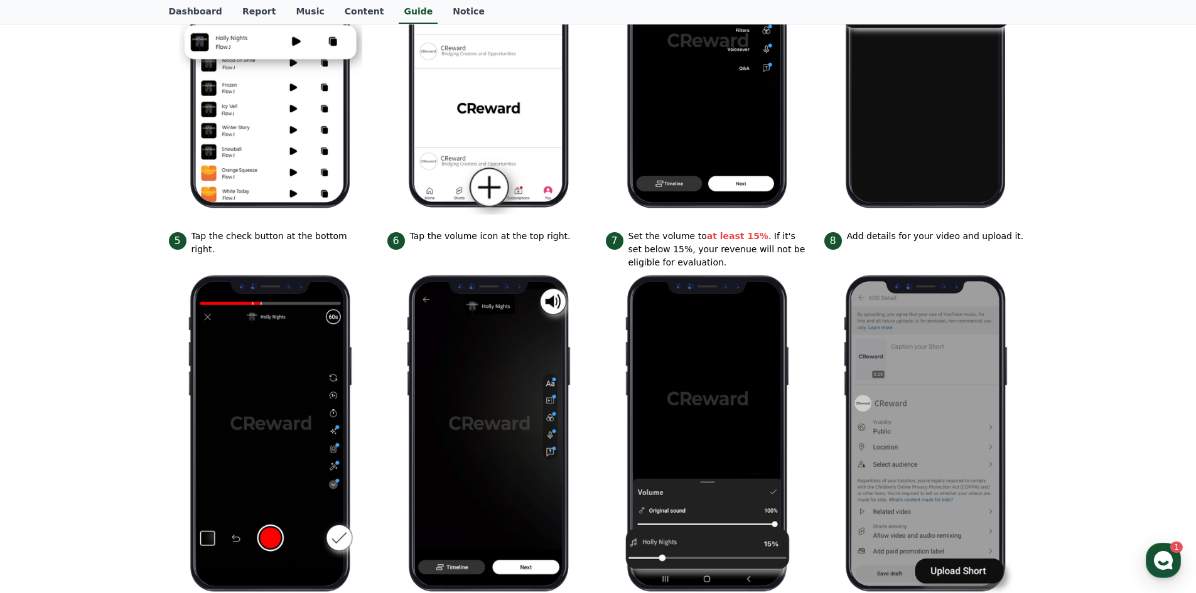
scroll to position [240, 0]
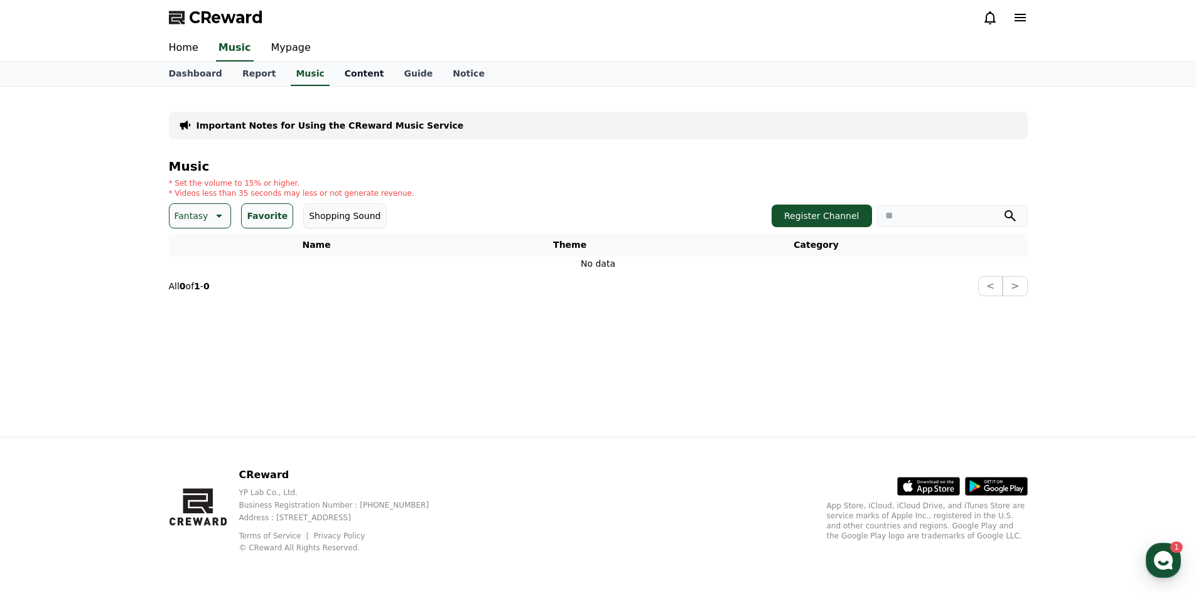
click at [344, 73] on link "Content" at bounding box center [365, 74] width 60 height 24
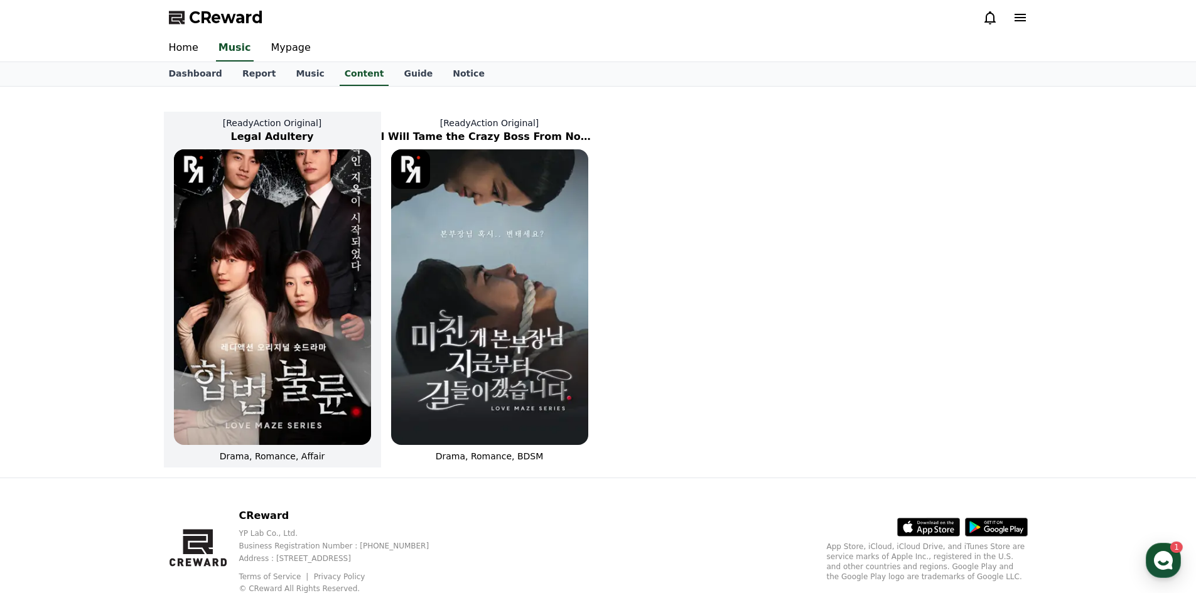
click at [316, 166] on img at bounding box center [272, 297] width 197 height 296
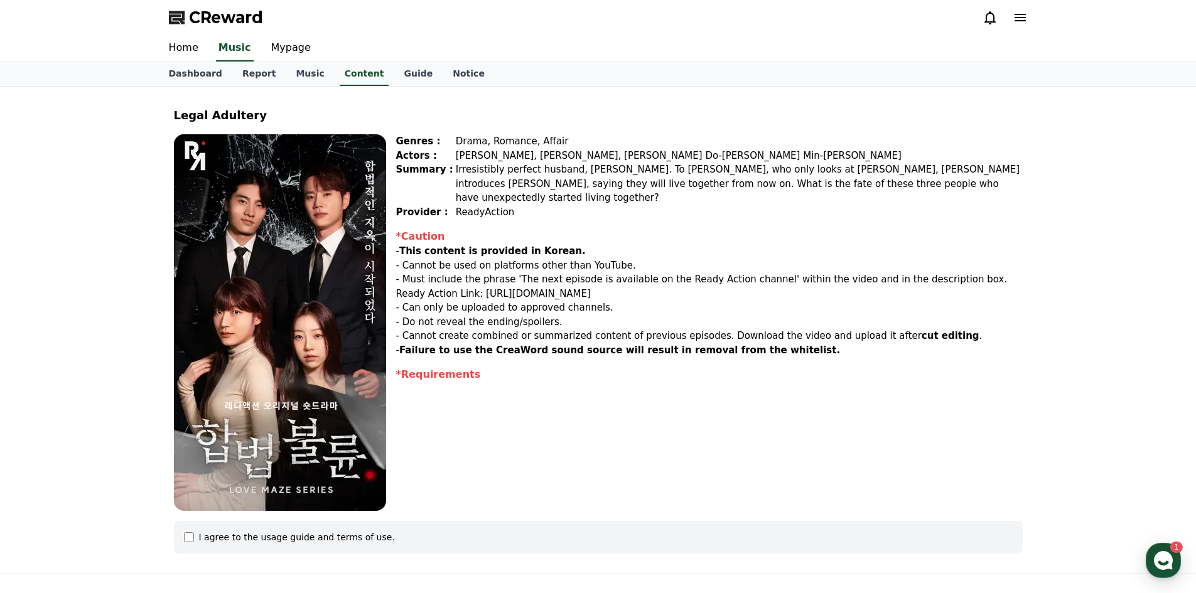
click at [329, 260] on img at bounding box center [280, 322] width 212 height 377
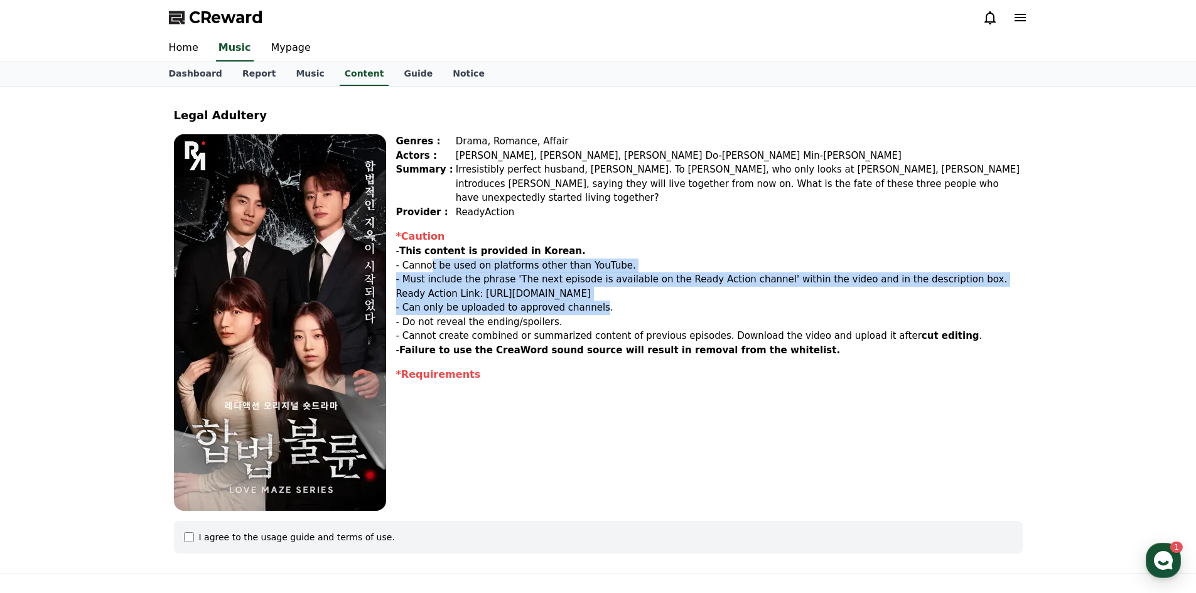
drag, startPoint x: 429, startPoint y: 254, endPoint x: 587, endPoint y: 294, distance: 162.7
click at [586, 294] on div "*Caution - This content is provided in Korean. - Cannot be used on platforms ot…" at bounding box center [709, 293] width 626 height 128
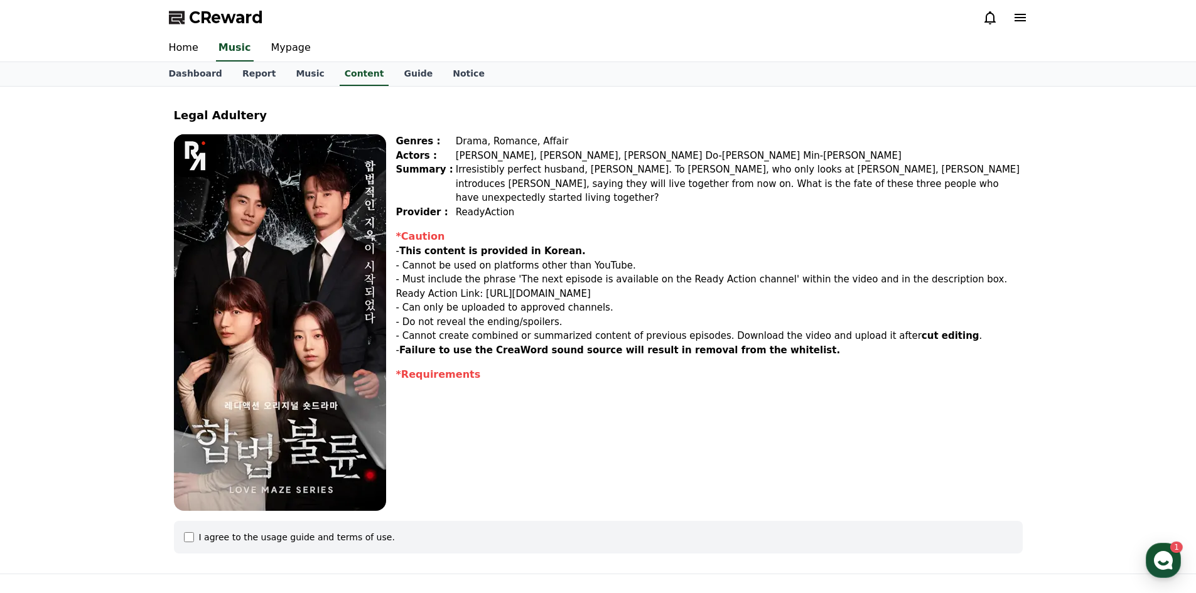
click at [595, 301] on p "- Can only be uploaded to approved channels." at bounding box center [709, 308] width 626 height 14
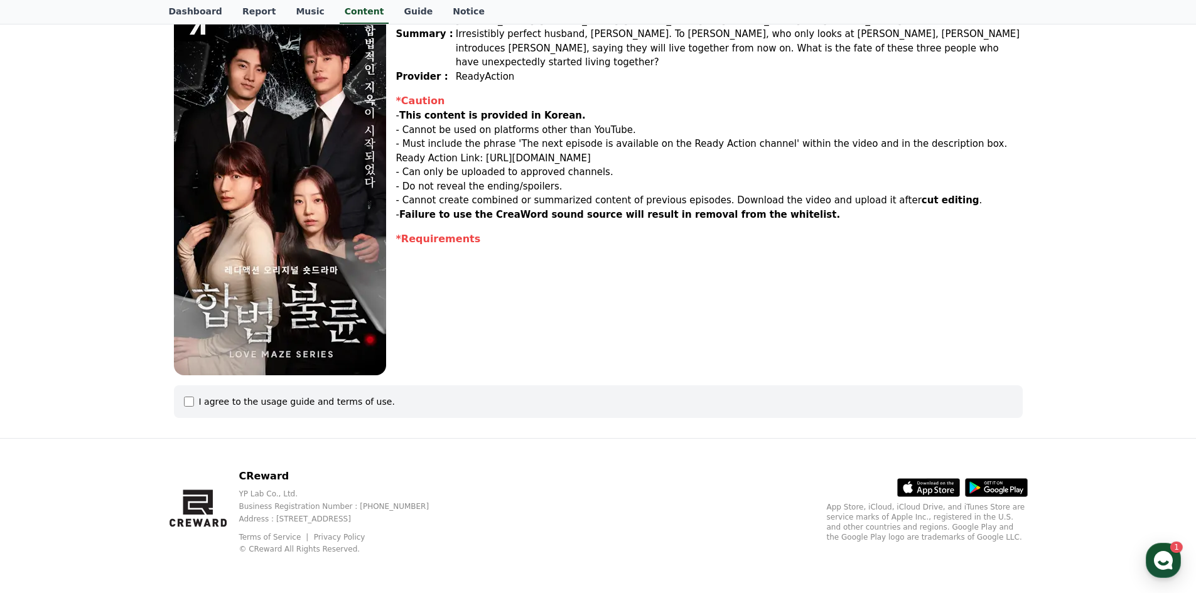
scroll to position [137, 0]
click at [186, 393] on div "I agree to the usage guide and terms of use." at bounding box center [598, 400] width 848 height 33
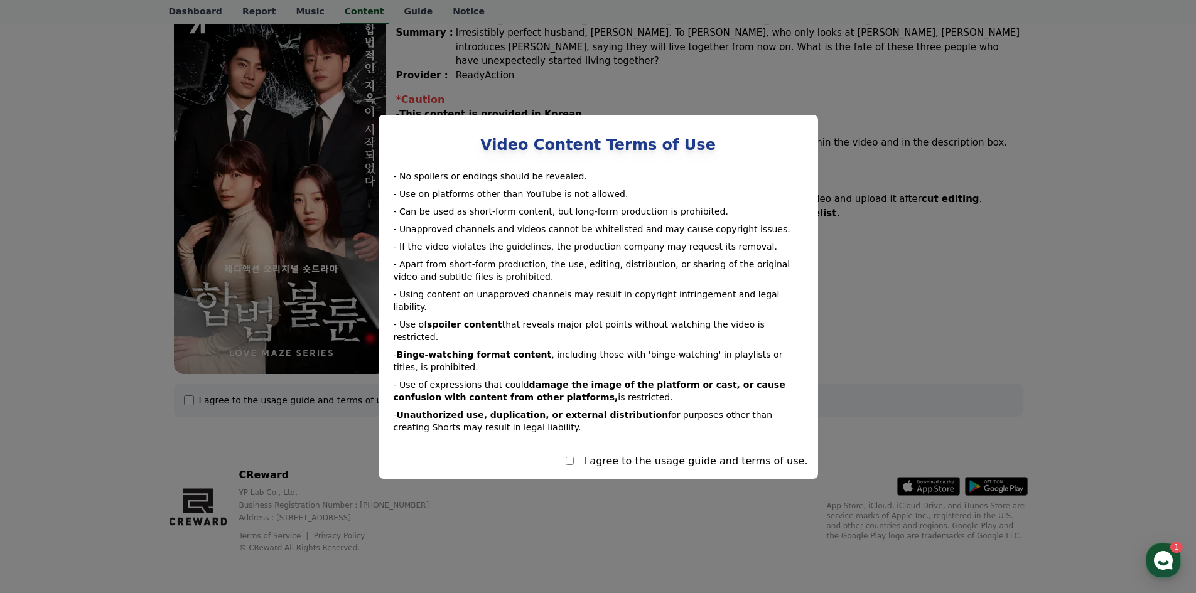
click at [616, 454] on div "I agree to the usage guide and terms of use." at bounding box center [696, 461] width 224 height 15
click at [610, 454] on div "I agree to the usage guide and terms of use." at bounding box center [597, 461] width 419 height 15
click at [604, 454] on div "I agree to the usage guide and terms of use." at bounding box center [597, 461] width 419 height 15
select select
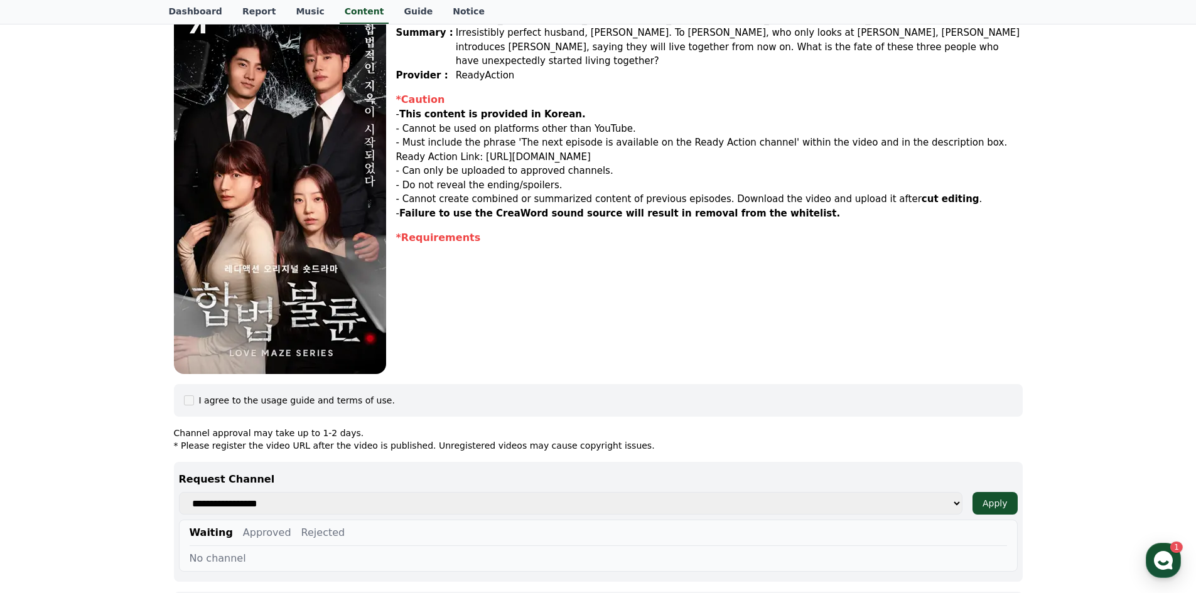
click at [879, 294] on div "Genres : Drama, Romance, Affair Actors : Park Mun-hwa, Ji Su-min, Kang Do-yoon,…" at bounding box center [709, 185] width 626 height 377
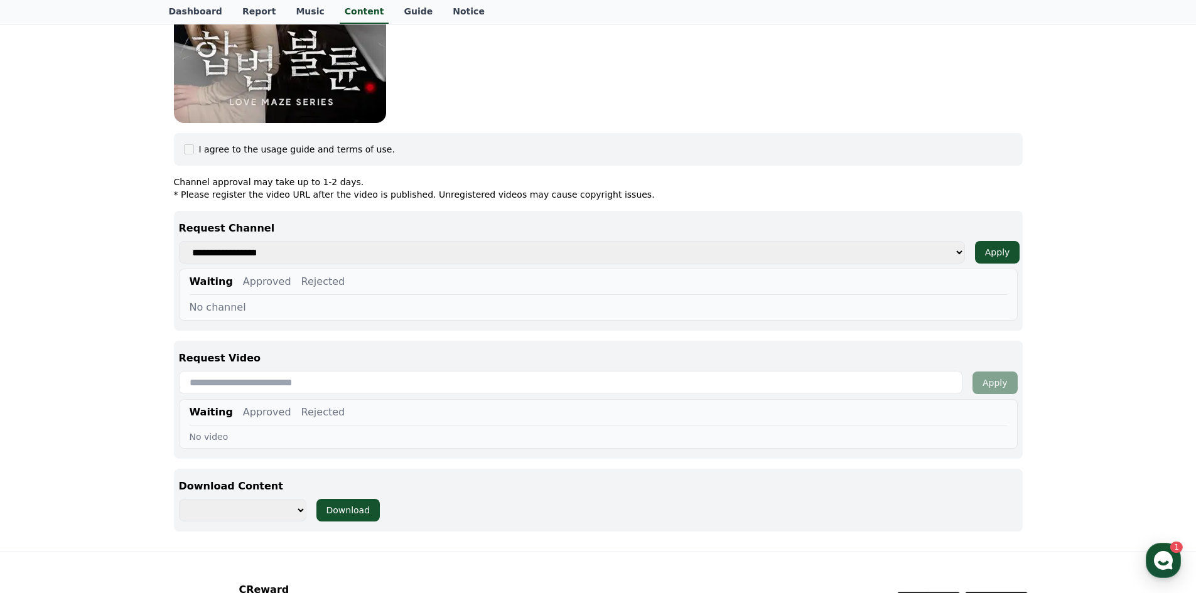
scroll to position [11, 0]
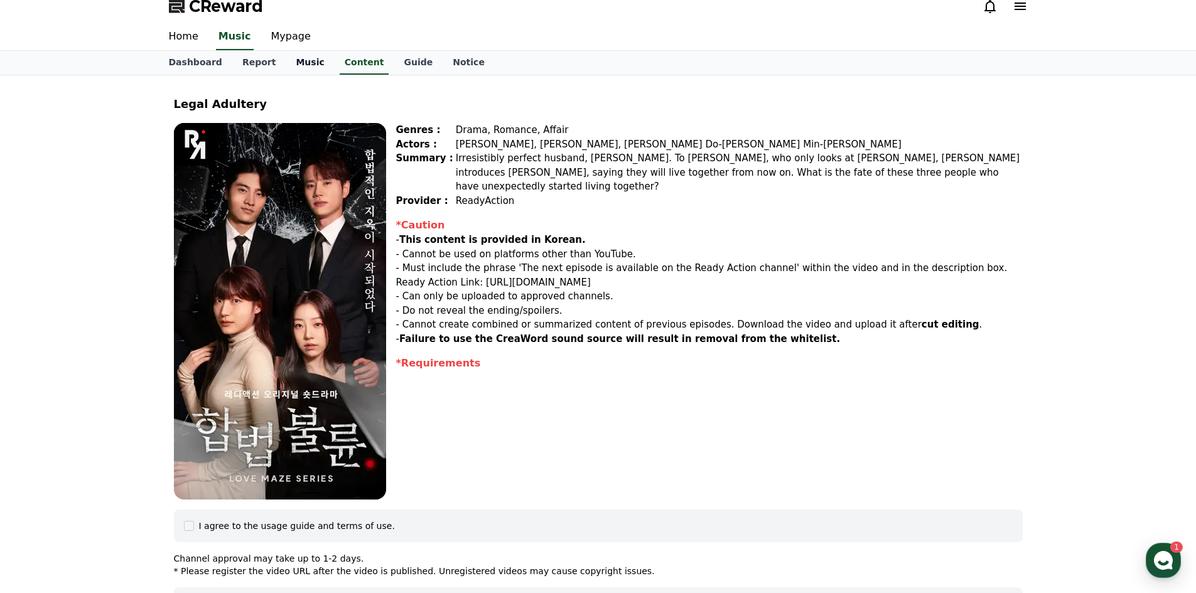
click at [291, 68] on link "Music" at bounding box center [310, 63] width 48 height 24
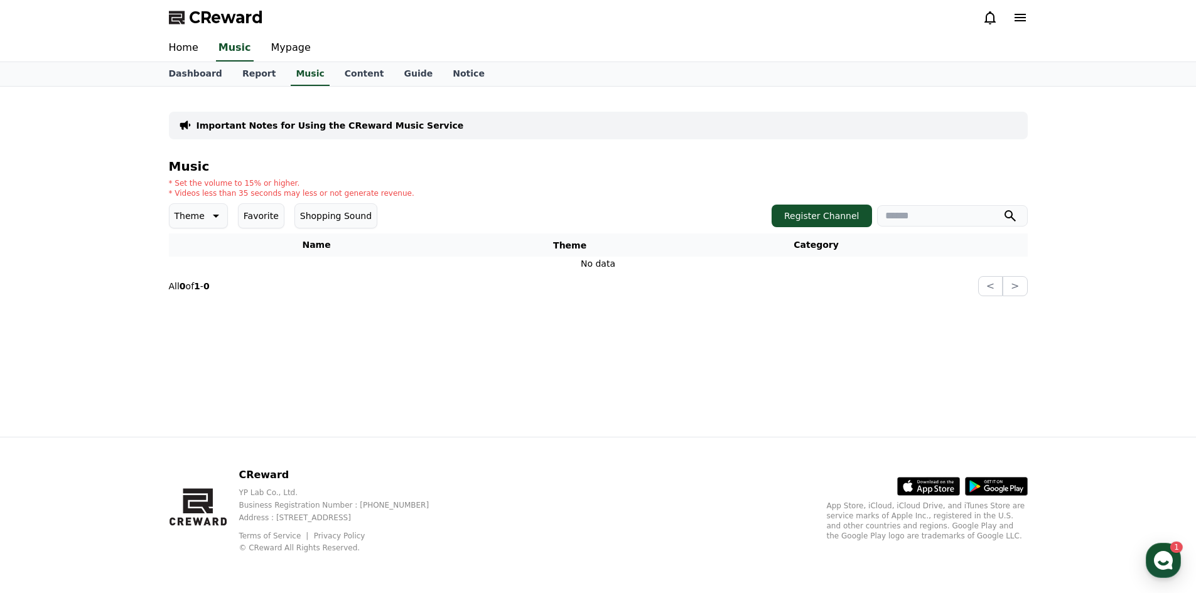
click at [255, 218] on button "Favorite" at bounding box center [261, 215] width 46 height 25
click at [317, 216] on button "Shopping Sound" at bounding box center [341, 215] width 83 height 25
click at [808, 227] on div "Theme Favorite Shopping Sound Register Channel" at bounding box center [598, 215] width 859 height 25
click at [210, 223] on button "Theme" at bounding box center [198, 215] width 59 height 25
drag, startPoint x: 206, startPoint y: 262, endPoint x: 197, endPoint y: 274, distance: 14.8
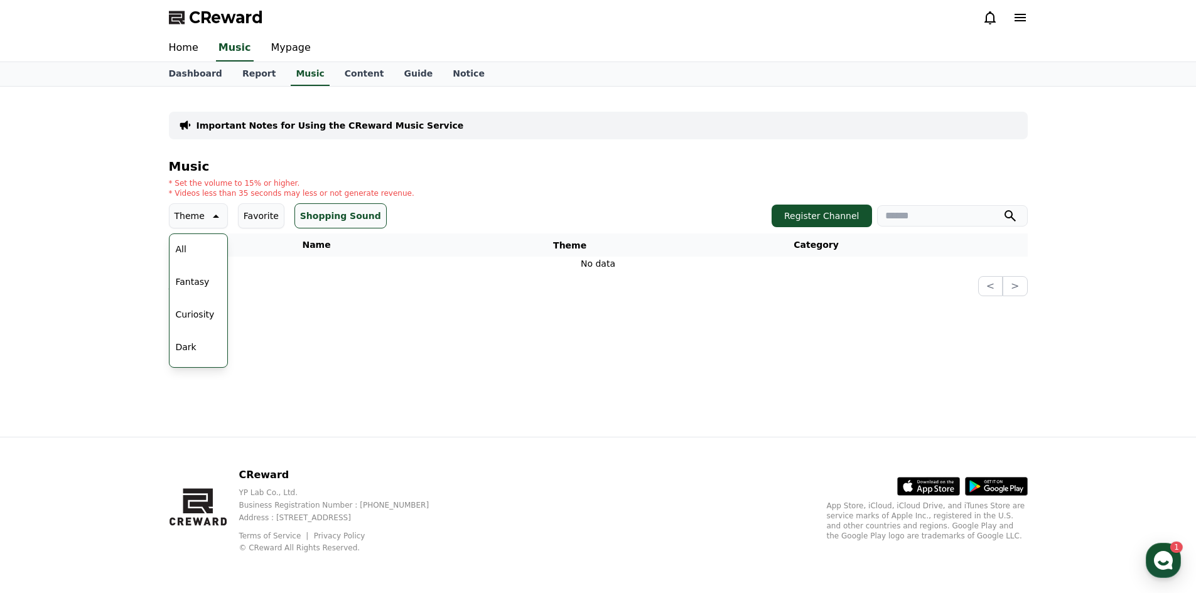
click at [205, 262] on div "All Fantasy Curiosity Dark Bright Popping Exciting Twist Majestic Dramatic Joyf…" at bounding box center [198, 559] width 55 height 648
click at [188, 292] on button "Fantasy" at bounding box center [193, 282] width 44 height 28
click at [265, 80] on link "Report" at bounding box center [259, 74] width 54 height 24
